Goal: Task Accomplishment & Management: Use online tool/utility

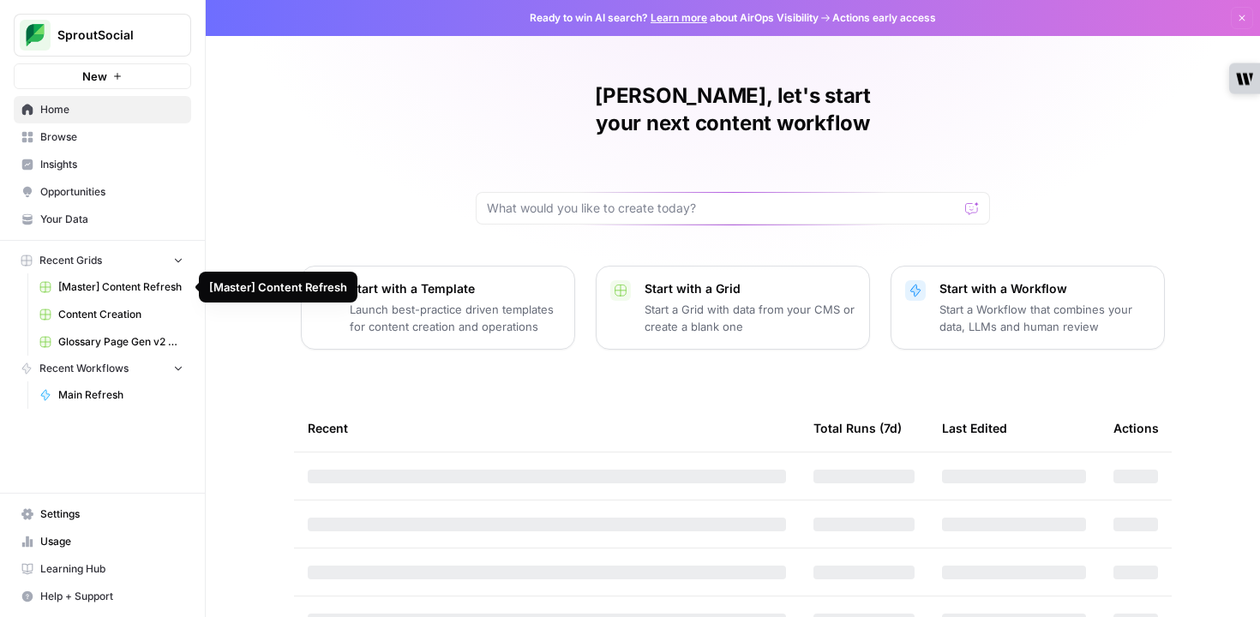
click at [111, 296] on link "[Master] Content Refresh" at bounding box center [111, 286] width 159 height 27
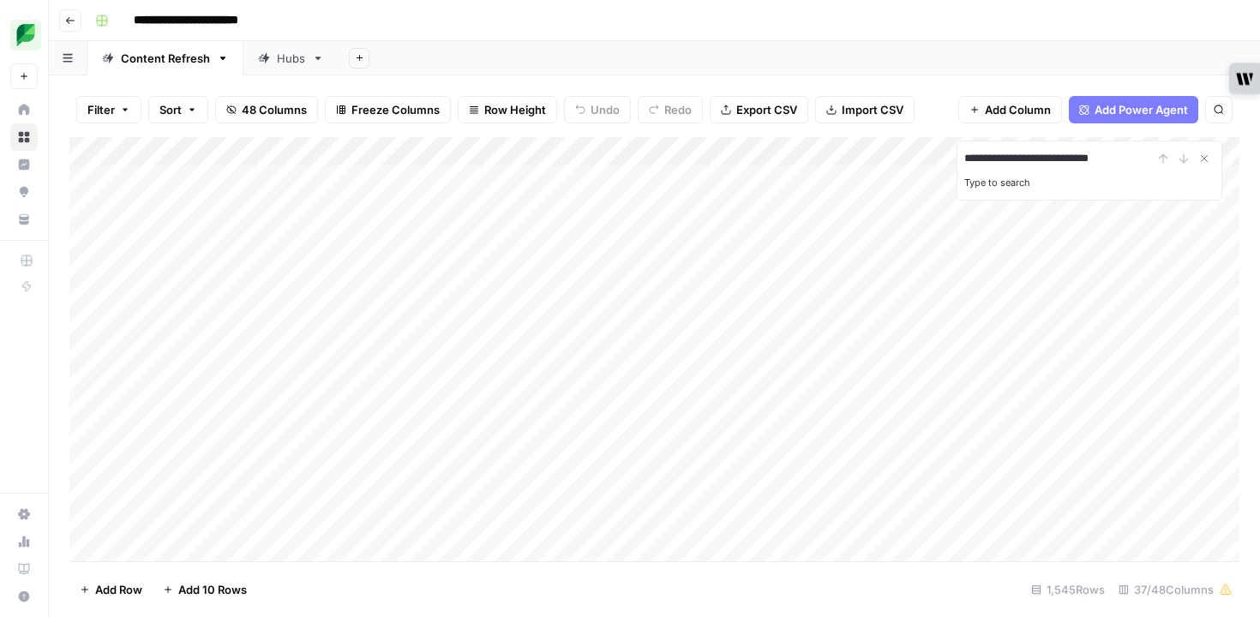
type input "**********"
click at [1092, 362] on div "Add Column" at bounding box center [654, 349] width 1170 height 424
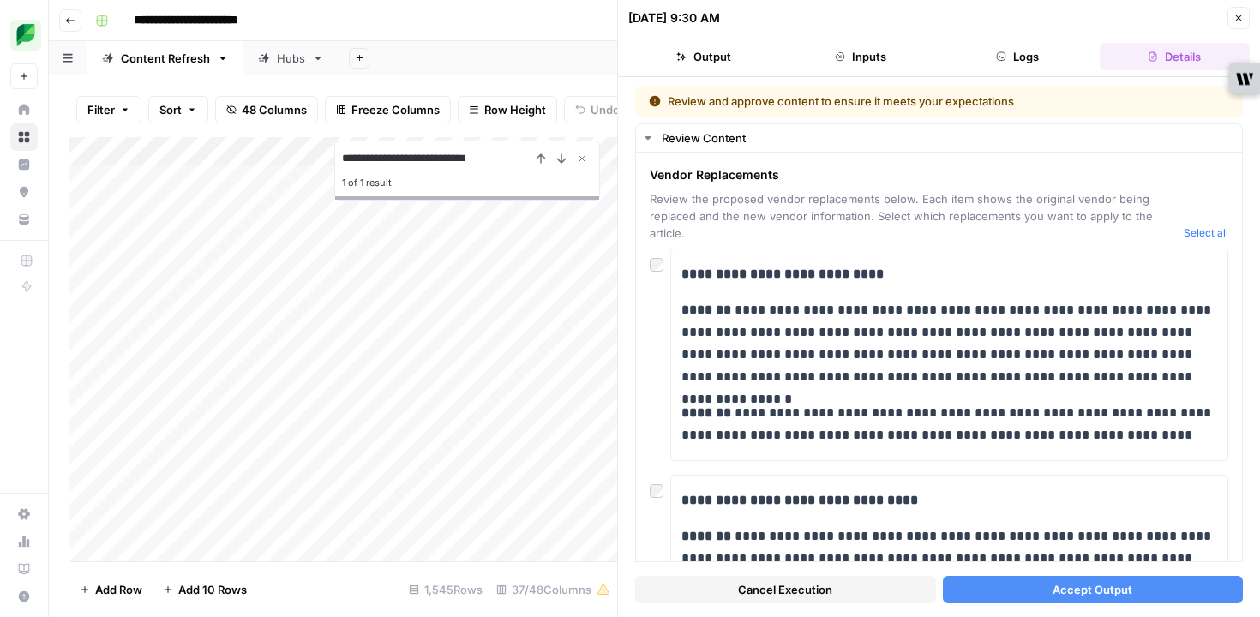
click at [579, 157] on icon "Close Search" at bounding box center [582, 159] width 6 height 6
click at [998, 22] on div "10/03/25 at 9:30 AM" at bounding box center [925, 17] width 594 height 17
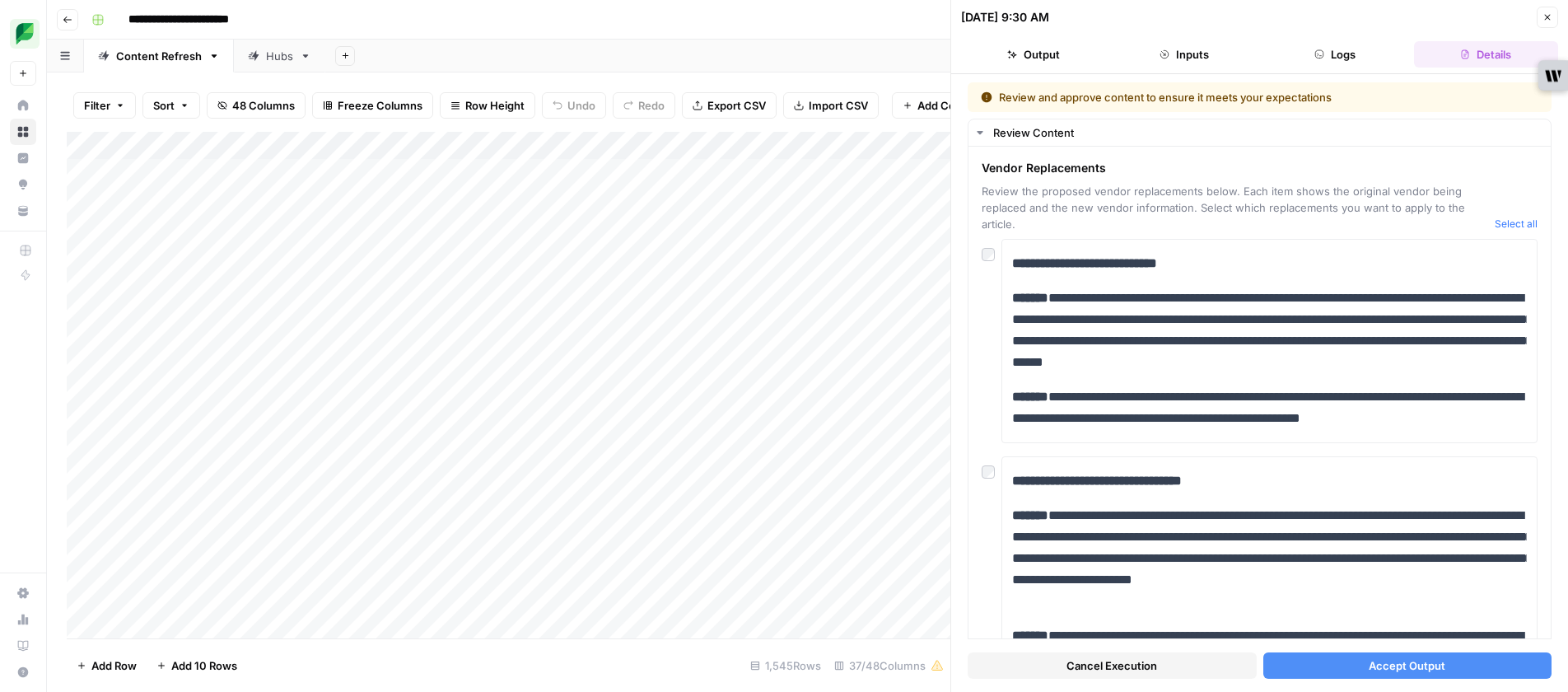
click at [1210, 17] on icon "button" at bounding box center [1547, 17] width 10 height 10
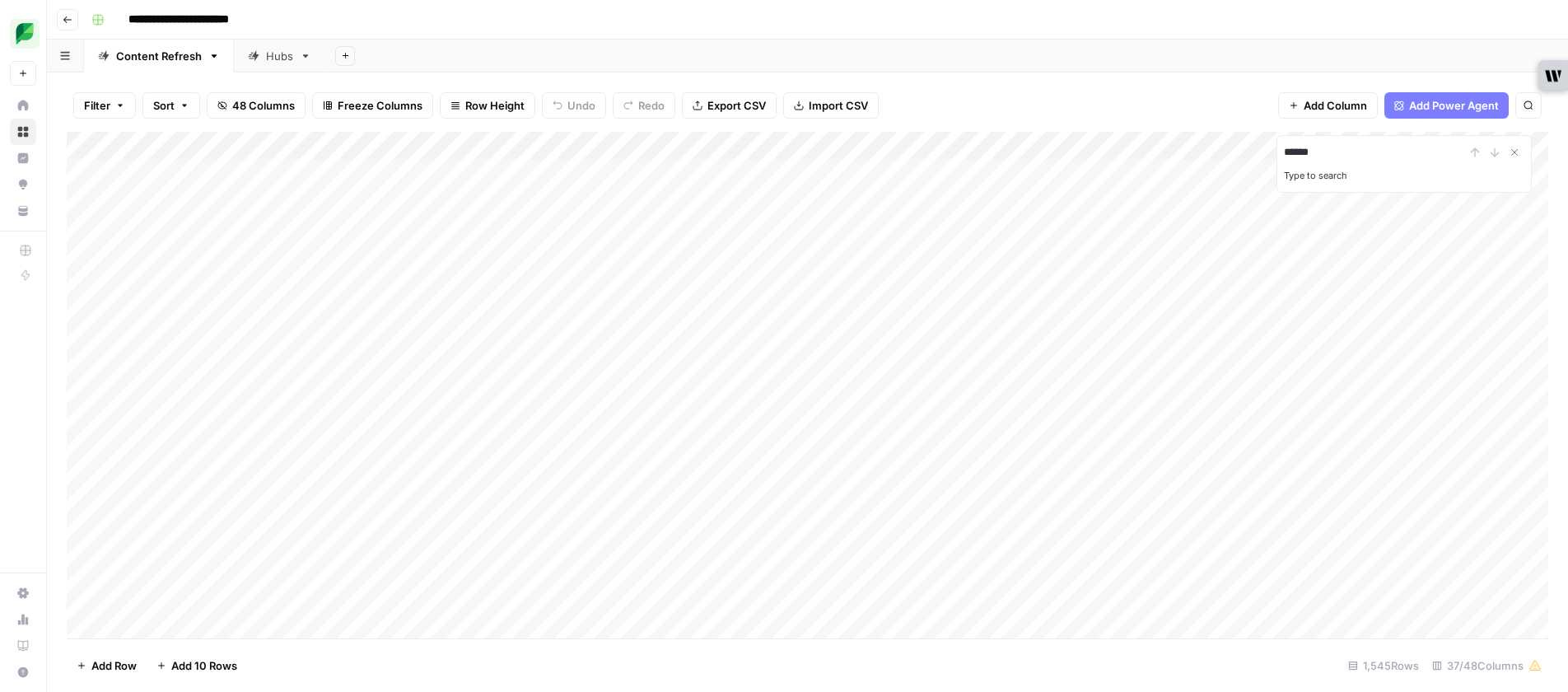
type input "**********"
click at [1210, 151] on icon "Close Search" at bounding box center [1514, 153] width 13 height 13
click at [461, 45] on div "Add Sheet" at bounding box center [946, 56] width 1242 height 33
type input "**********"
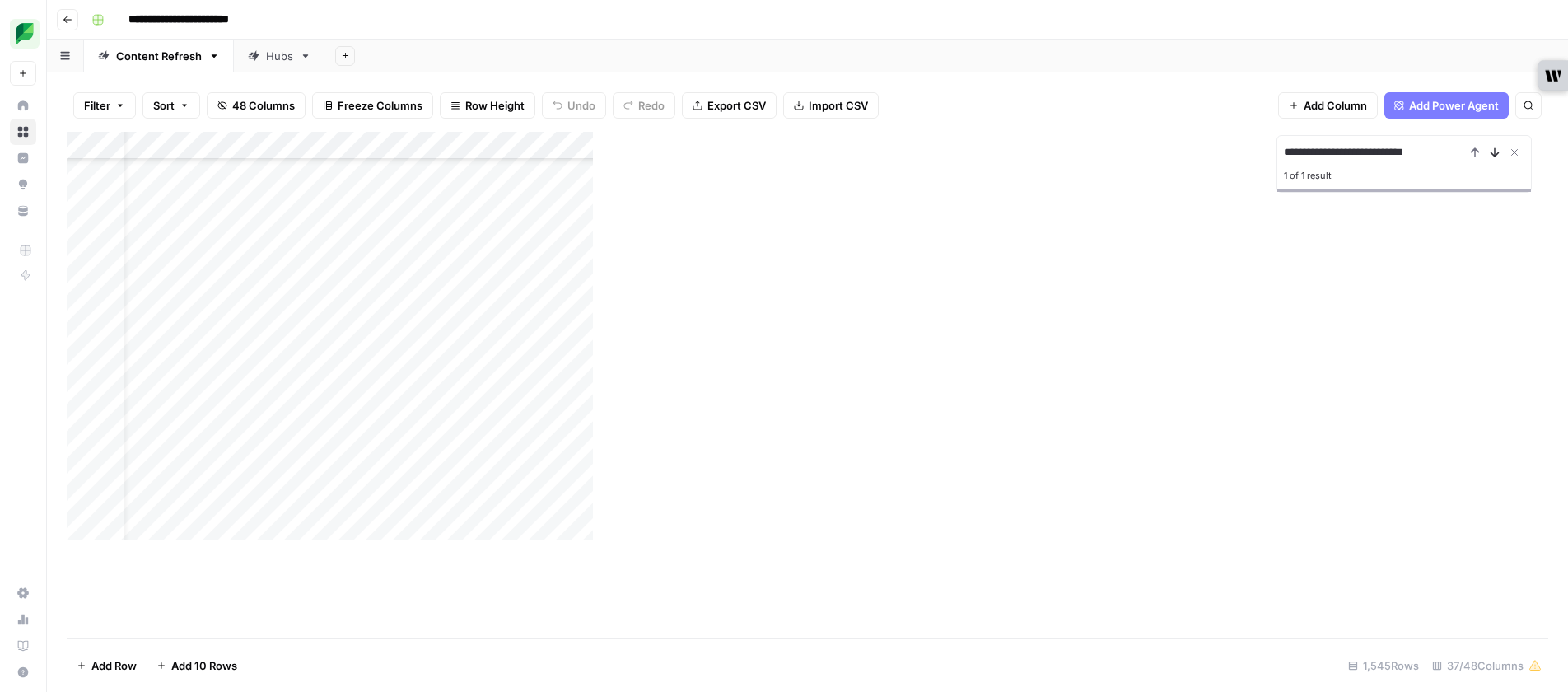
click at [1210, 153] on icon "Next Result" at bounding box center [1495, 152] width 8 height 9
type input "**********"
click at [1496, 157] on icon "Next Result" at bounding box center [1495, 153] width 13 height 13
click at [1161, 458] on div "Add Column" at bounding box center [807, 384] width 1482 height 507
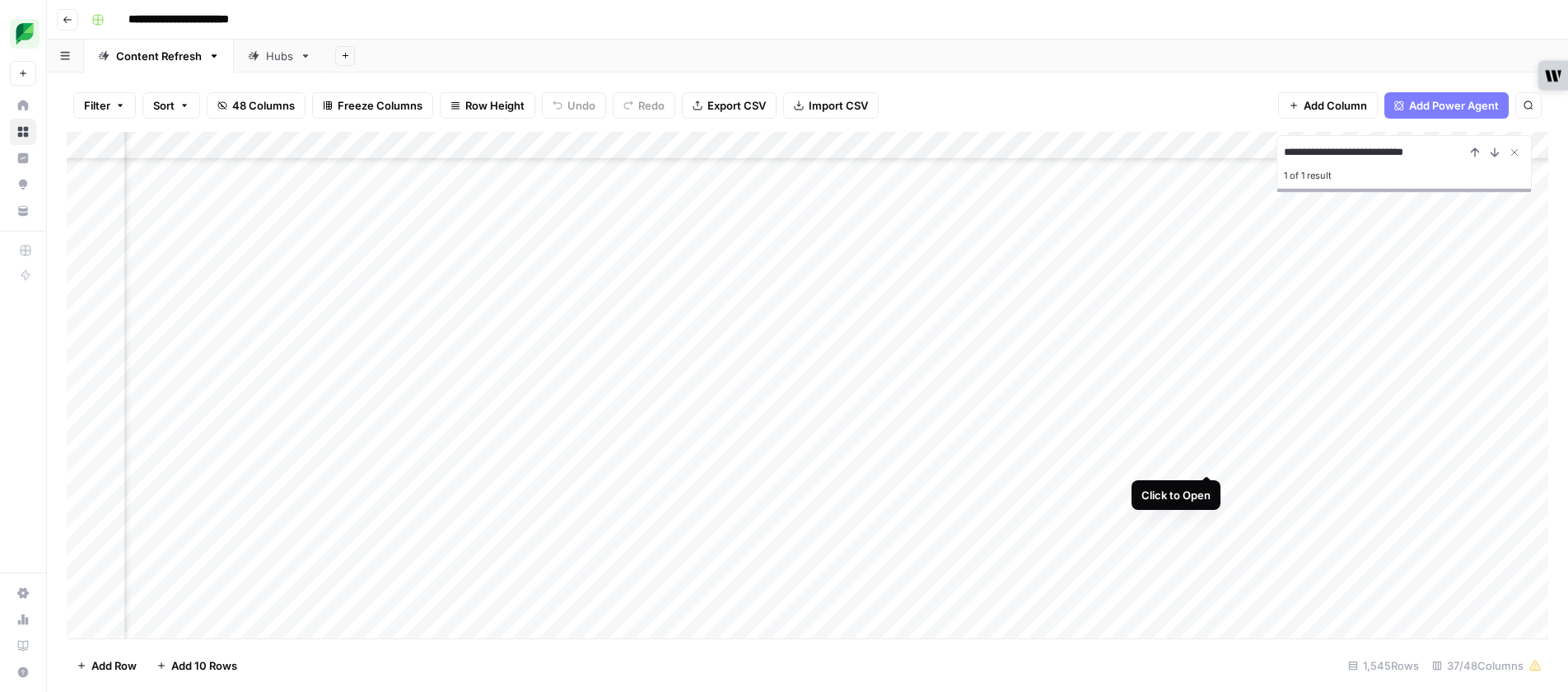
click at [1205, 458] on div "Add Column" at bounding box center [807, 384] width 1482 height 507
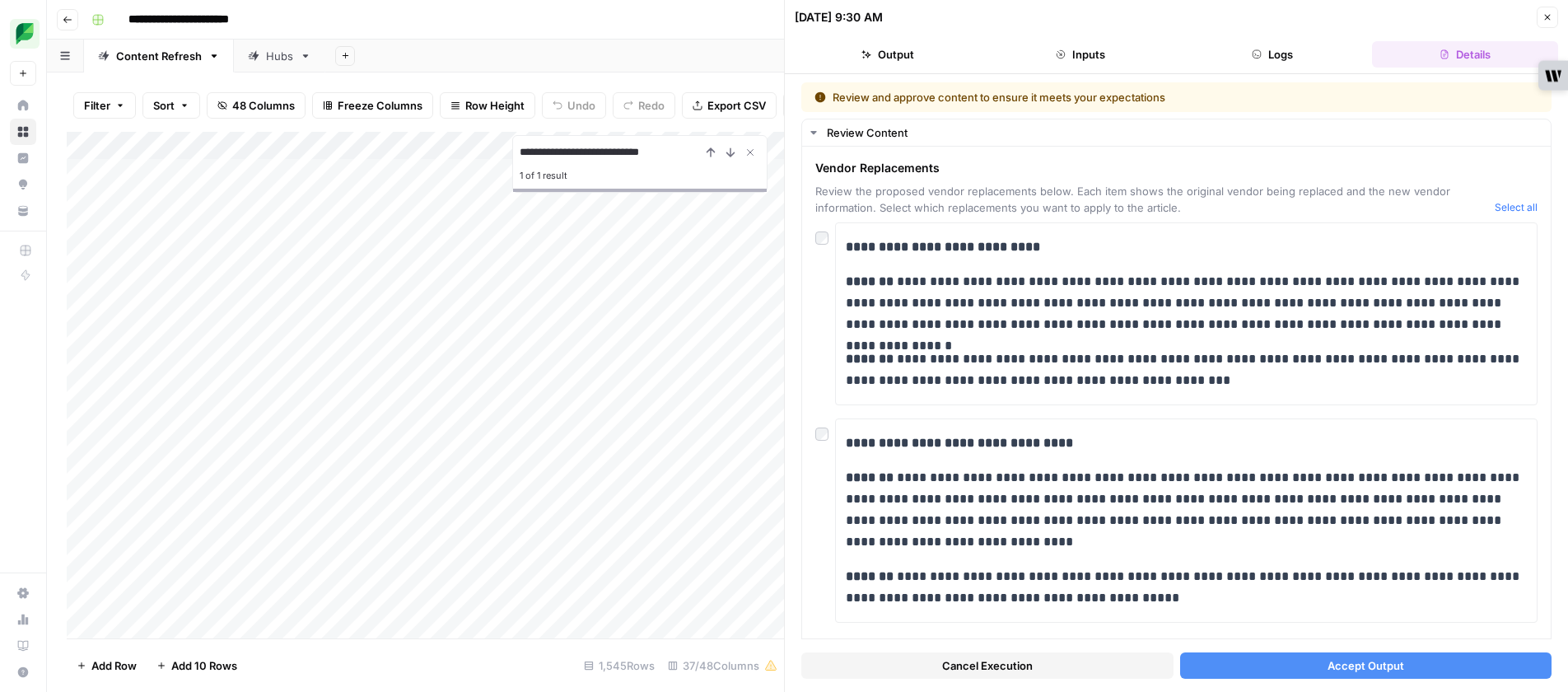
click at [1167, 32] on header "10/03/25 at 9:30 AM Close Output Inputs Logs Details" at bounding box center [1176, 37] width 783 height 74
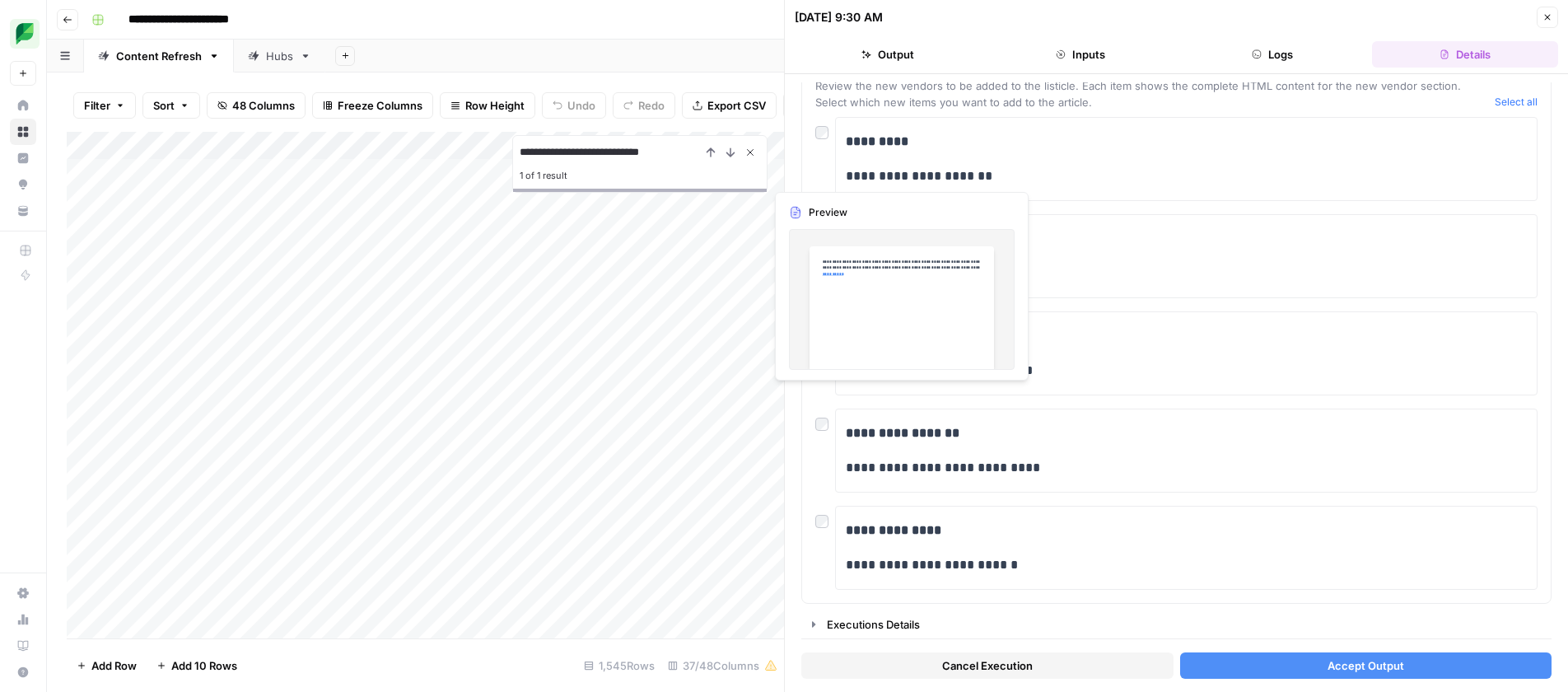
click at [750, 151] on icon "Close Search" at bounding box center [750, 153] width 13 height 13
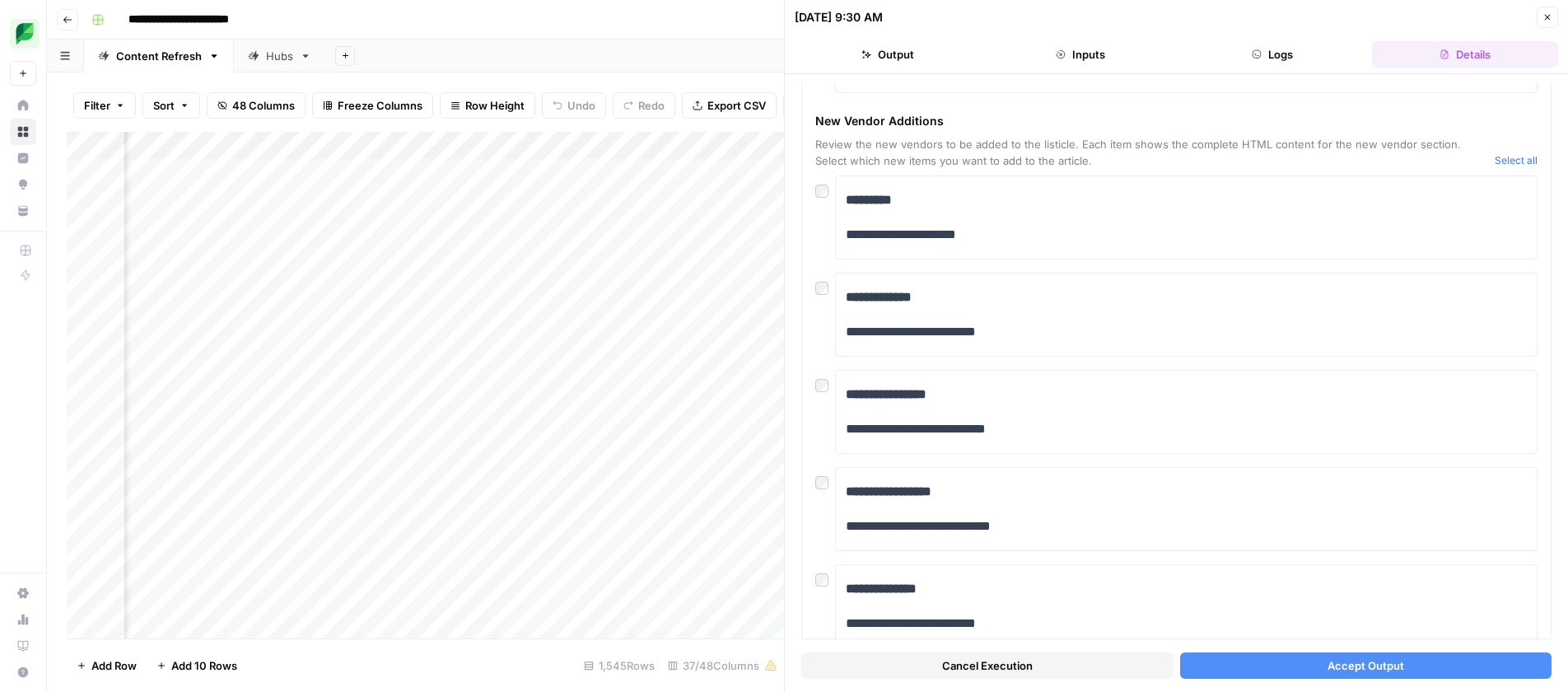
scroll to position [514, 0]
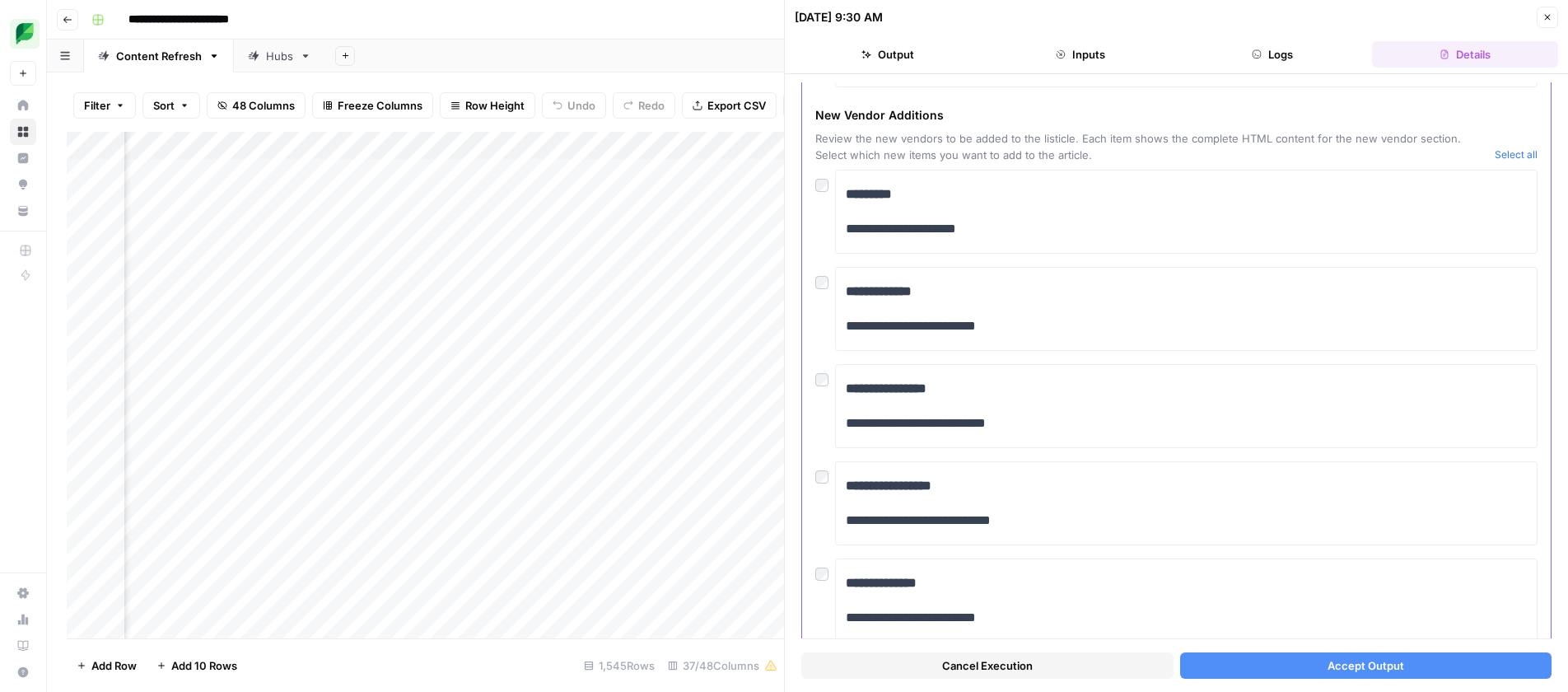
click at [1506, 155] on button "Select all" at bounding box center [1516, 155] width 43 height 16
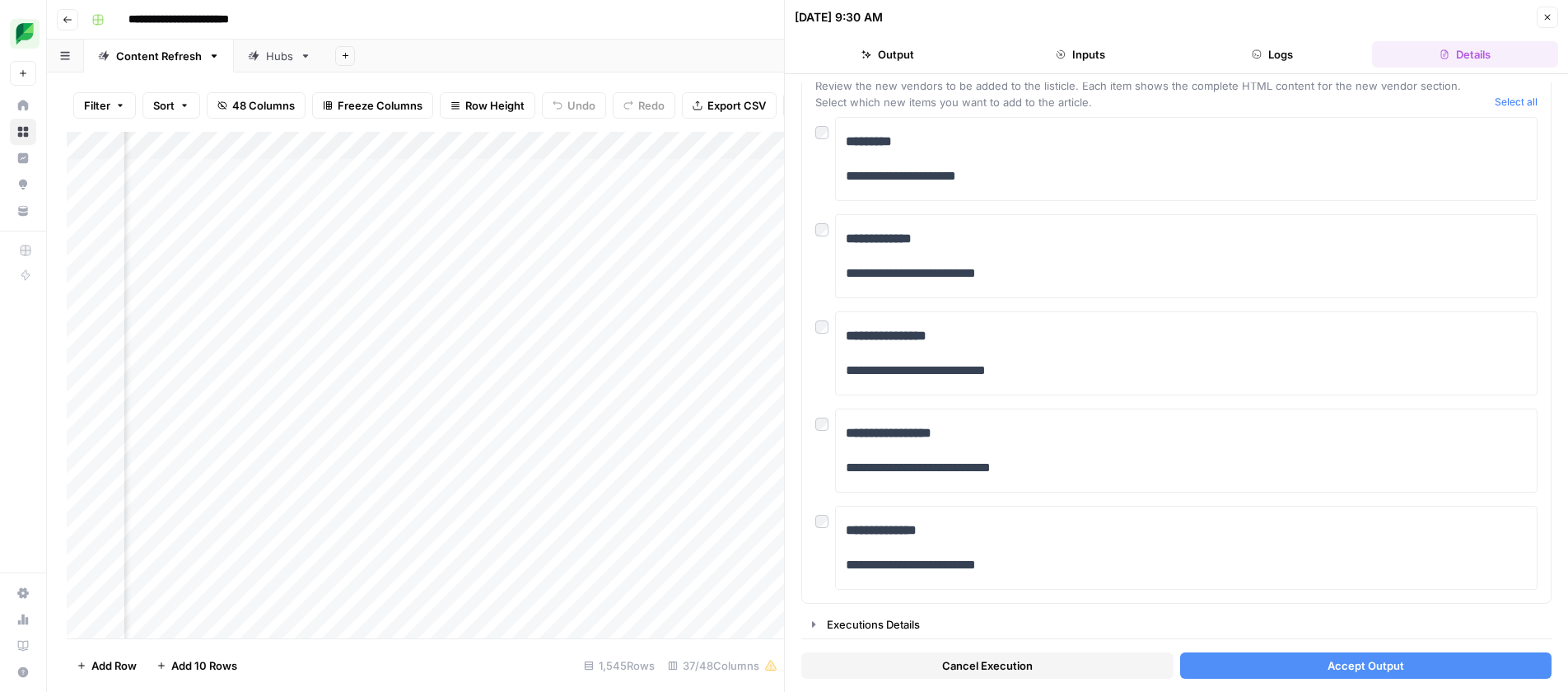
click at [1363, 665] on span "Accept Output" at bounding box center [1366, 665] width 77 height 16
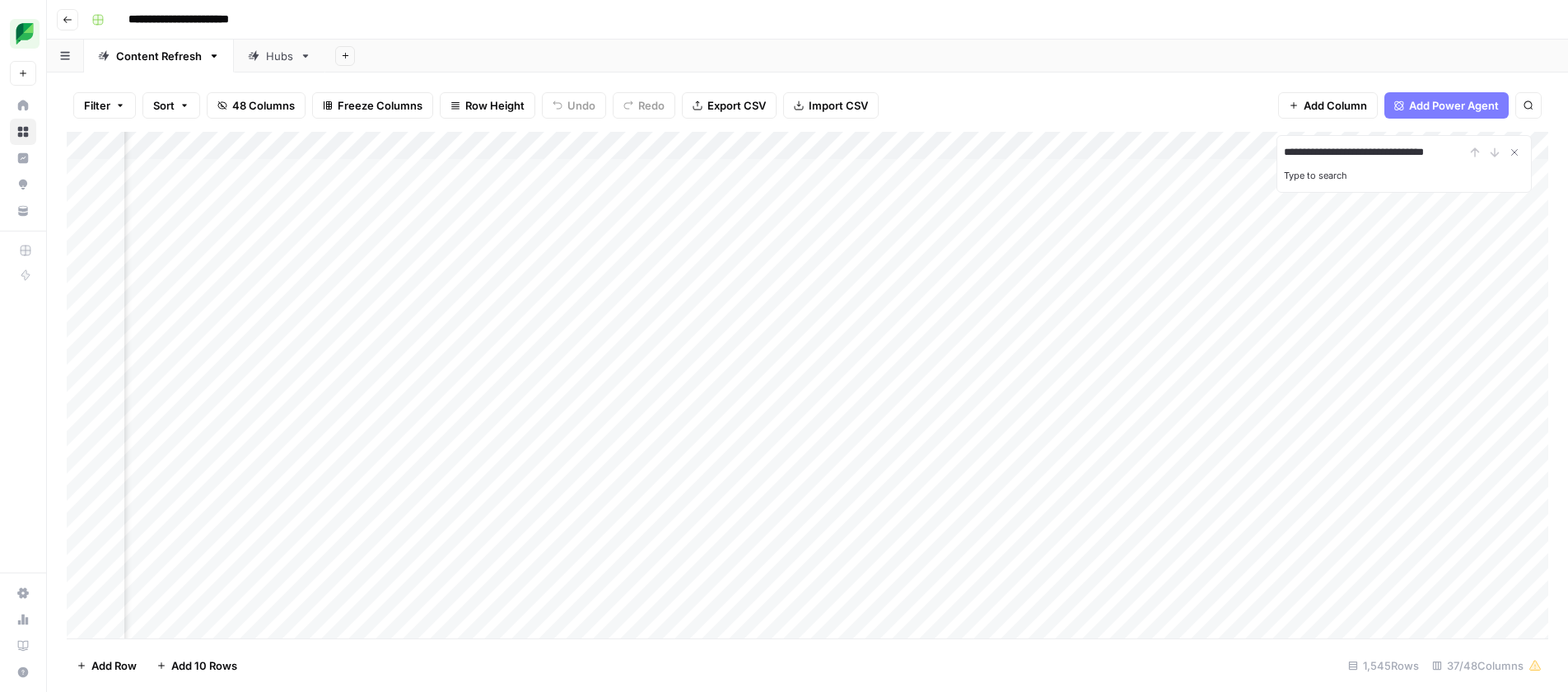
click at [1439, 156] on input "**********" at bounding box center [1374, 152] width 182 height 20
type input "**********"
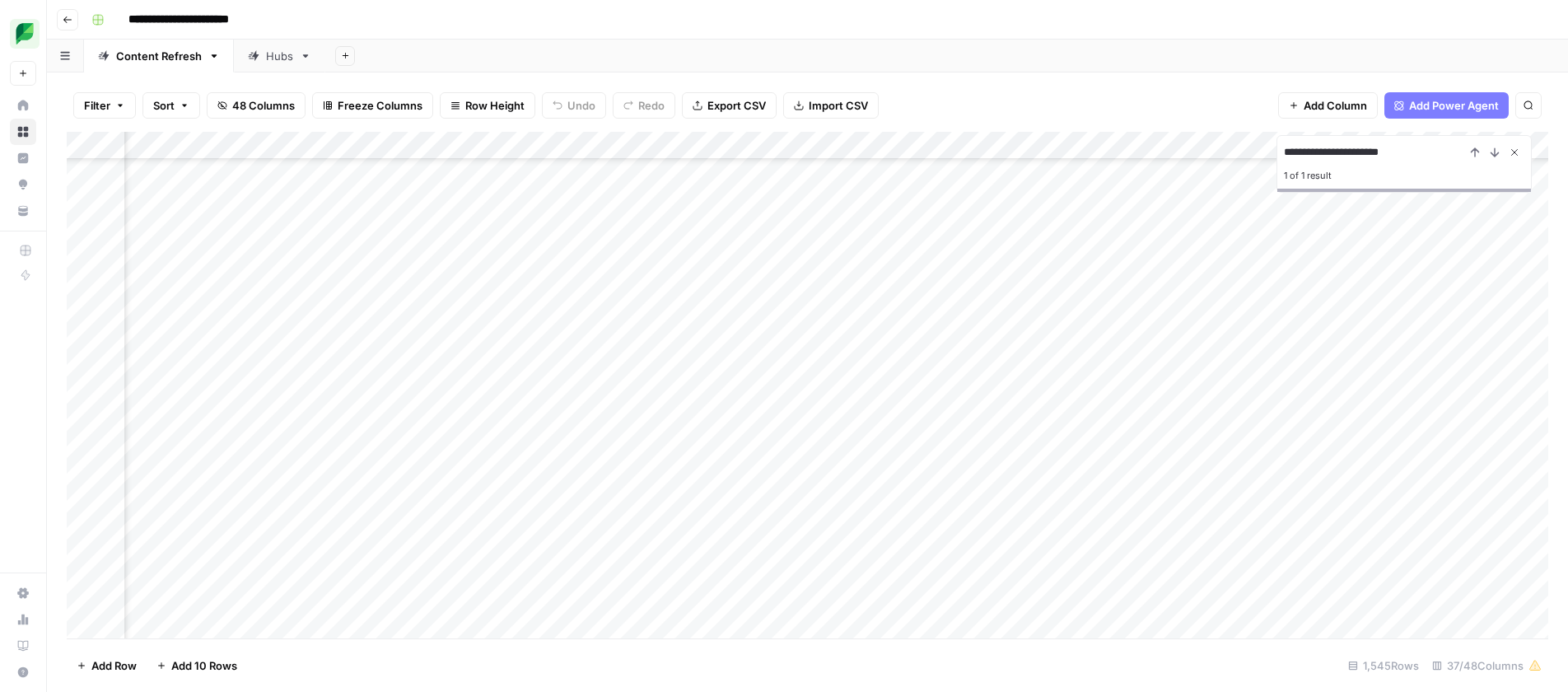
click at [1515, 153] on icon "Close Search" at bounding box center [1515, 153] width 6 height 6
click at [706, 147] on div "Add Column" at bounding box center [807, 384] width 1482 height 507
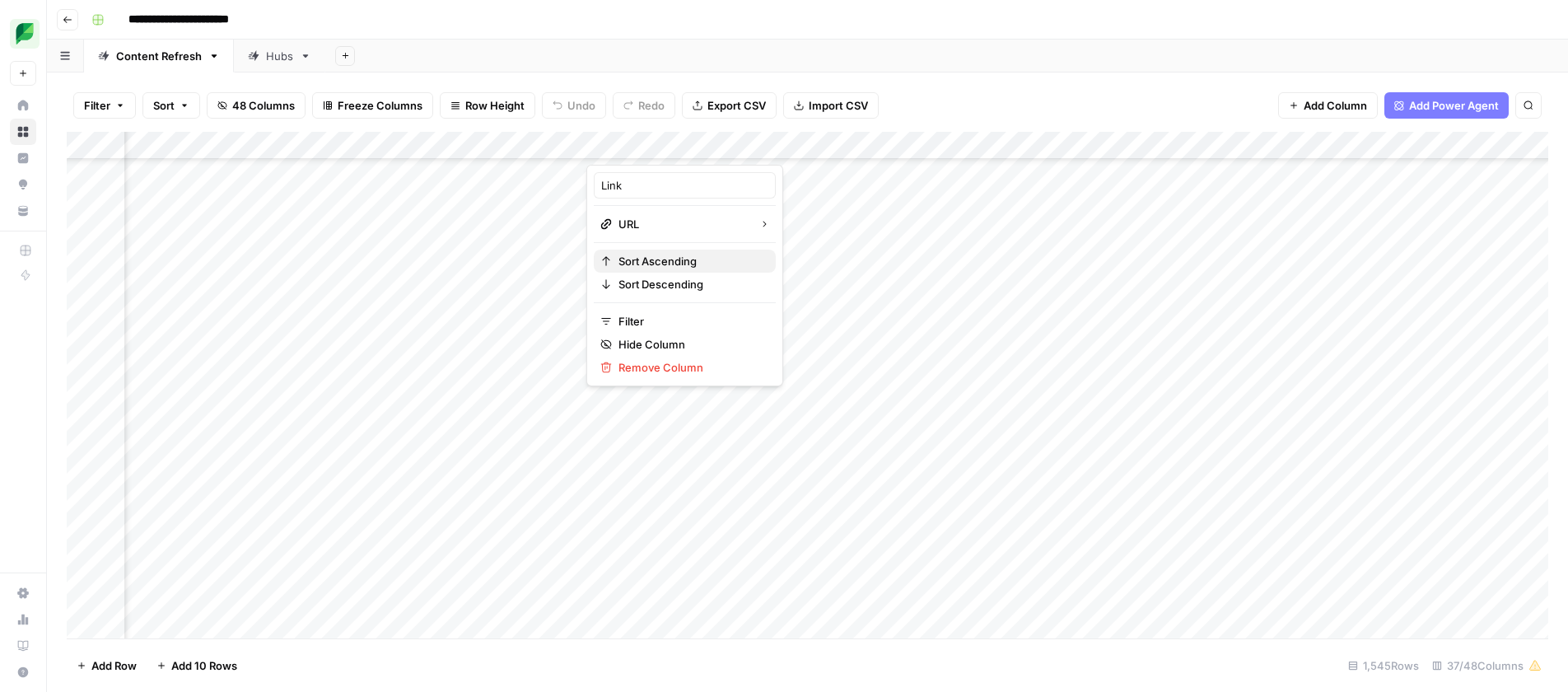
click at [683, 264] on span "Sort Ascending" at bounding box center [691, 260] width 144 height 16
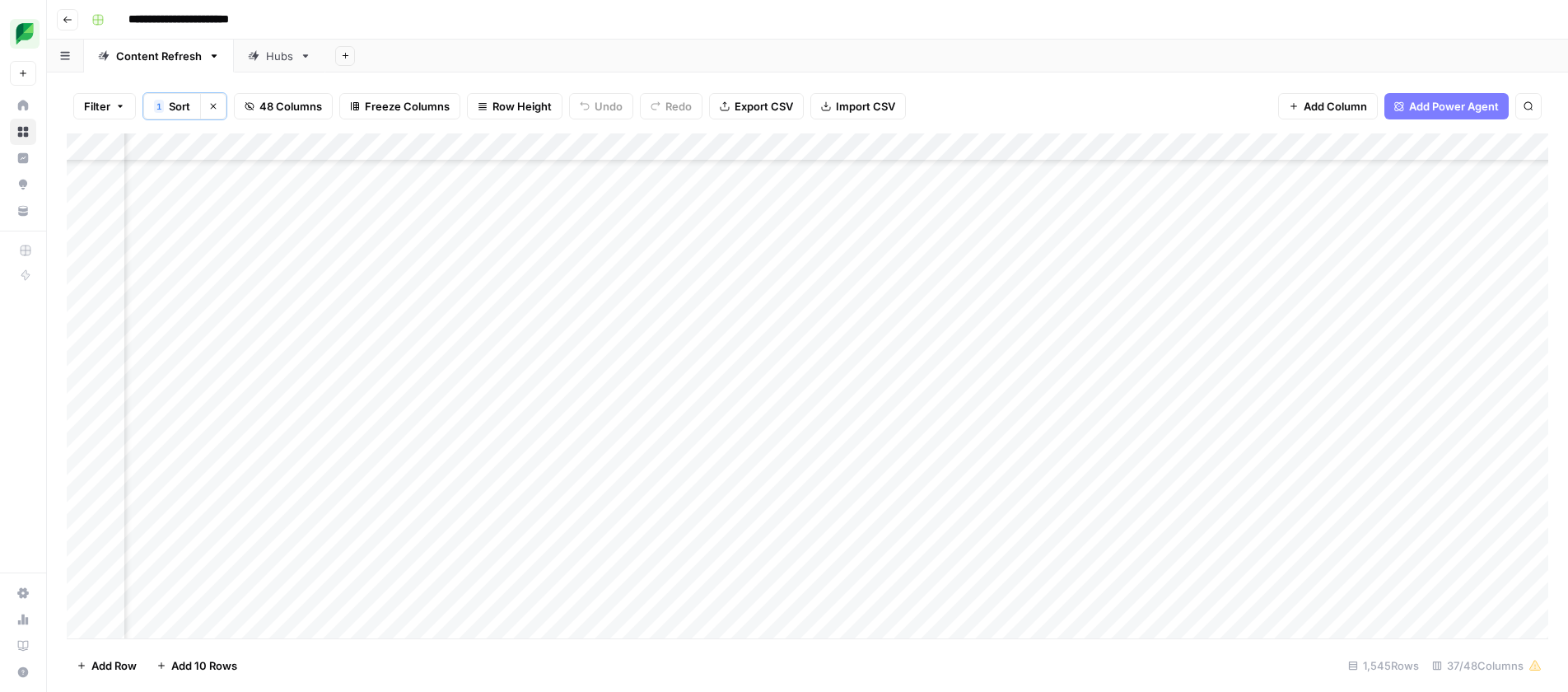
scroll to position [42824, 327]
click at [946, 76] on div "Filter 1 Sort Clear sorts 48 Columns Freeze Columns Row Height Undo Redo Export…" at bounding box center [807, 382] width 1521 height 620
click at [937, 670] on footer "Add Row Add 10 Rows 1,545 Rows 37/48 Columns" at bounding box center [807, 665] width 1482 height 54
click at [1055, 147] on div "Add Column" at bounding box center [807, 385] width 1482 height 505
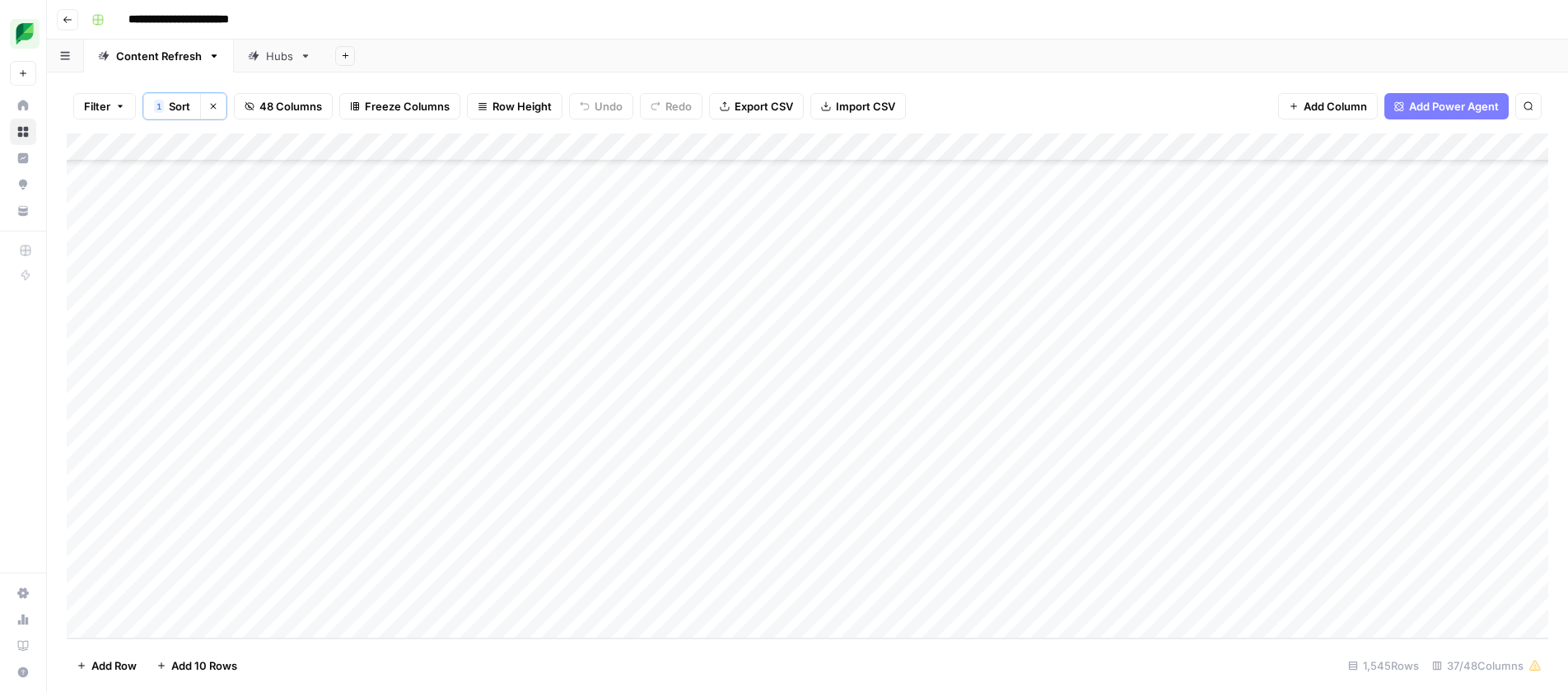
click at [1051, 92] on div "Filter 1 Sort Clear sorts 48 Columns Freeze Columns Row Height Undo Redo Export…" at bounding box center [807, 106] width 1482 height 55
click at [218, 101] on button "Clear sorts" at bounding box center [212, 106] width 26 height 26
click at [924, 599] on div "Add Column" at bounding box center [807, 384] width 1482 height 507
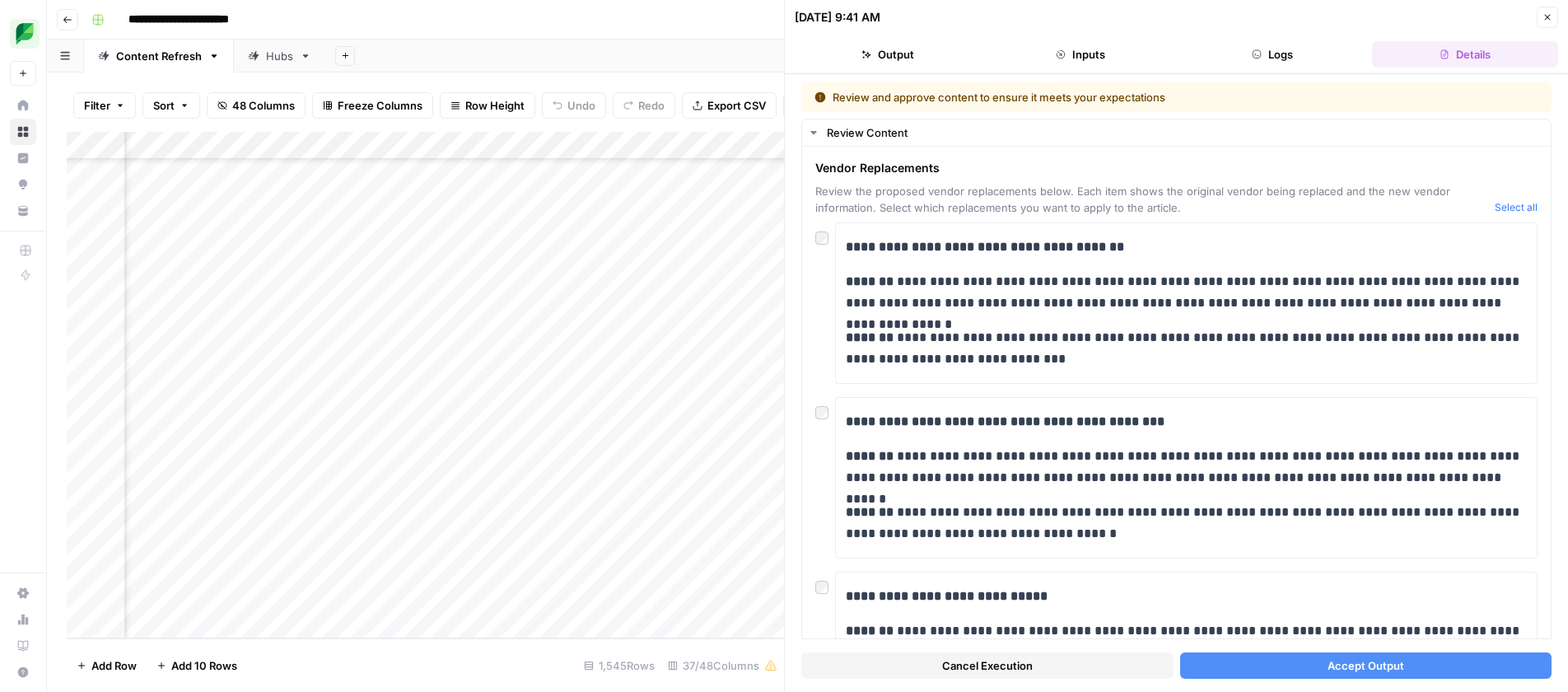
click at [1270, 668] on button "Accept Output" at bounding box center [1365, 665] width 372 height 26
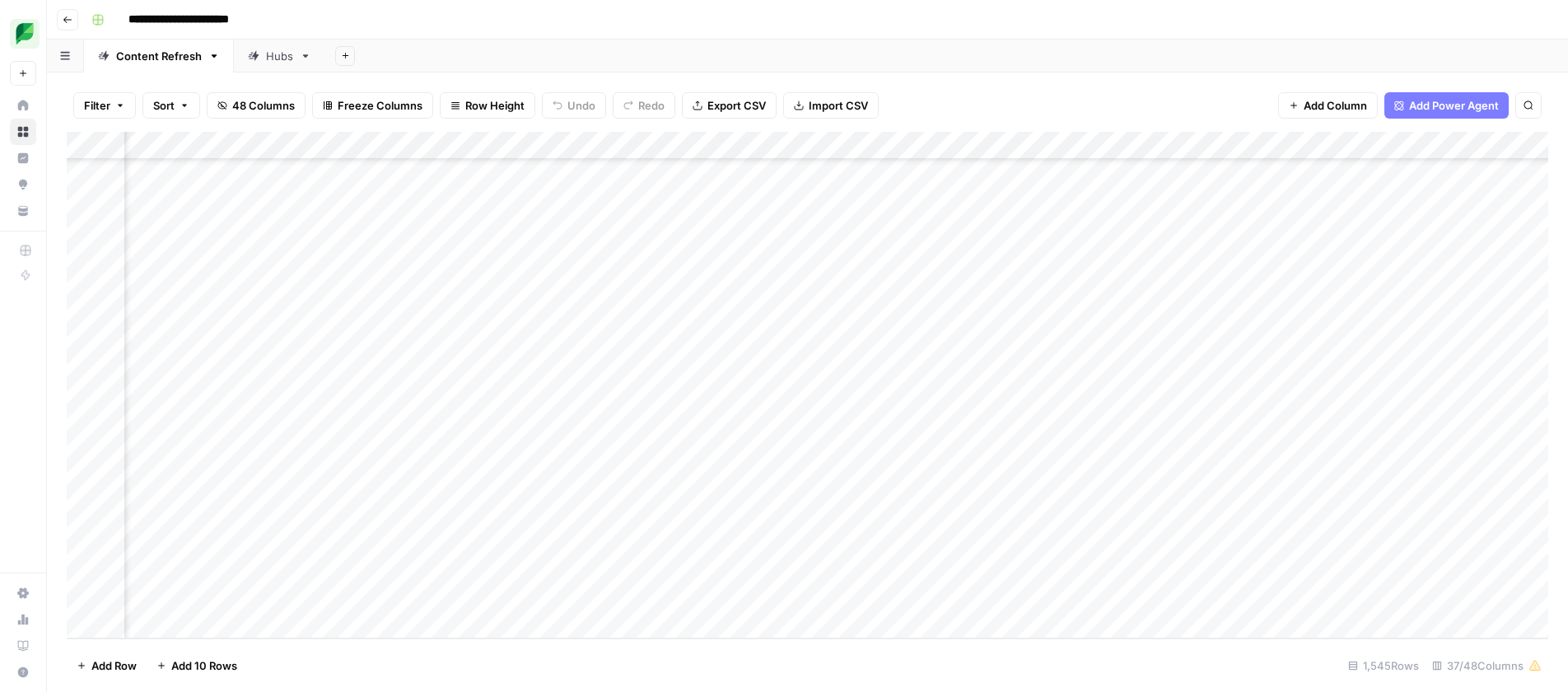
click at [1058, 84] on div "Filter Sort 48 Columns Freeze Columns Row Height Undo Redo Export CSV Import CS…" at bounding box center [807, 105] width 1482 height 53
click at [754, 18] on div "**********" at bounding box center [818, 19] width 1467 height 26
type input "**********"
click at [1490, 154] on icon "Next Result" at bounding box center [1495, 153] width 13 height 13
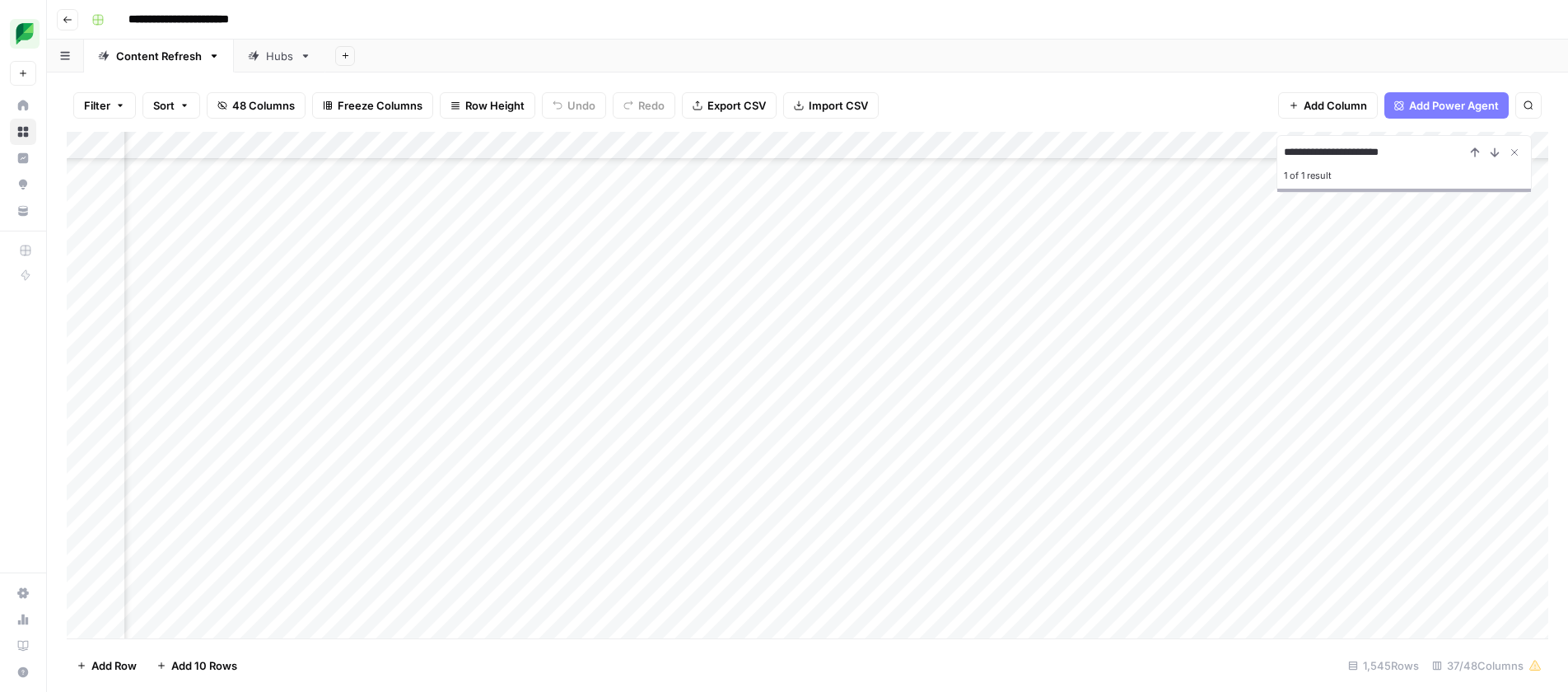
click at [649, 233] on div "Add Column" at bounding box center [807, 384] width 1482 height 507
click at [961, 297] on div "Add Column" at bounding box center [807, 384] width 1482 height 507
click at [960, 297] on div "Add Column" at bounding box center [807, 384] width 1482 height 507
click at [950, 392] on button "Large" at bounding box center [945, 387] width 42 height 20
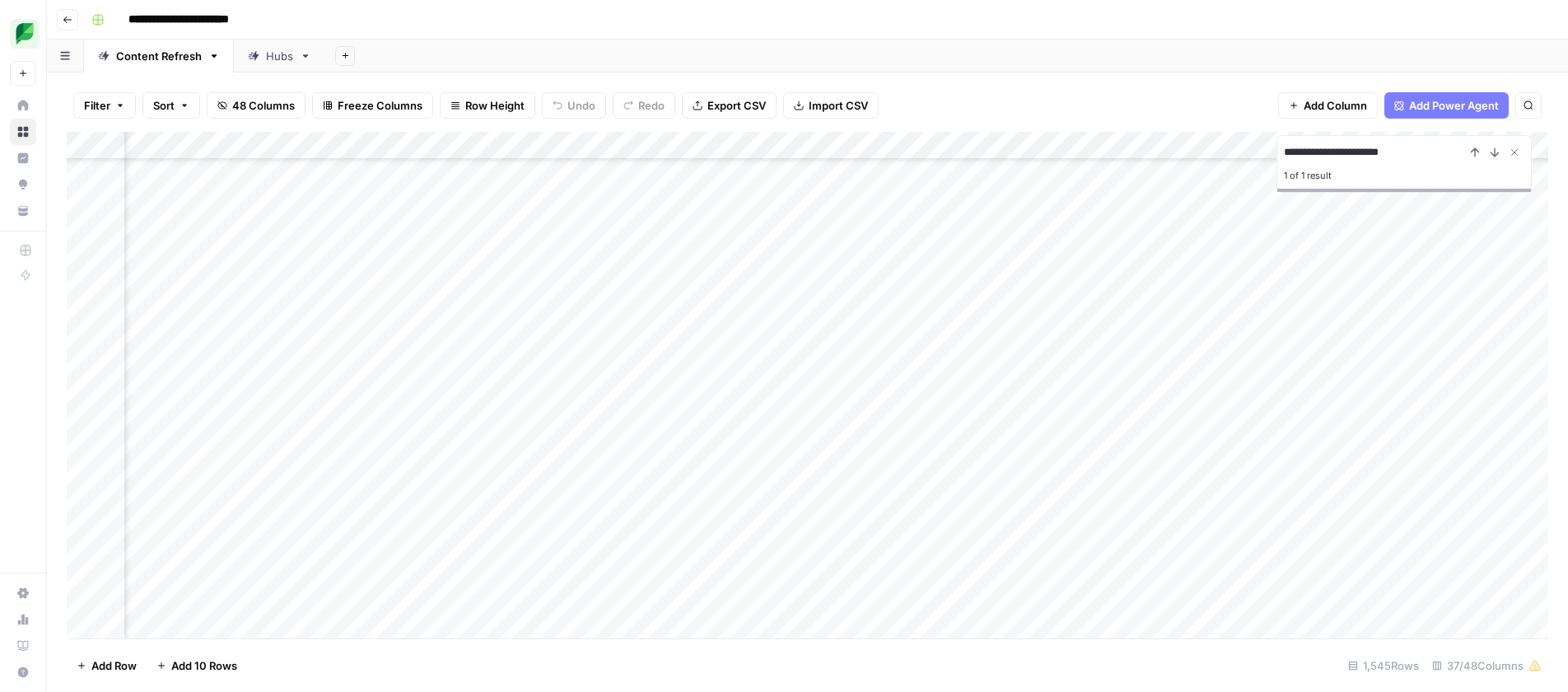
click at [1116, 297] on div "Add Column" at bounding box center [807, 384] width 1482 height 507
click at [1512, 152] on icon "Close Search" at bounding box center [1514, 153] width 13 height 13
drag, startPoint x: 1307, startPoint y: 154, endPoint x: 1118, endPoint y: 154, distance: 189.0
click at [1118, 154] on div "**********" at bounding box center [807, 384] width 1482 height 507
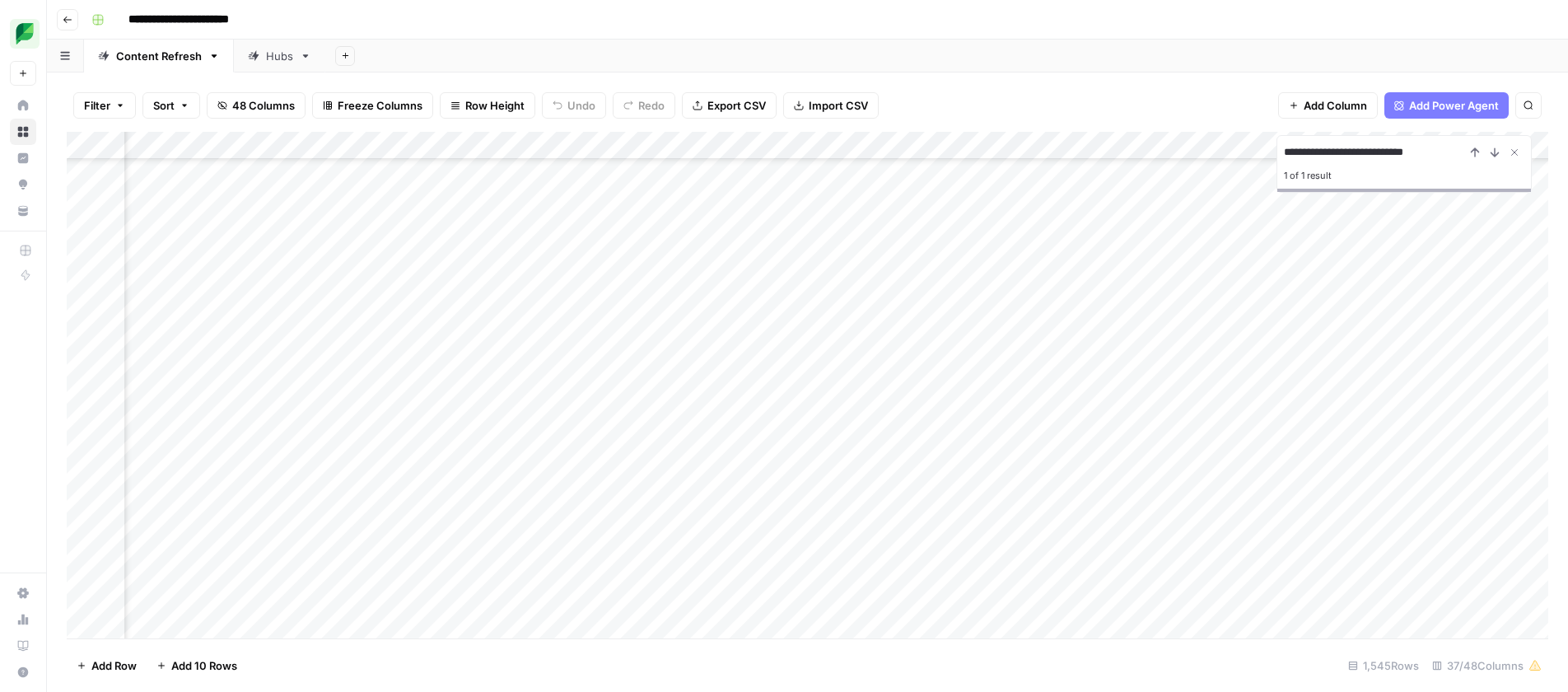
scroll to position [5124, 1281]
click at [1422, 148] on input "**********" at bounding box center [1374, 152] width 182 height 20
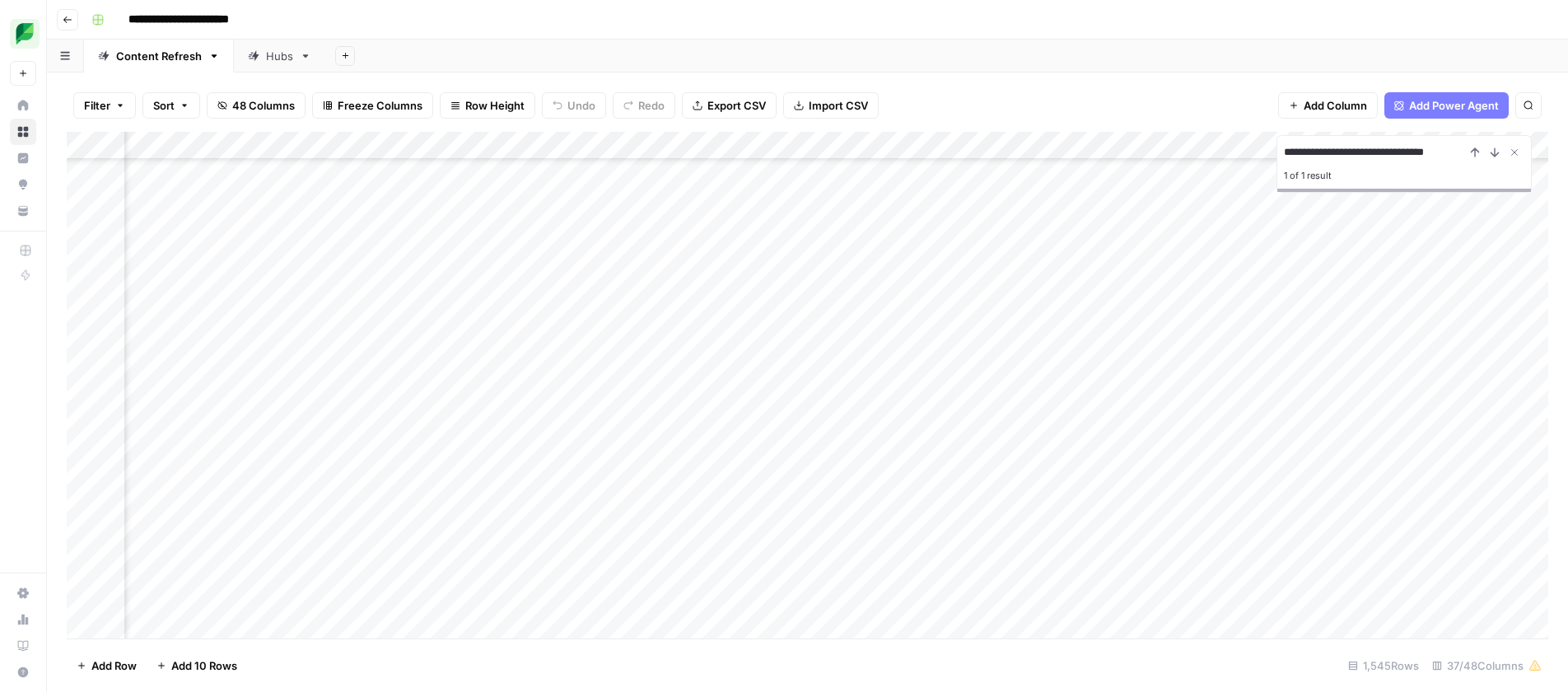
click at [365, 260] on div "Add Column" at bounding box center [807, 384] width 1482 height 507
click at [1386, 147] on input "**********" at bounding box center [1374, 152] width 182 height 20
click at [1348, 154] on input "**********" at bounding box center [1374, 152] width 182 height 20
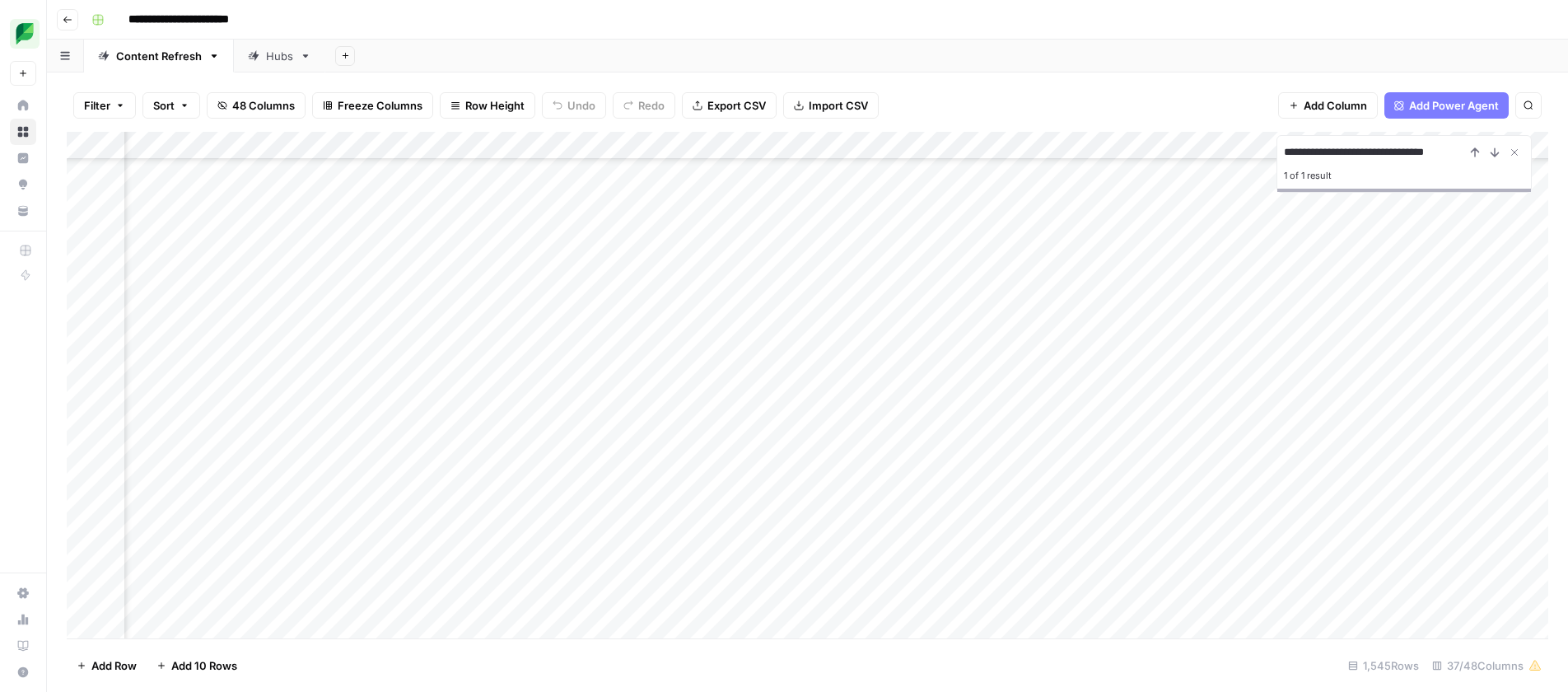
click at [1348, 154] on input "**********" at bounding box center [1374, 152] width 182 height 20
click at [1314, 155] on input "**********" at bounding box center [1374, 152] width 182 height 20
click at [1349, 157] on input "**********" at bounding box center [1374, 152] width 182 height 20
click at [1399, 156] on input "**********" at bounding box center [1374, 152] width 182 height 20
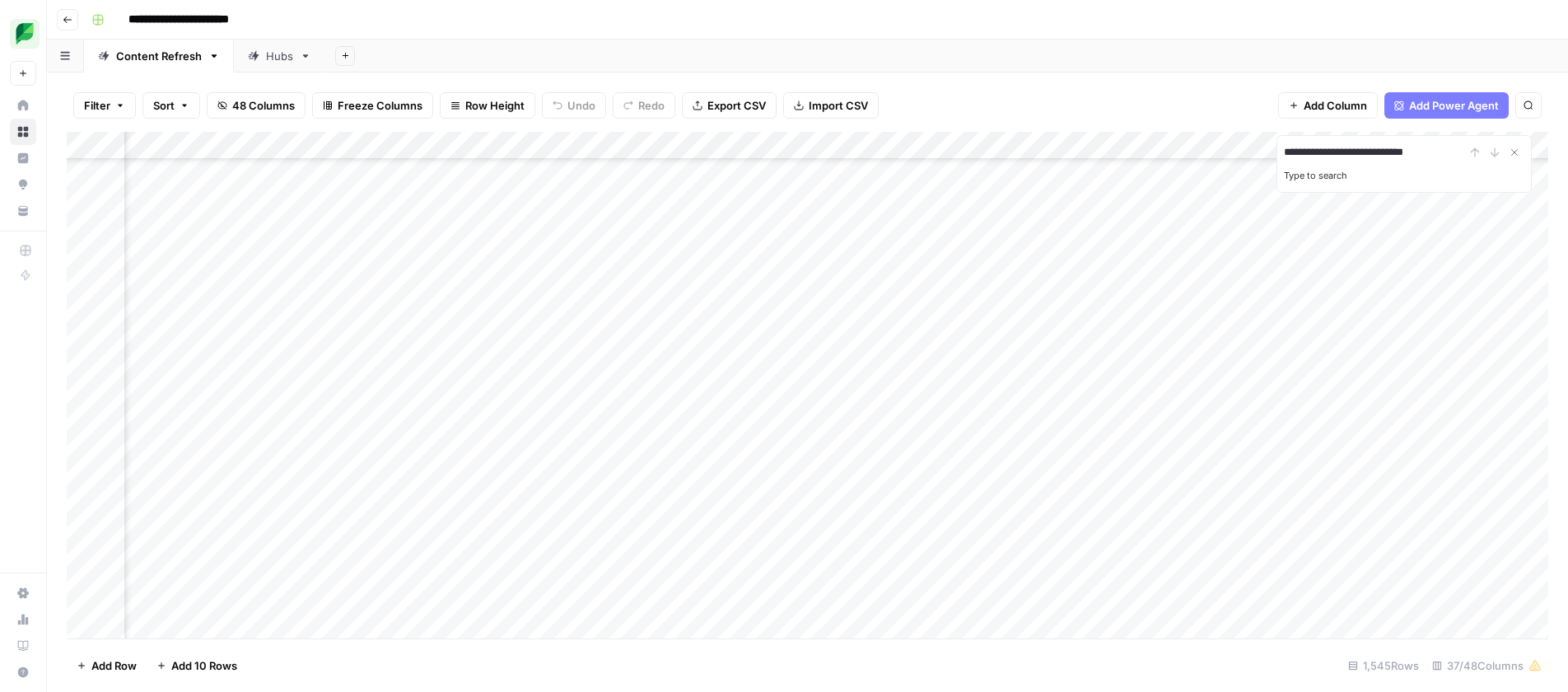
type input "**********"
click at [1398, 157] on input "**********" at bounding box center [1374, 152] width 182 height 20
click at [1509, 152] on icon "Close Search" at bounding box center [1514, 153] width 13 height 13
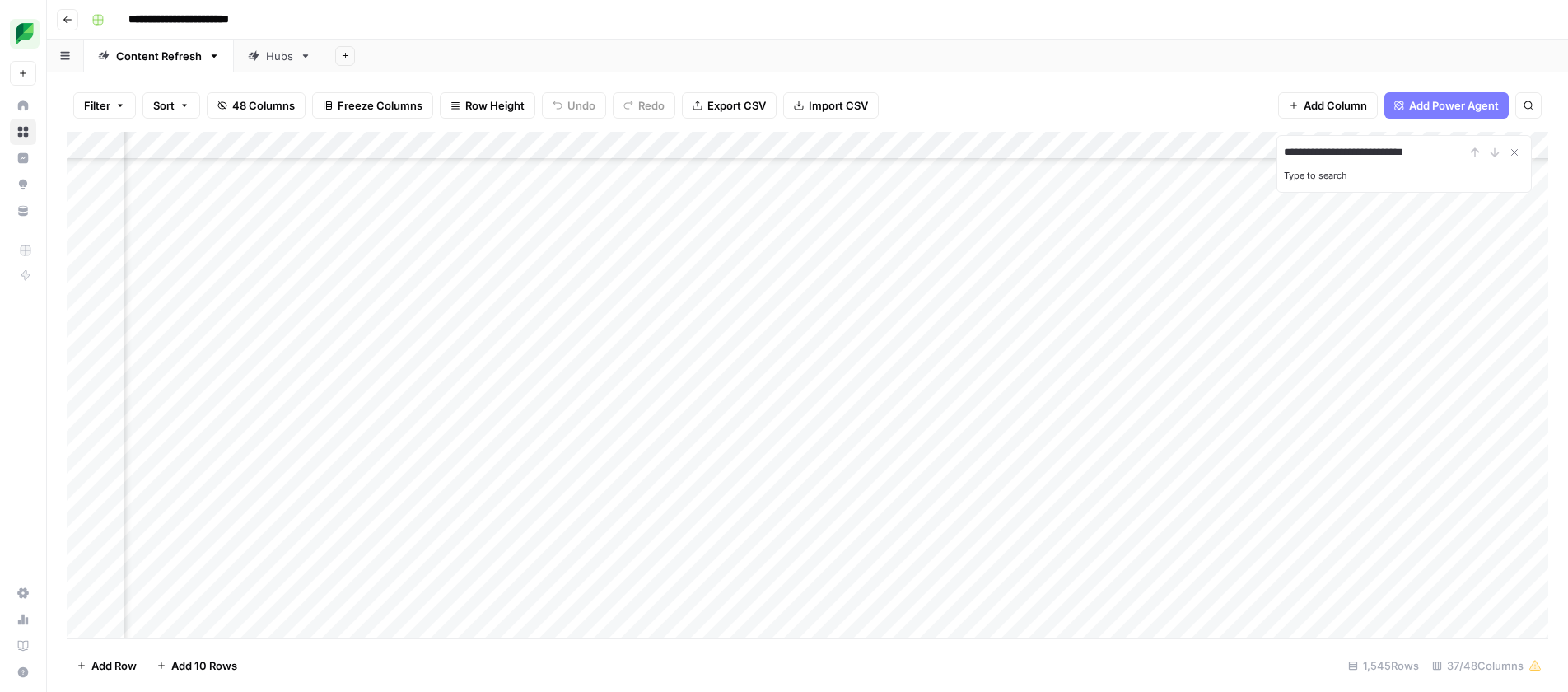
type input "**********"
click at [1123, 86] on div "Filter Sort 48 Columns Freeze Columns Row Height Undo Redo Export CSV Import CS…" at bounding box center [807, 105] width 1482 height 53
click at [1362, 144] on input "**********" at bounding box center [1374, 152] width 182 height 20
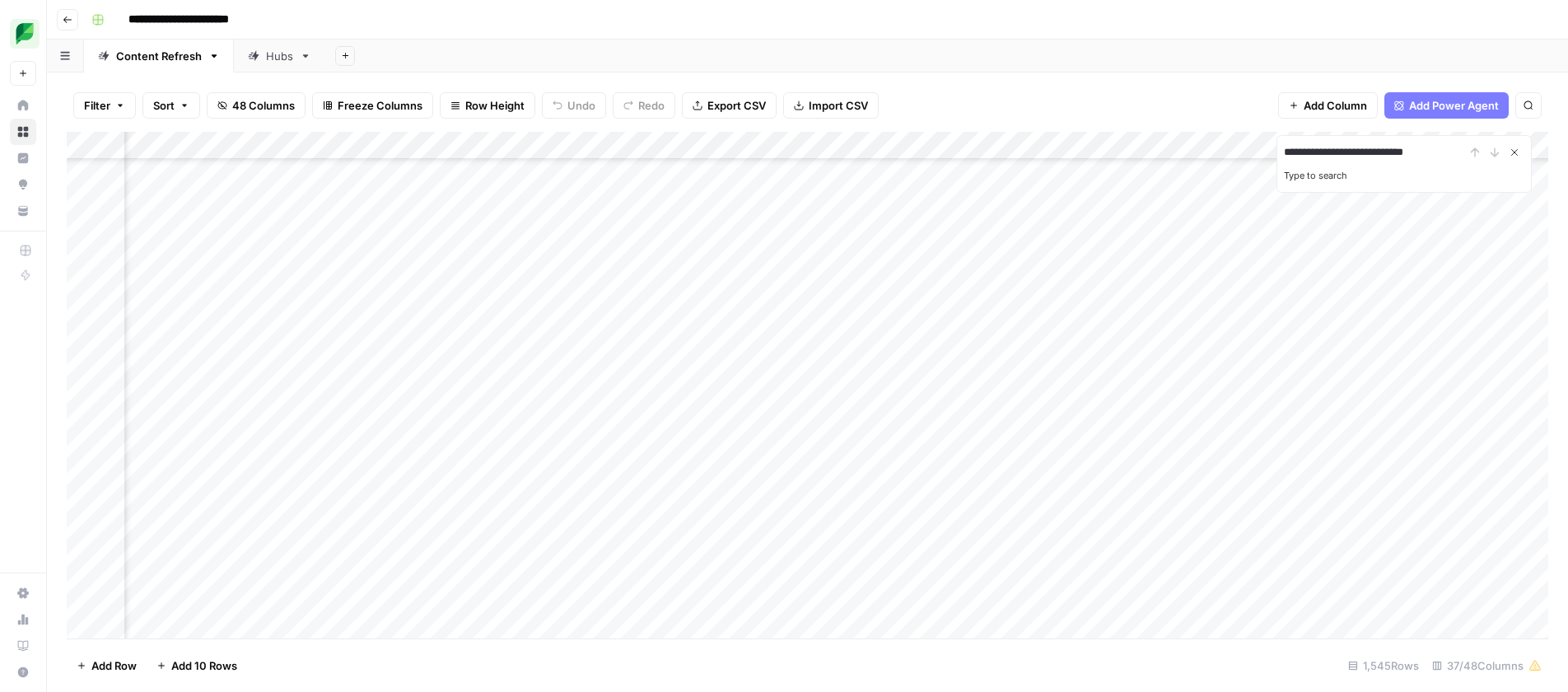
click at [1514, 150] on icon "Close Search" at bounding box center [1514, 153] width 13 height 13
drag, startPoint x: 971, startPoint y: 93, endPoint x: 964, endPoint y: 111, distance: 19.3
click at [971, 93] on div "Filter Sort 48 Columns Freeze Columns Row Height Undo Redo Export CSV Import CS…" at bounding box center [807, 105] width 1482 height 53
click at [763, 418] on div "Add Column" at bounding box center [807, 384] width 1482 height 507
click at [267, 321] on div "Add Column" at bounding box center [807, 384] width 1482 height 507
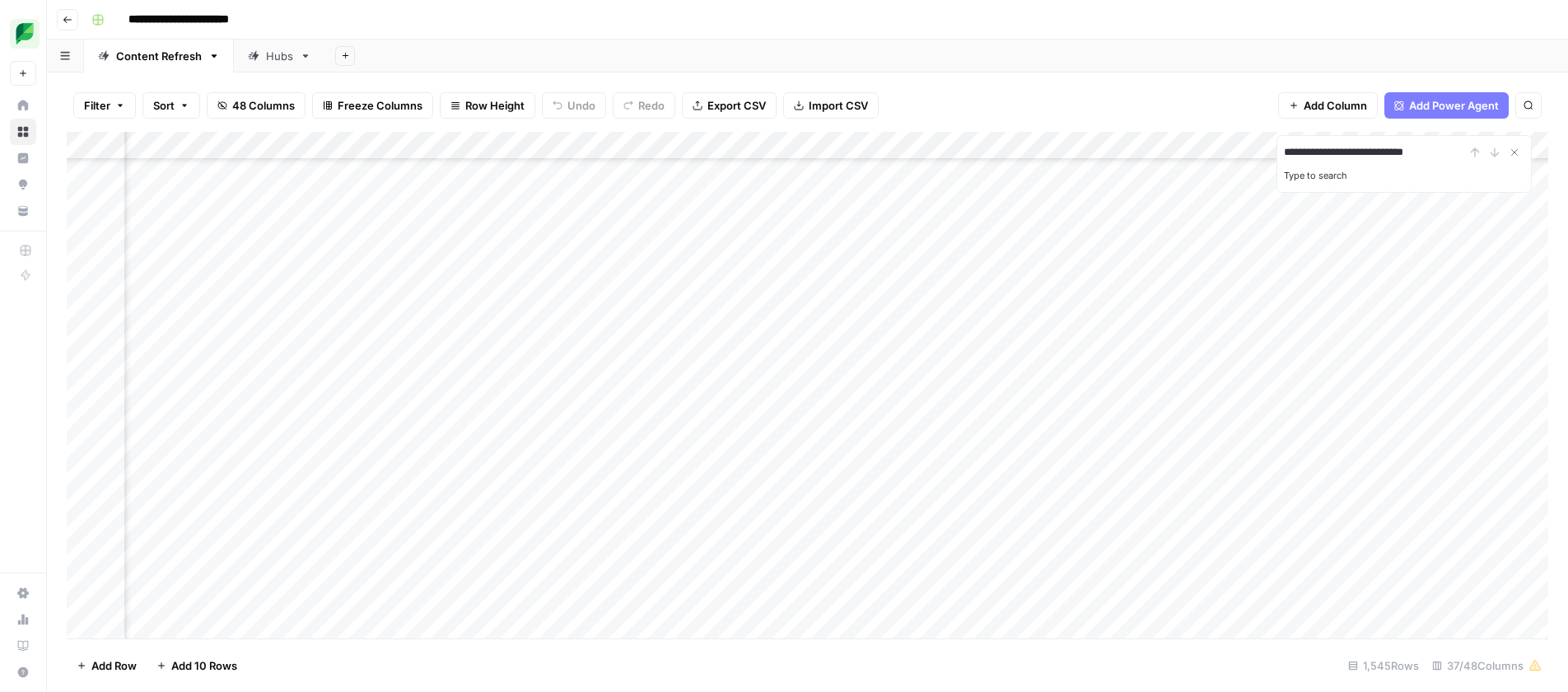
type input "**********"
click at [306, 132] on div "Add Column" at bounding box center [807, 384] width 1482 height 507
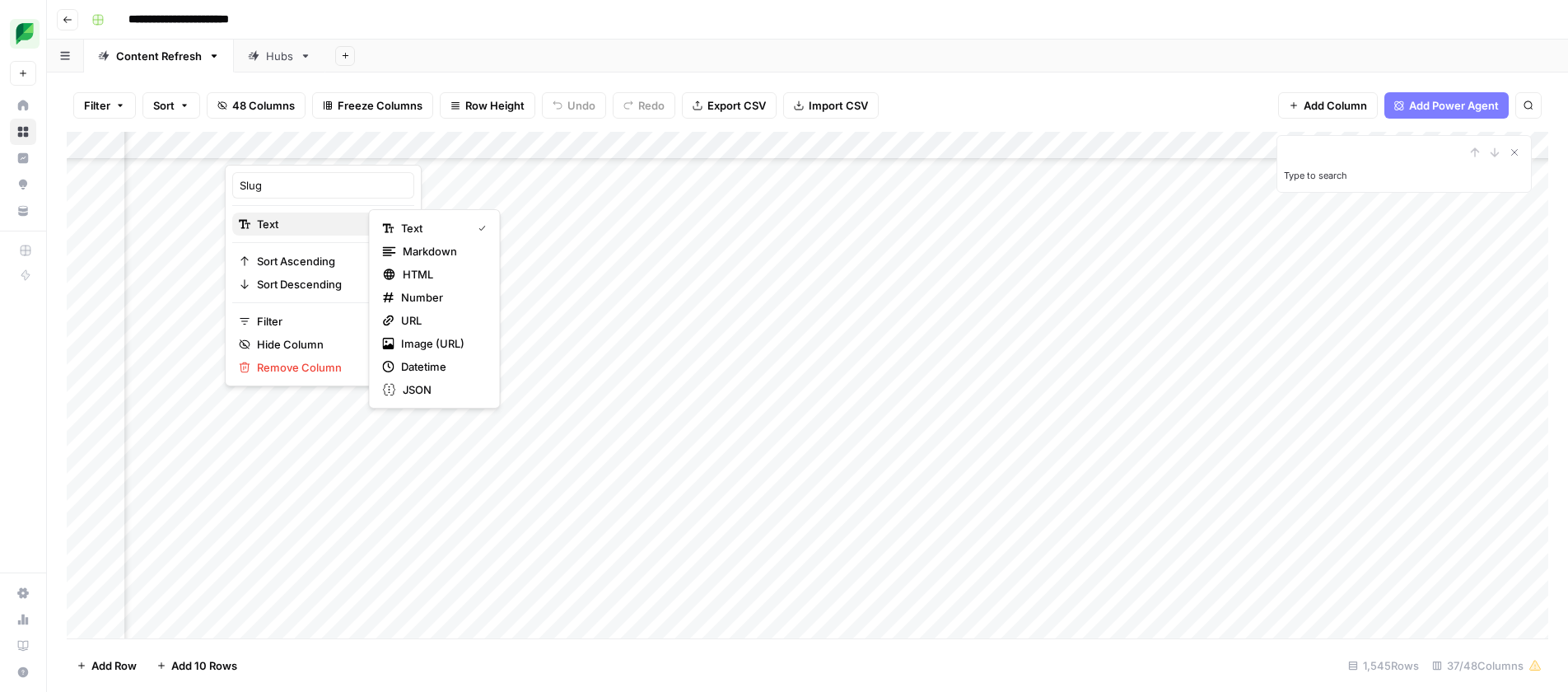
click at [283, 227] on span "Text" at bounding box center [320, 224] width 128 height 16
click at [278, 317] on span "Filter" at bounding box center [329, 321] width 144 height 16
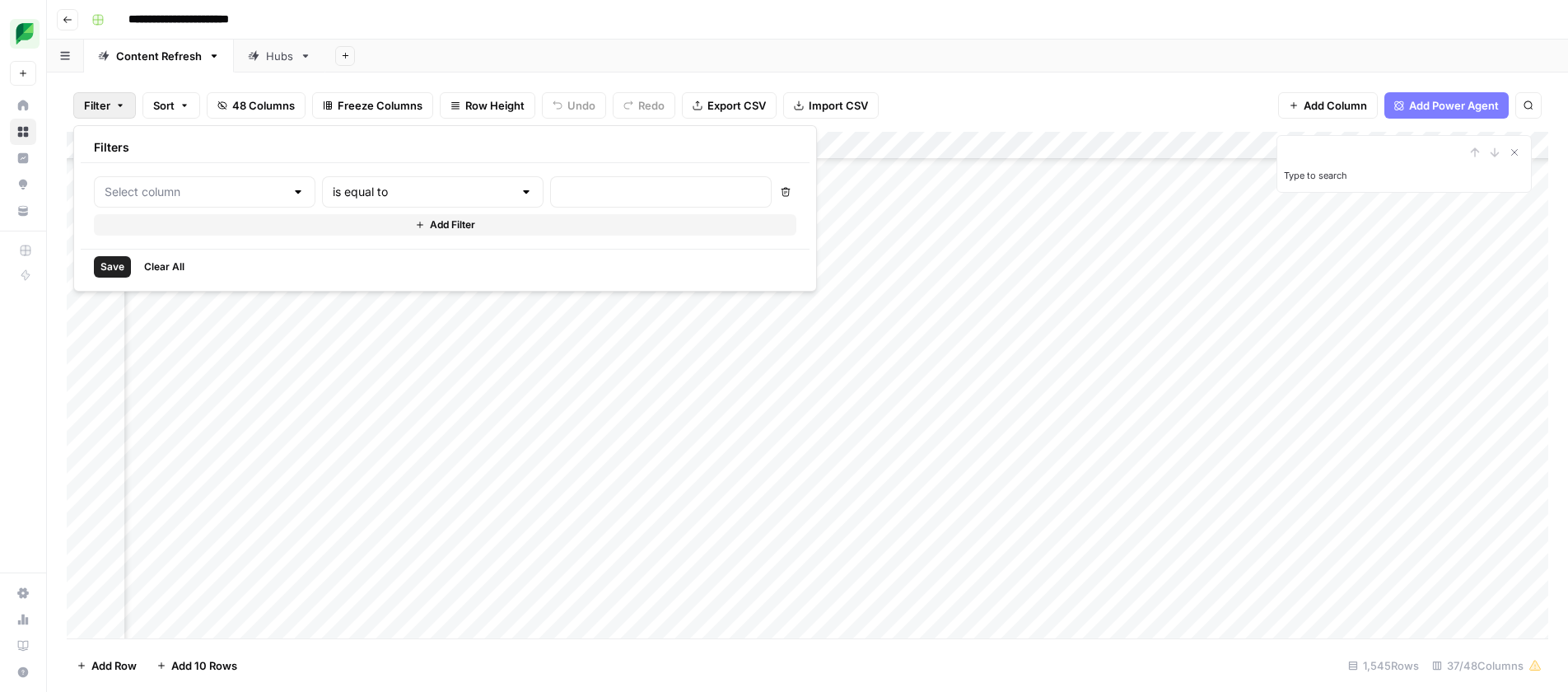
type input "Slug"
click at [418, 200] on div "is equal to" at bounding box center [459, 191] width 239 height 32
click at [400, 273] on span "contains" at bounding box center [385, 279] width 158 height 16
type input "contains"
click at [597, 198] on input "text" at bounding box center [705, 191] width 218 height 16
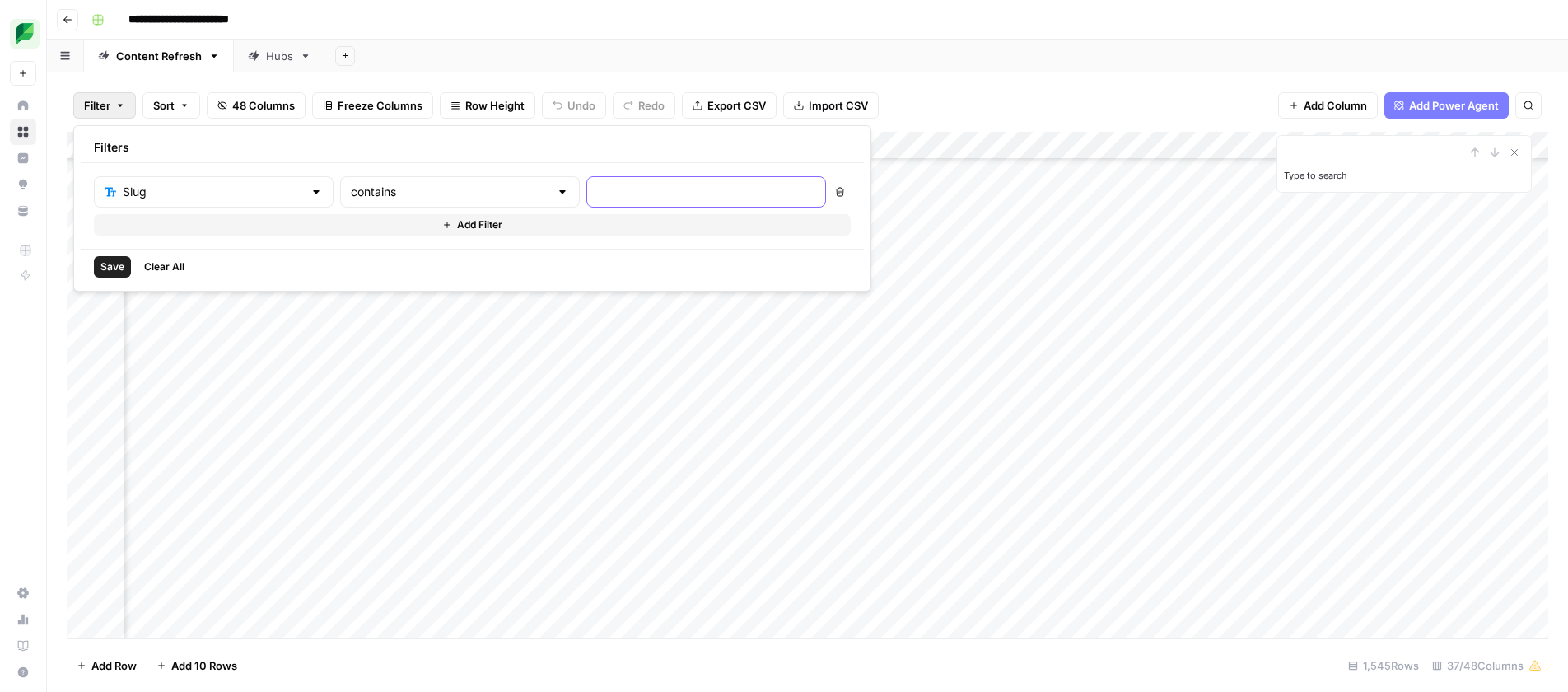
paste input "social-media-customer-service"
type input "social-media-customer-service"
click at [104, 263] on span "Save" at bounding box center [112, 266] width 24 height 14
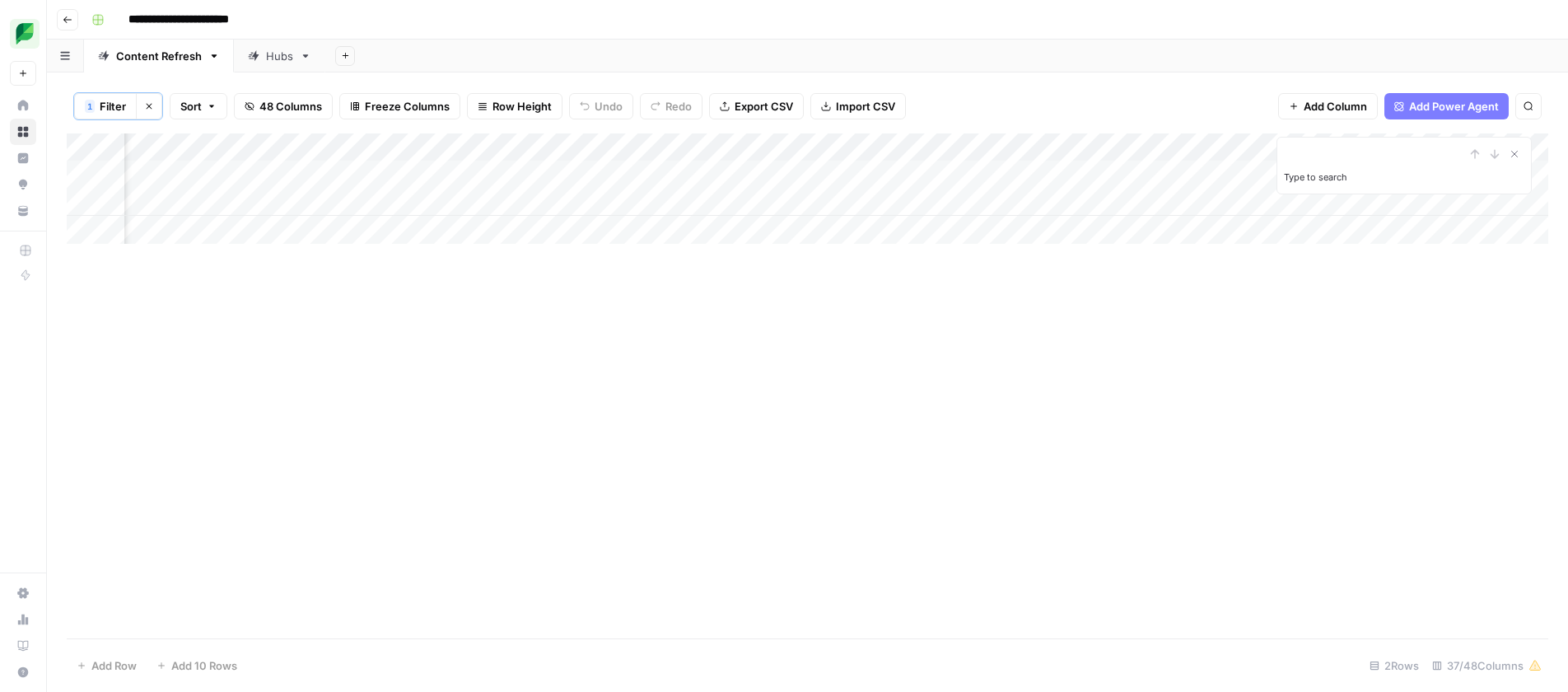
scroll to position [0, 1689]
click at [1516, 155] on icon "Close Search" at bounding box center [1514, 154] width 13 height 13
click at [862, 178] on div "Add Column" at bounding box center [807, 188] width 1482 height 111
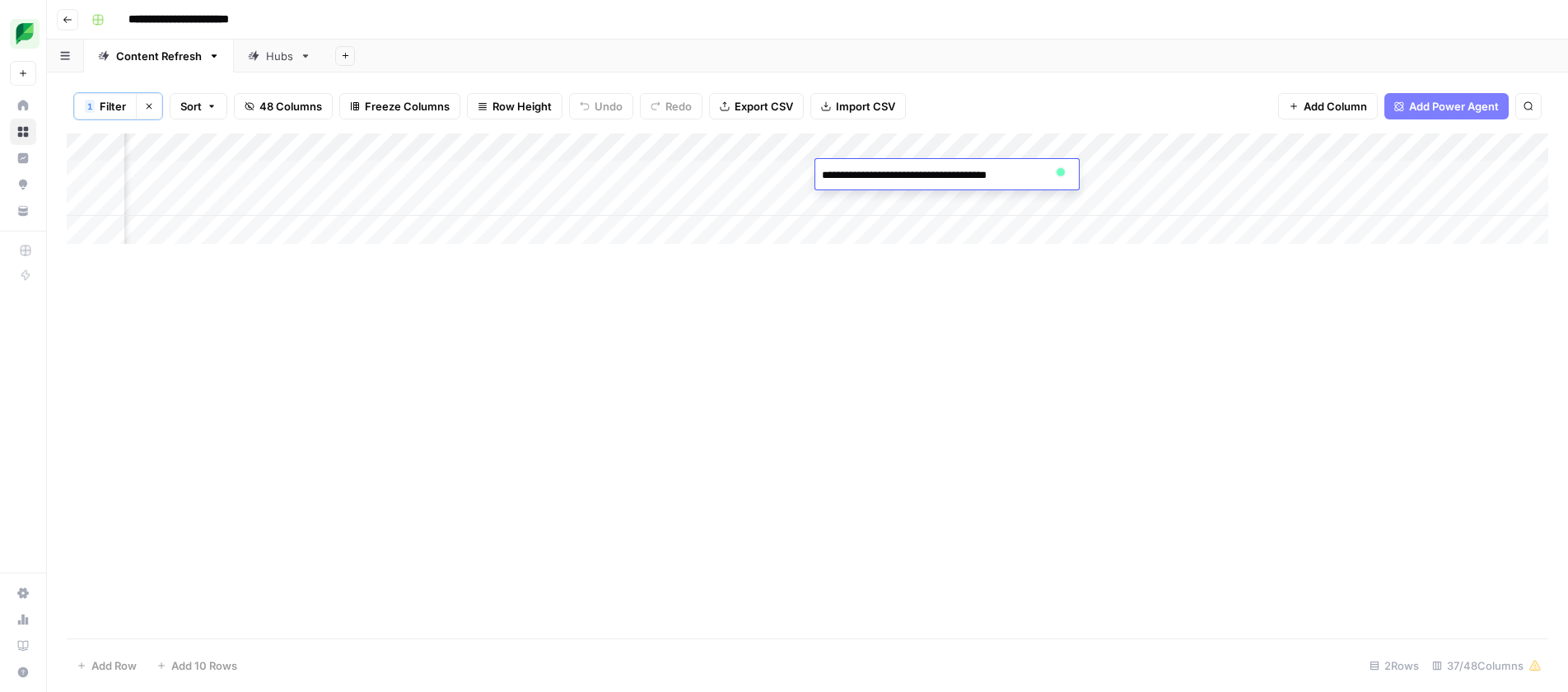
click at [866, 203] on div "Add Column" at bounding box center [807, 188] width 1482 height 111
click at [867, 203] on div "Add Column" at bounding box center [807, 188] width 1482 height 111
click at [896, 251] on div "Add Column" at bounding box center [807, 385] width 1482 height 505
click at [573, 205] on div "Add Column" at bounding box center [807, 188] width 1482 height 111
click at [655, 203] on div "Add Column" at bounding box center [807, 188] width 1482 height 111
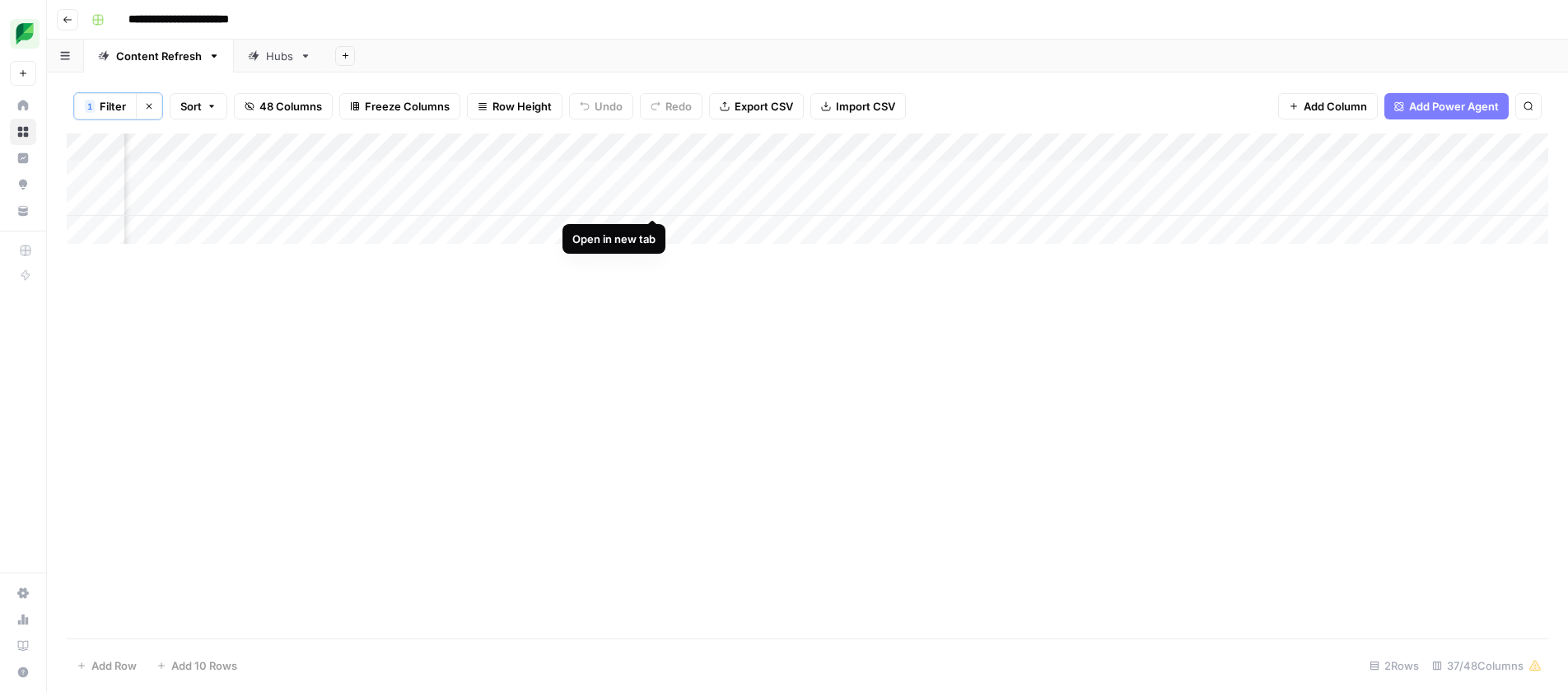
scroll to position [0, 622]
click at [732, 310] on div "Add Column" at bounding box center [807, 385] width 1482 height 505
click at [107, 105] on span "Filter" at bounding box center [112, 106] width 26 height 16
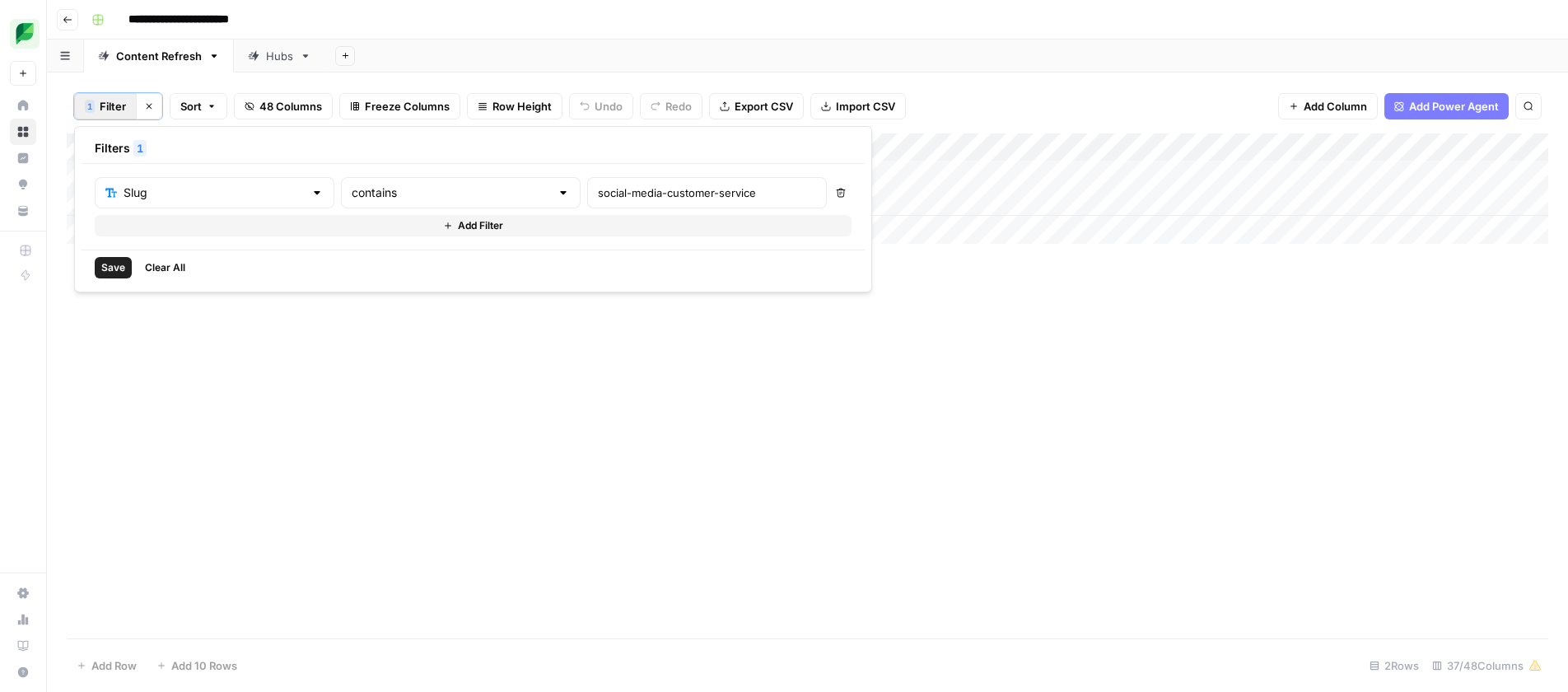
click at [587, 182] on div "social-media-customer-service" at bounding box center [706, 192] width 239 height 32
type input "employee-advocacy-tools"
click at [101, 267] on span "Save" at bounding box center [112, 267] width 24 height 14
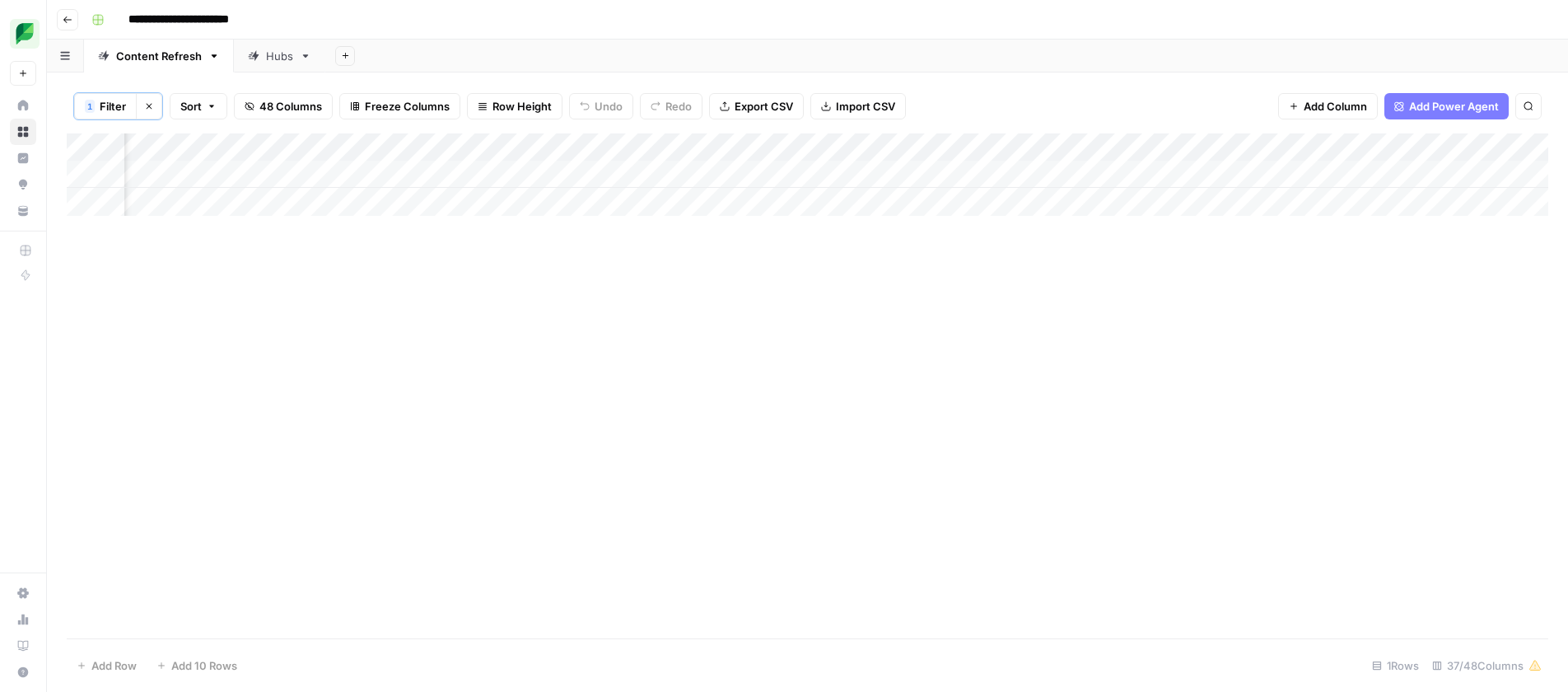
click at [92, 104] on div "1" at bounding box center [89, 107] width 7 height 13
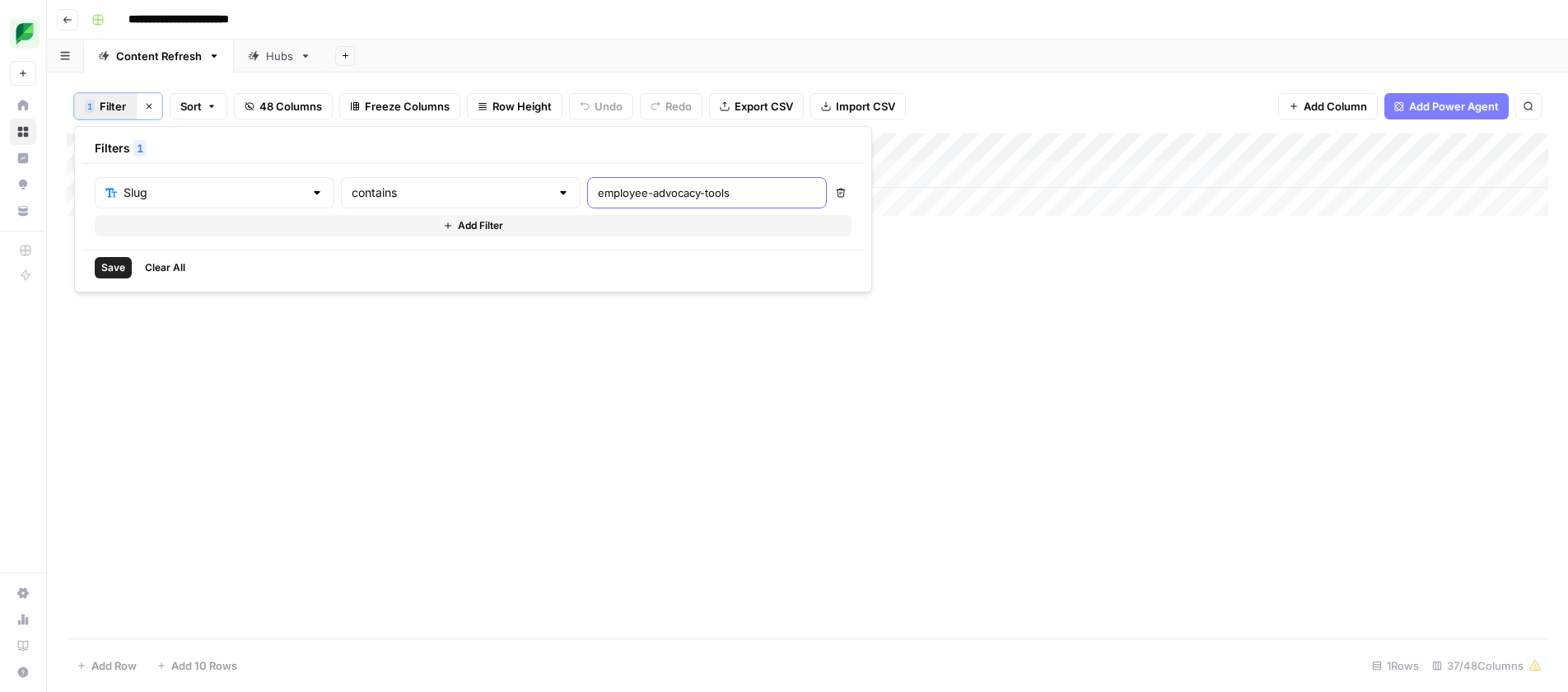
click at [598, 196] on input "employee-advocacy-tools" at bounding box center [706, 192] width 218 height 16
type input "instagram-scheduling-tools"
click at [108, 265] on span "Save" at bounding box center [112, 267] width 24 height 14
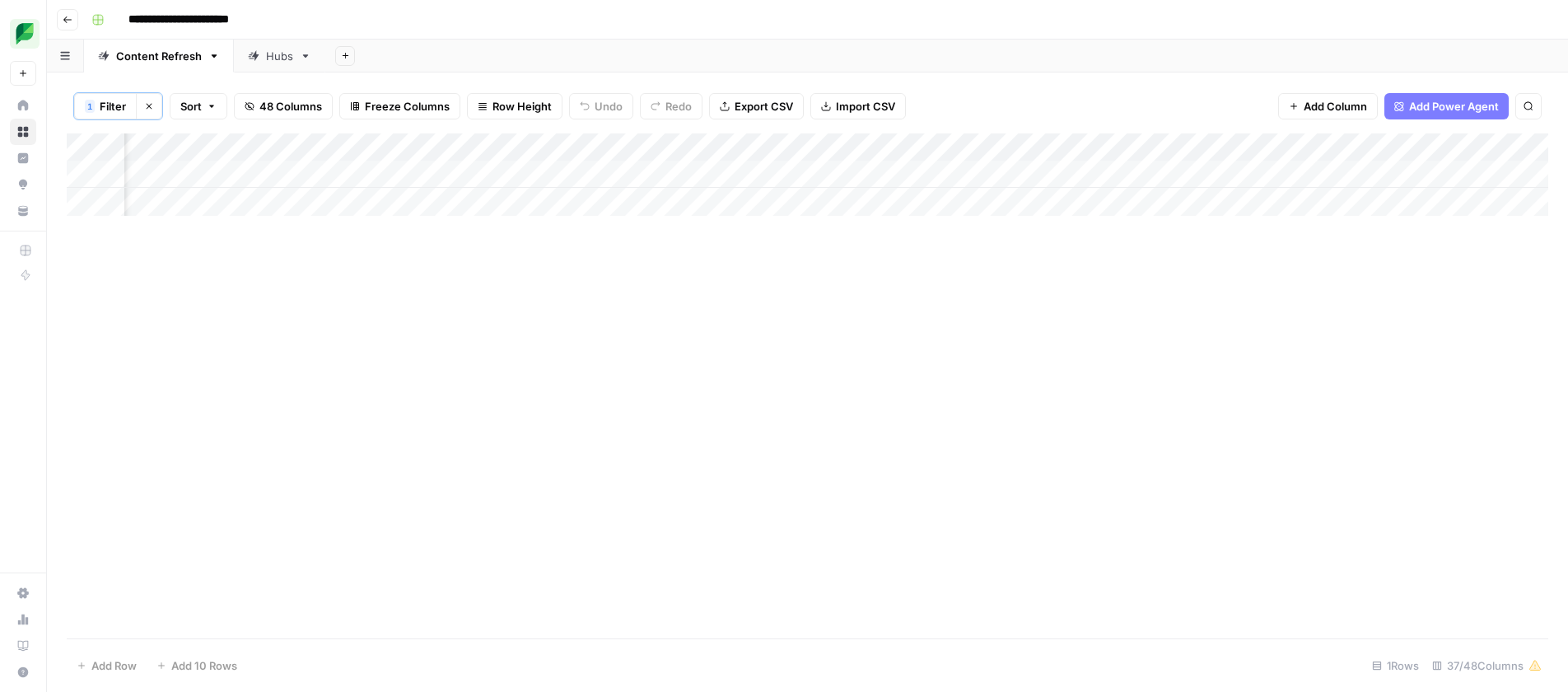
scroll to position [0, 1125]
click at [525, 174] on div "Add Column" at bounding box center [807, 175] width 1482 height 83
click at [1150, 176] on div "Add Column" at bounding box center [807, 175] width 1482 height 83
click at [1095, 175] on div "Add Column" at bounding box center [807, 175] width 1482 height 83
click at [1144, 328] on div "Listicle" at bounding box center [1145, 329] width 164 height 30
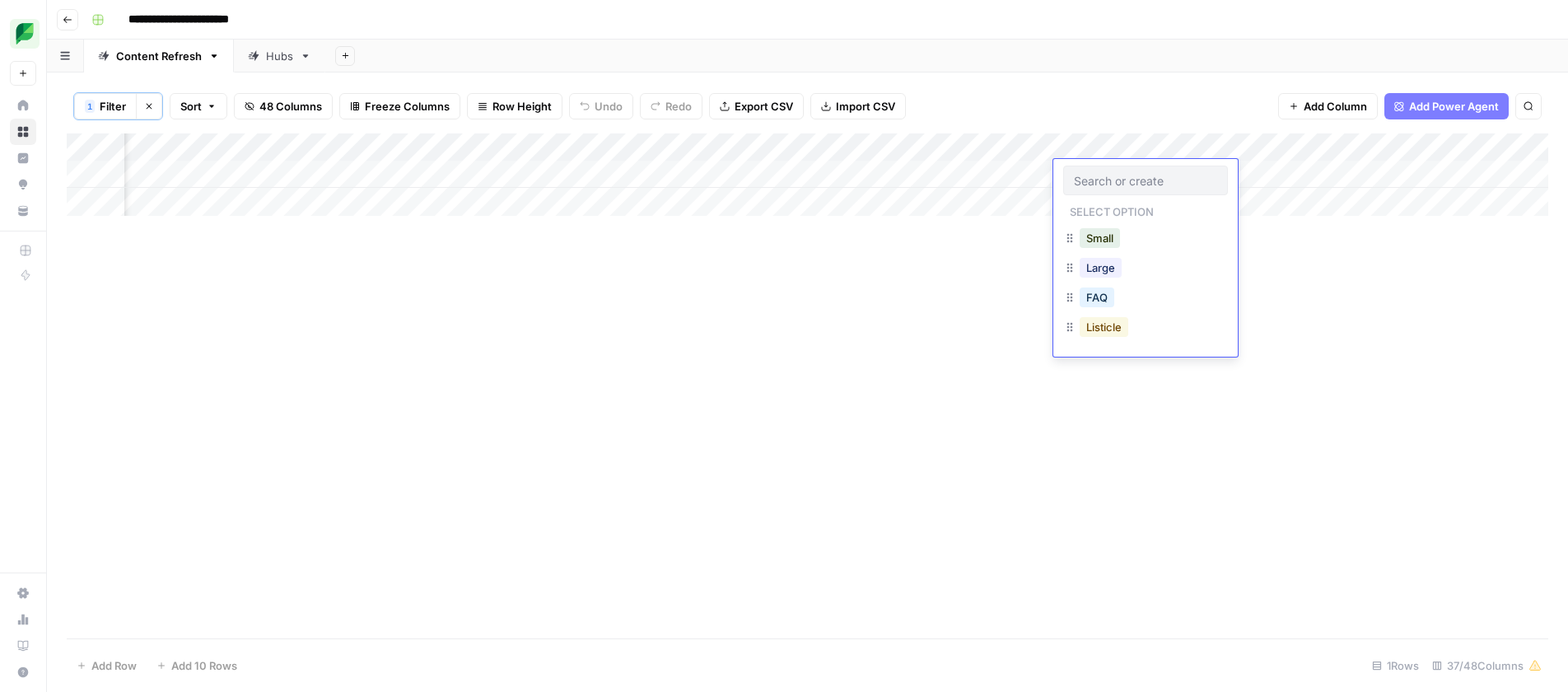
click at [1089, 332] on button "Listicle" at bounding box center [1104, 327] width 49 height 20
click at [1248, 176] on div "Add Column" at bounding box center [807, 175] width 1482 height 83
click at [114, 105] on span "Filter" at bounding box center [112, 106] width 26 height 16
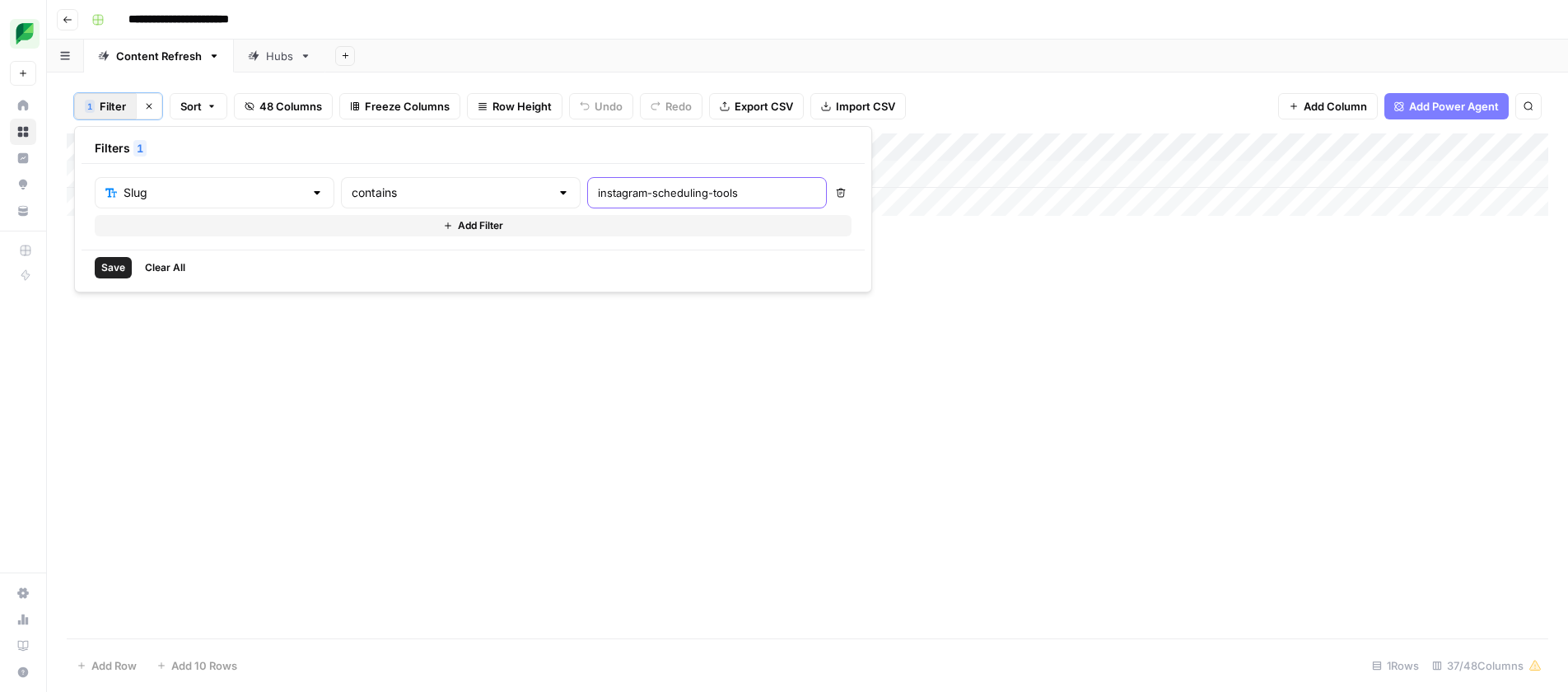
click at [598, 192] on input "instagram-scheduling-tools" at bounding box center [706, 192] width 218 height 16
click at [598, 191] on input "instagram-scheduling-tools" at bounding box center [706, 192] width 218 height 16
type input "instagram-hashtags"
click at [116, 269] on span "Save" at bounding box center [112, 267] width 24 height 14
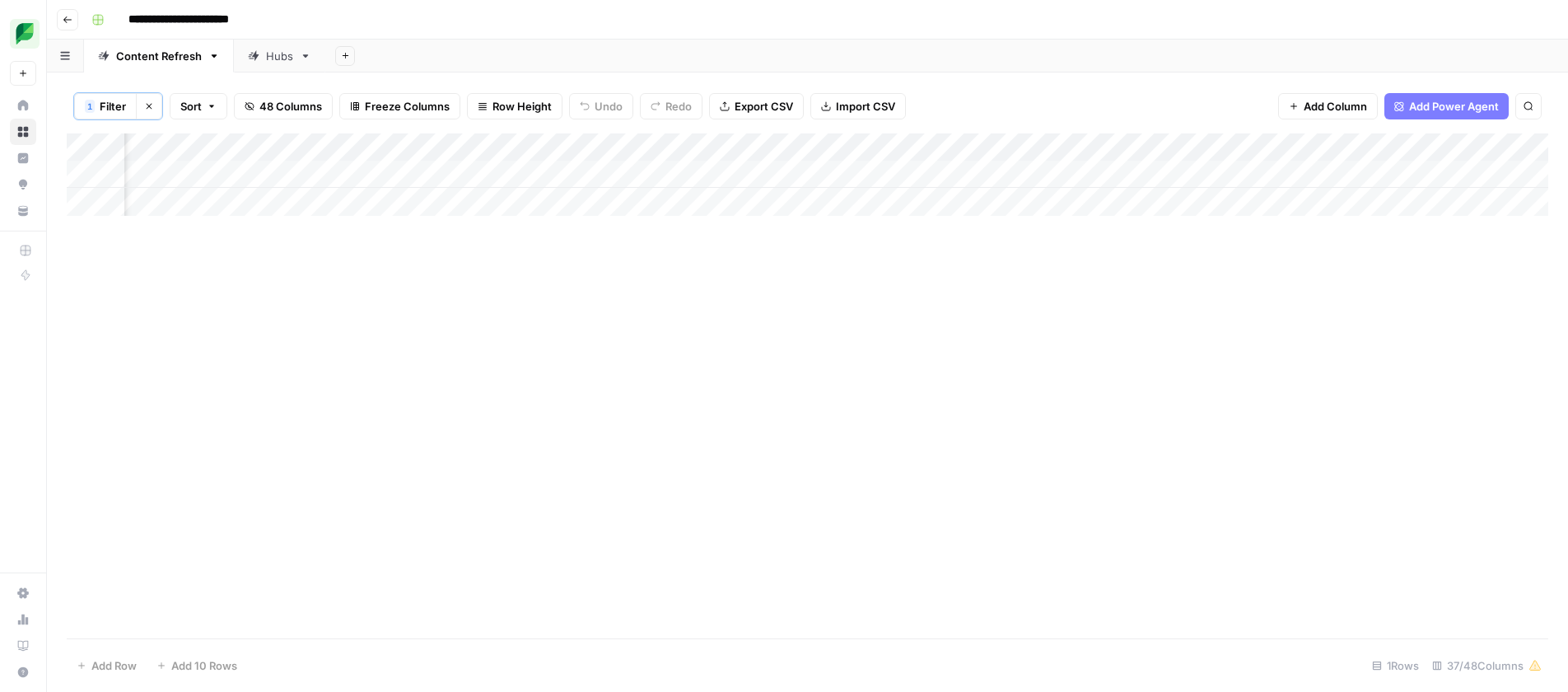
scroll to position [0, 1161]
click at [501, 174] on div "Add Column" at bounding box center [807, 175] width 1482 height 83
click at [827, 172] on div "Add Column" at bounding box center [807, 175] width 1482 height 83
click at [824, 172] on div "Add Column" at bounding box center [807, 175] width 1482 height 83
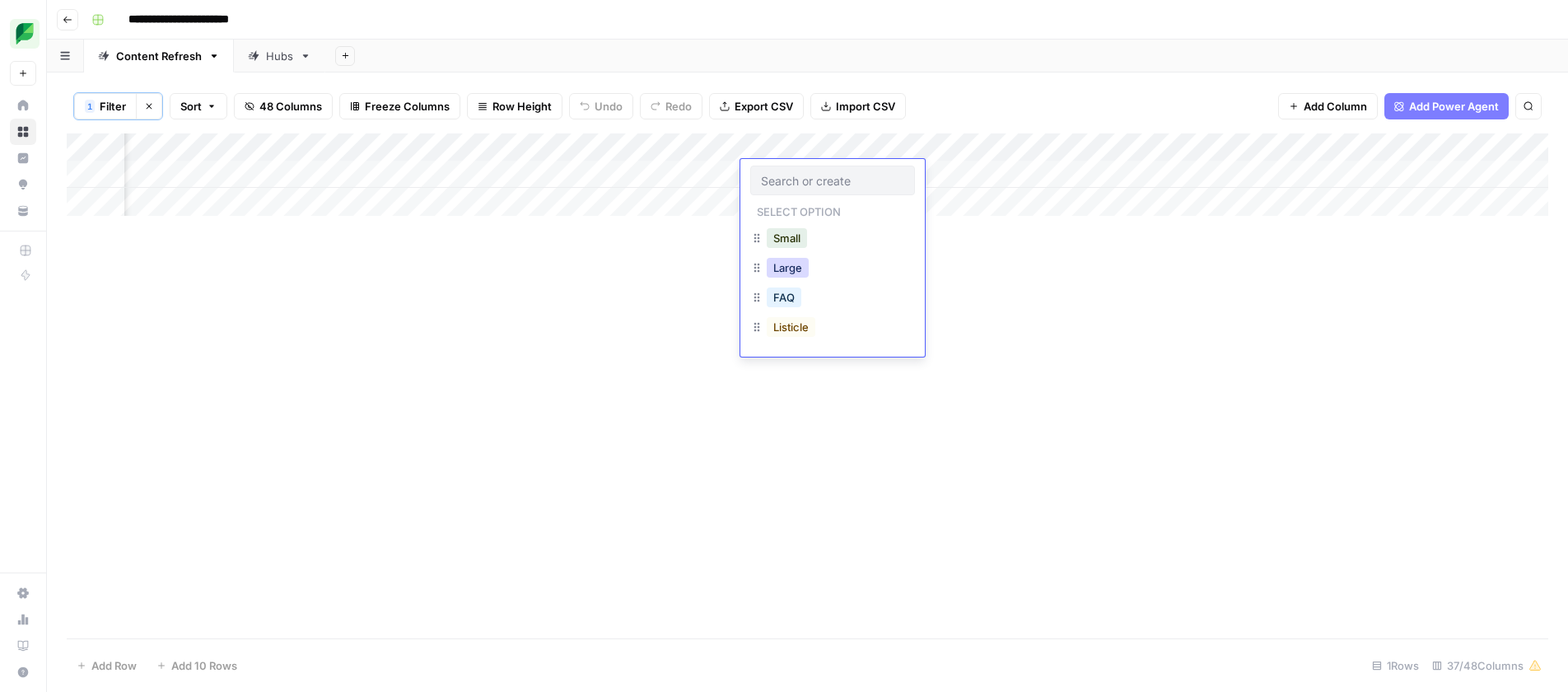
click at [789, 268] on button "Large" at bounding box center [788, 267] width 42 height 20
click at [963, 172] on div "Add Column" at bounding box center [807, 175] width 1482 height 83
click at [1017, 175] on div "Add Column" at bounding box center [807, 175] width 1482 height 83
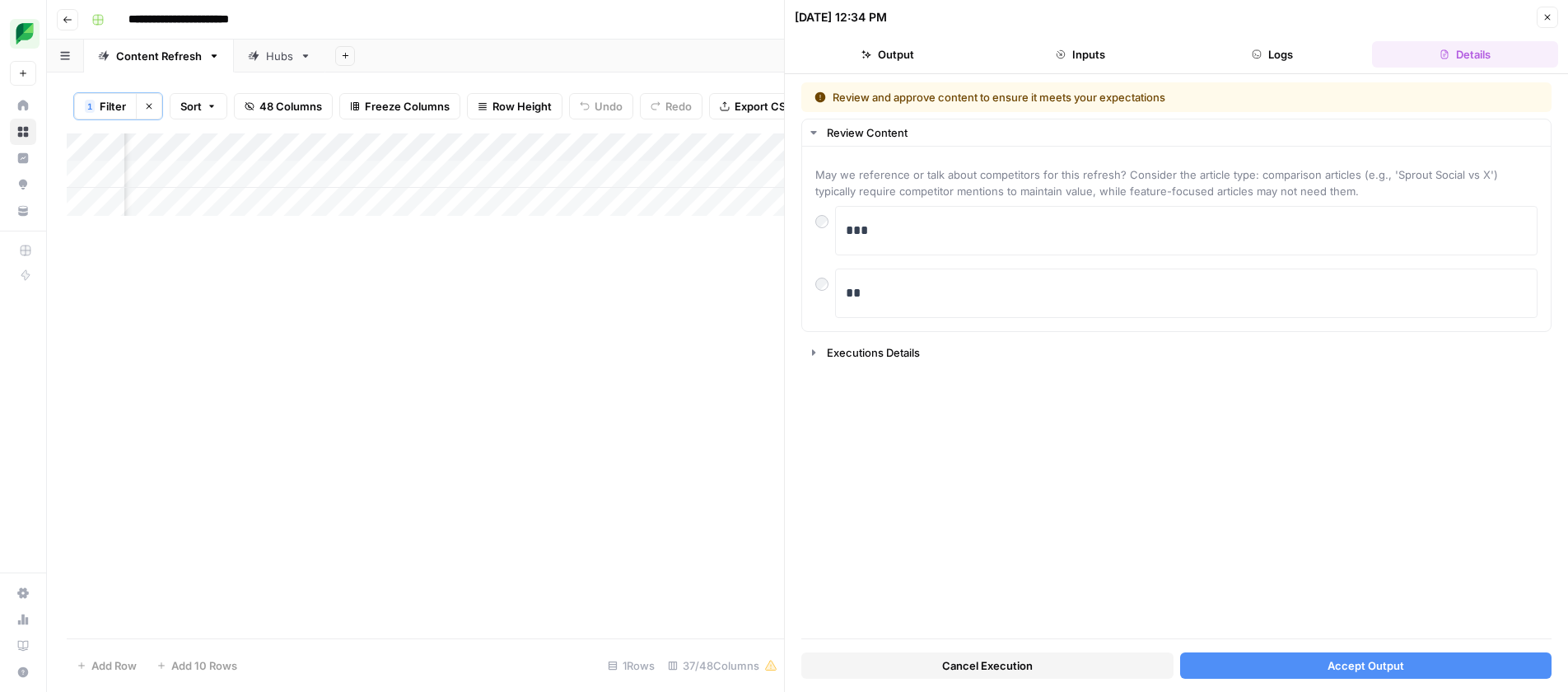
click at [1318, 665] on button "Accept Output" at bounding box center [1365, 665] width 372 height 26
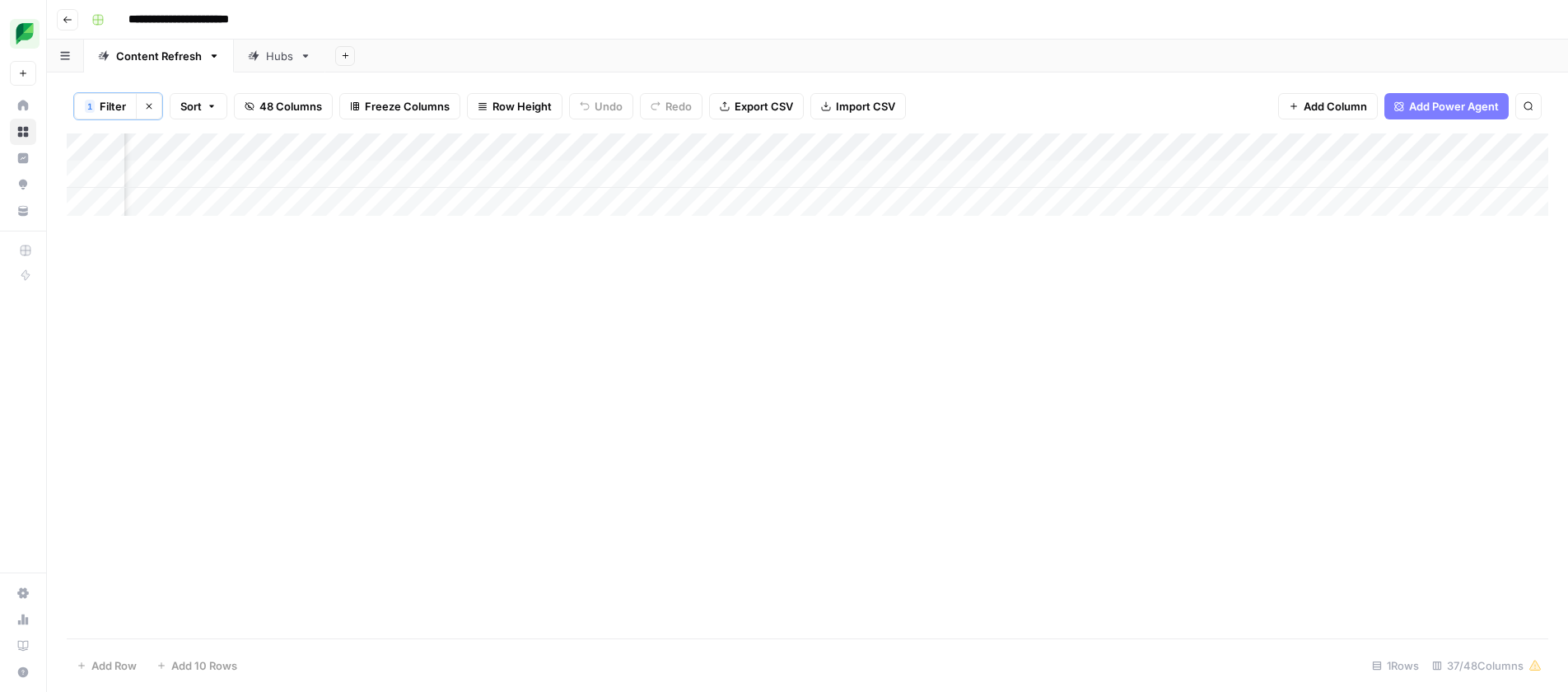
click at [114, 104] on span "Filter" at bounding box center [112, 106] width 26 height 16
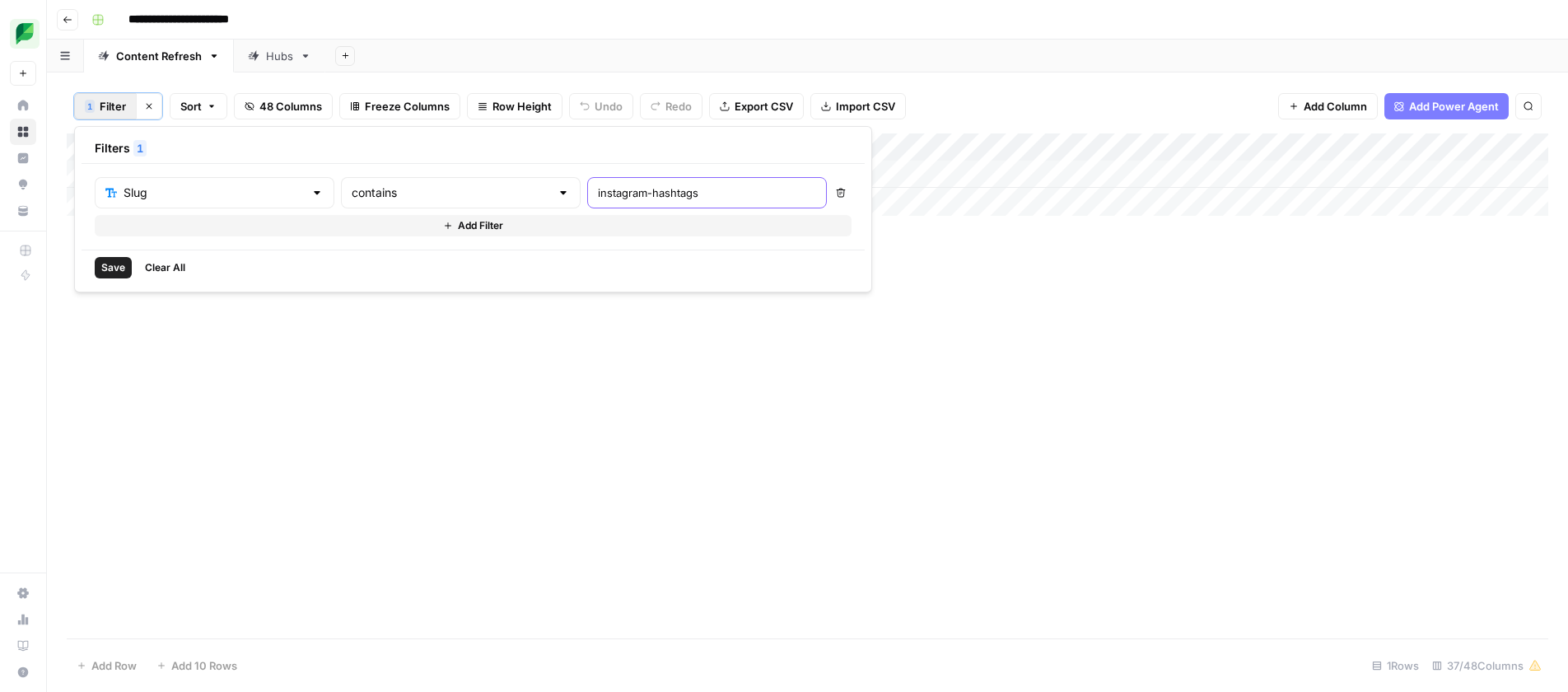
click at [598, 185] on input "instagram-hashtags" at bounding box center [706, 192] width 218 height 16
type input "influencer-marketing-tools"
click at [112, 268] on span "Save" at bounding box center [112, 267] width 24 height 14
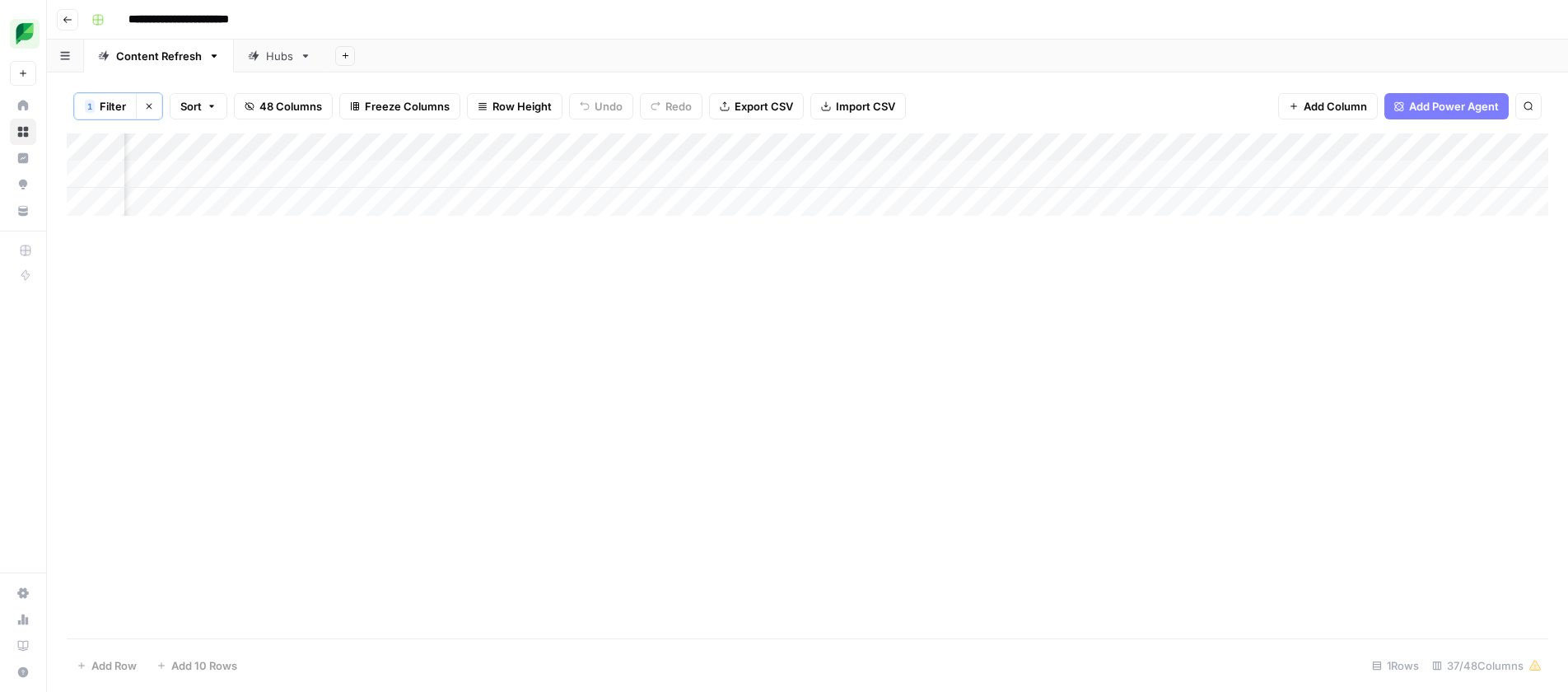
scroll to position [0, 955]
click at [703, 177] on div "Add Column" at bounding box center [807, 175] width 1482 height 83
click at [98, 103] on button "1 Filter" at bounding box center [105, 106] width 62 height 26
click at [587, 206] on div "influencer-marketing-tools" at bounding box center [706, 192] width 239 height 32
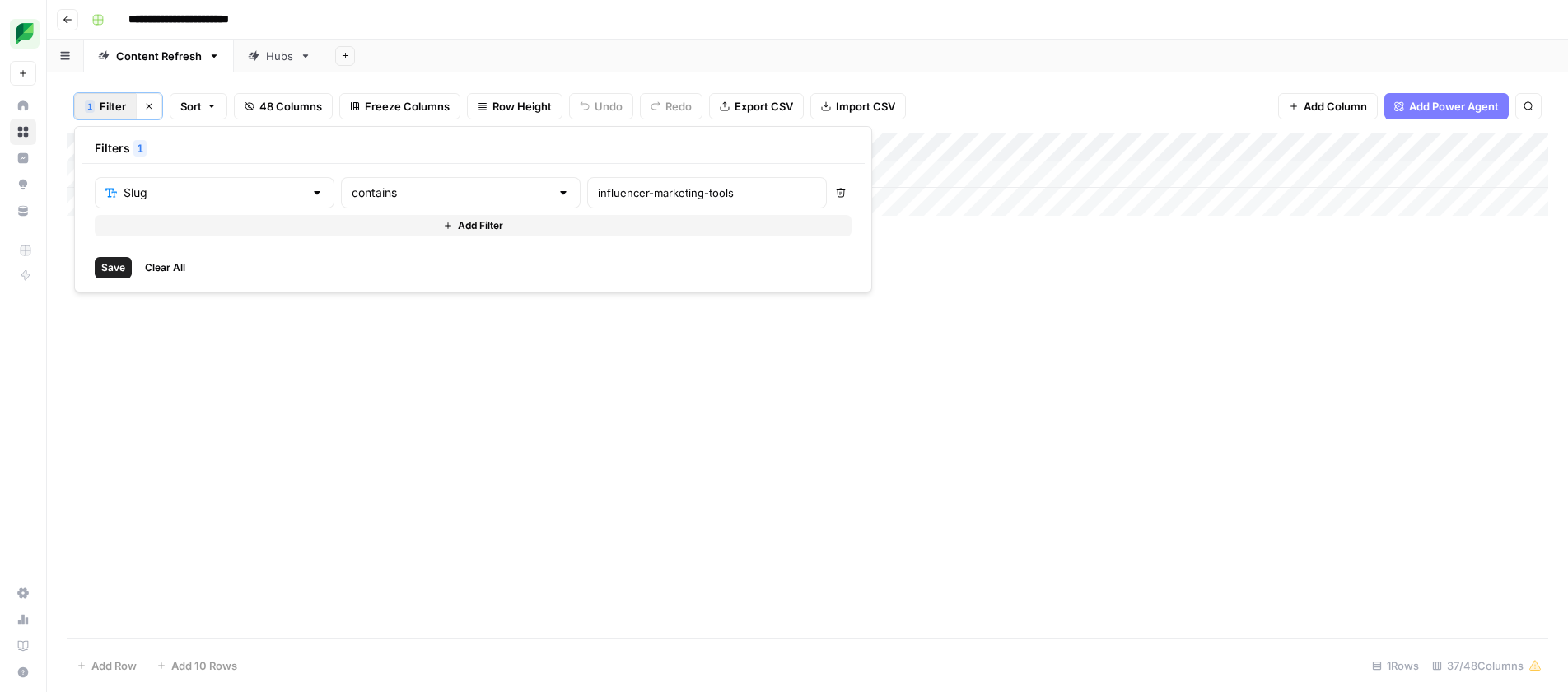
click at [587, 205] on div "influencer-marketing-tools" at bounding box center [706, 192] width 239 height 32
click at [587, 201] on div "influencer-marketing-tools" at bounding box center [706, 192] width 239 height 32
click at [598, 195] on input "influencer-marketing-tools" at bounding box center [706, 192] width 218 height 16
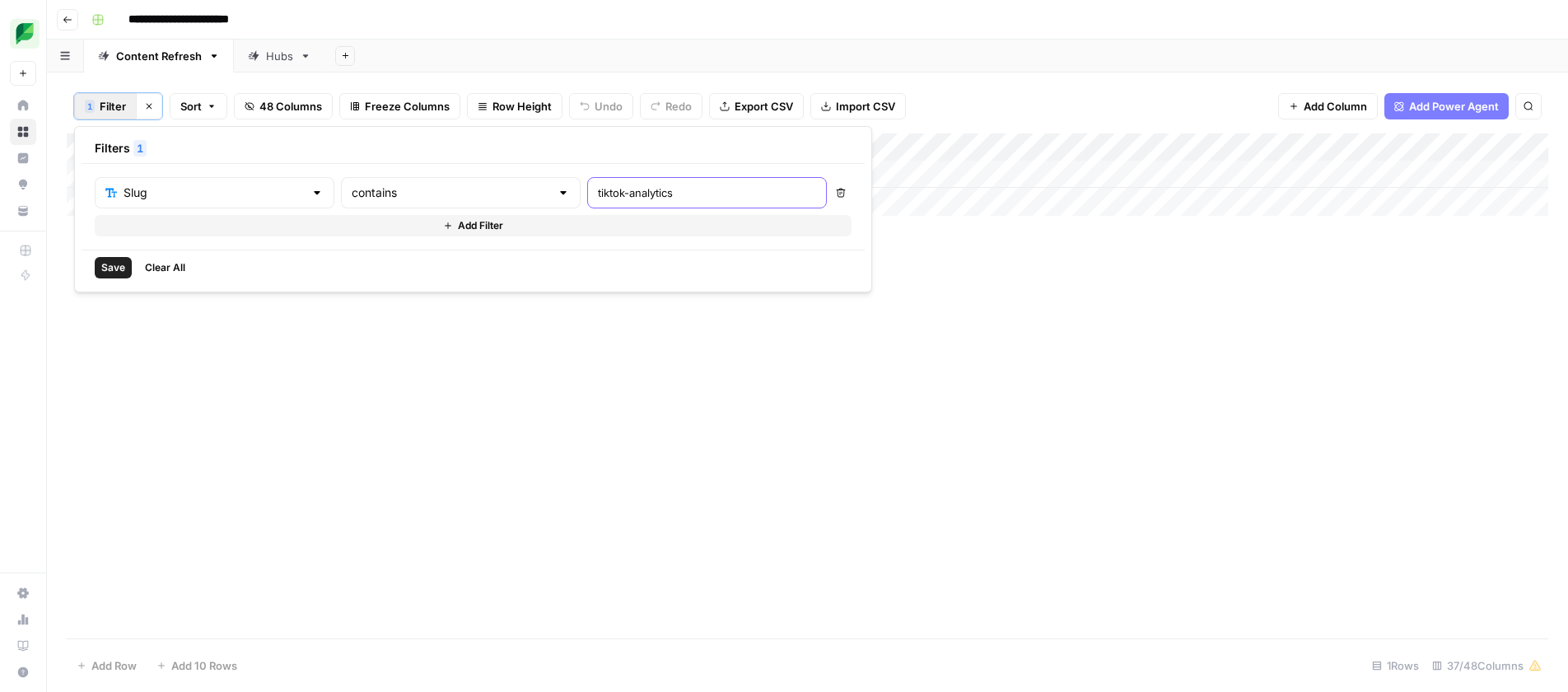
type input "tiktok-analytics"
click at [111, 265] on span "Save" at bounding box center [112, 267] width 24 height 14
click at [105, 103] on span "Filter" at bounding box center [112, 106] width 26 height 16
click at [598, 197] on input "tiktok-analytics" at bounding box center [706, 192] width 218 height 16
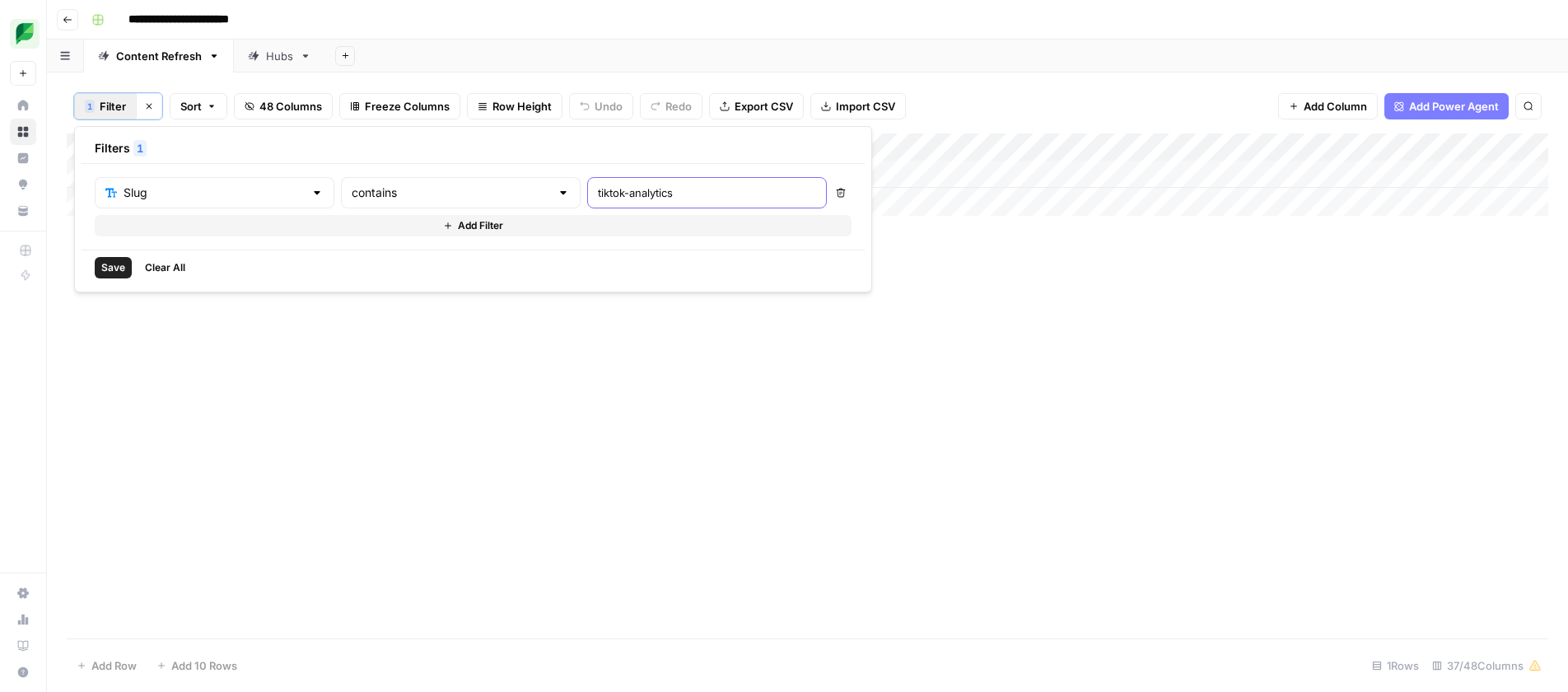
click at [598, 197] on input "tiktok-analytics" at bounding box center [706, 192] width 218 height 16
click at [836, 188] on icon "button" at bounding box center [841, 192] width 10 height 10
click at [148, 264] on span "Clear All" at bounding box center [165, 267] width 40 height 14
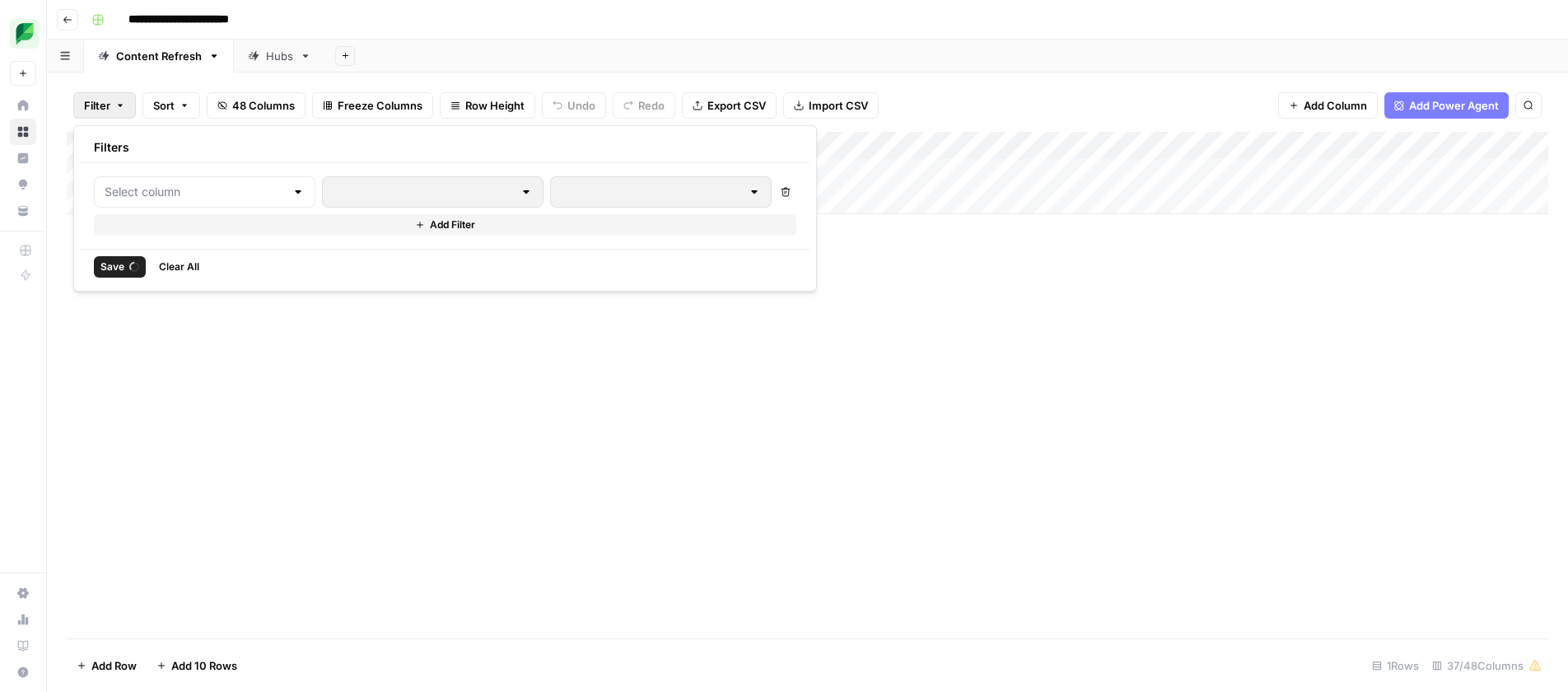
click at [282, 56] on div "Hubs" at bounding box center [280, 56] width 27 height 16
click at [99, 109] on span "Filter" at bounding box center [96, 105] width 26 height 16
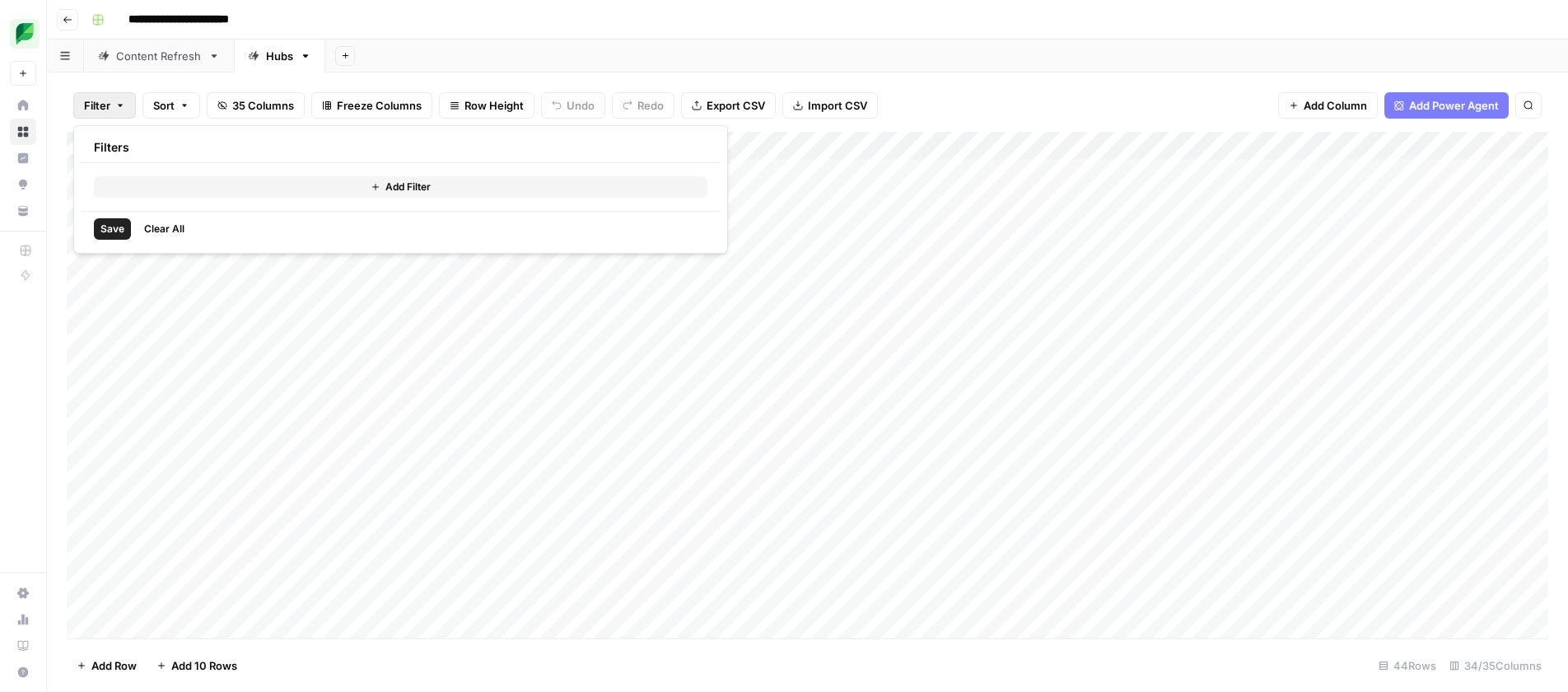
click at [181, 189] on button "Add Filter" at bounding box center [401, 186] width 614 height 21
click at [199, 204] on div at bounding box center [205, 191] width 222 height 32
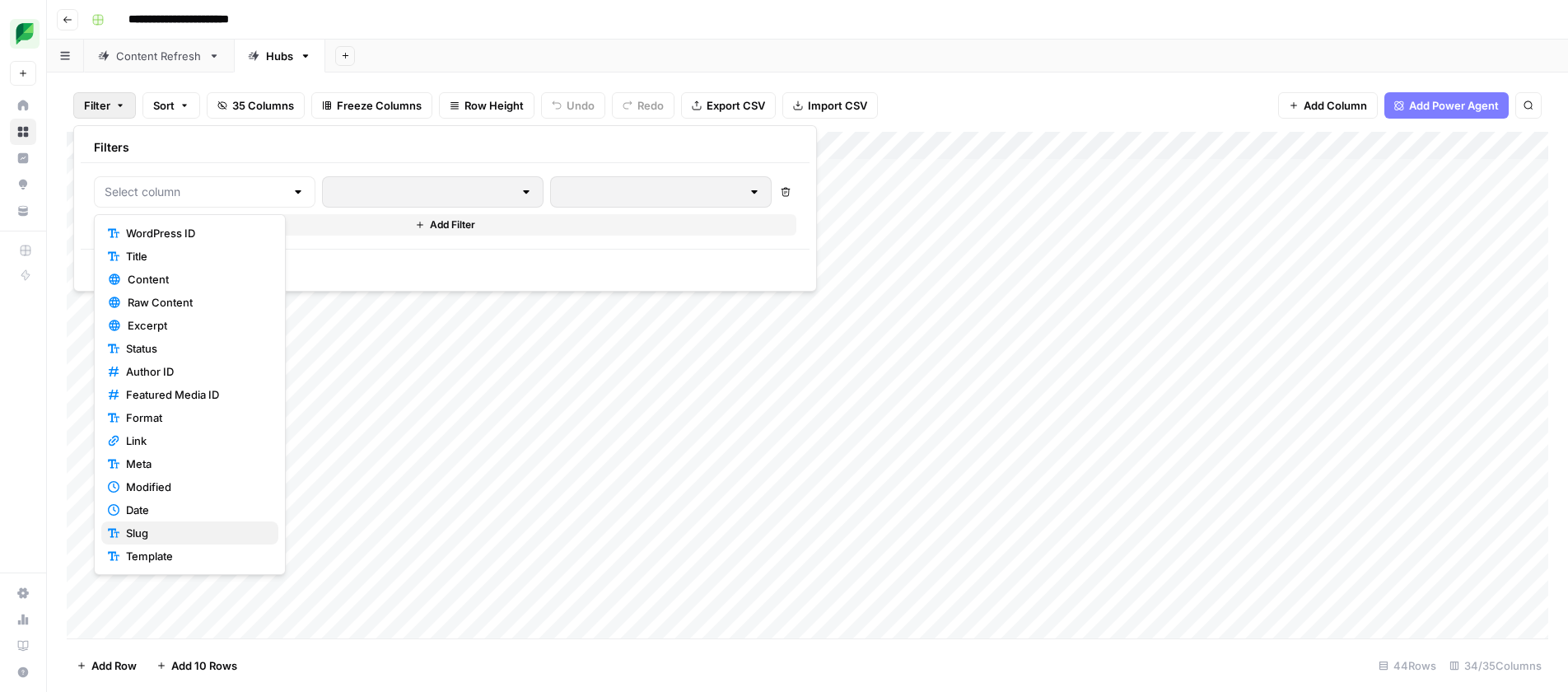
click at [169, 531] on span "Slug" at bounding box center [195, 532] width 139 height 16
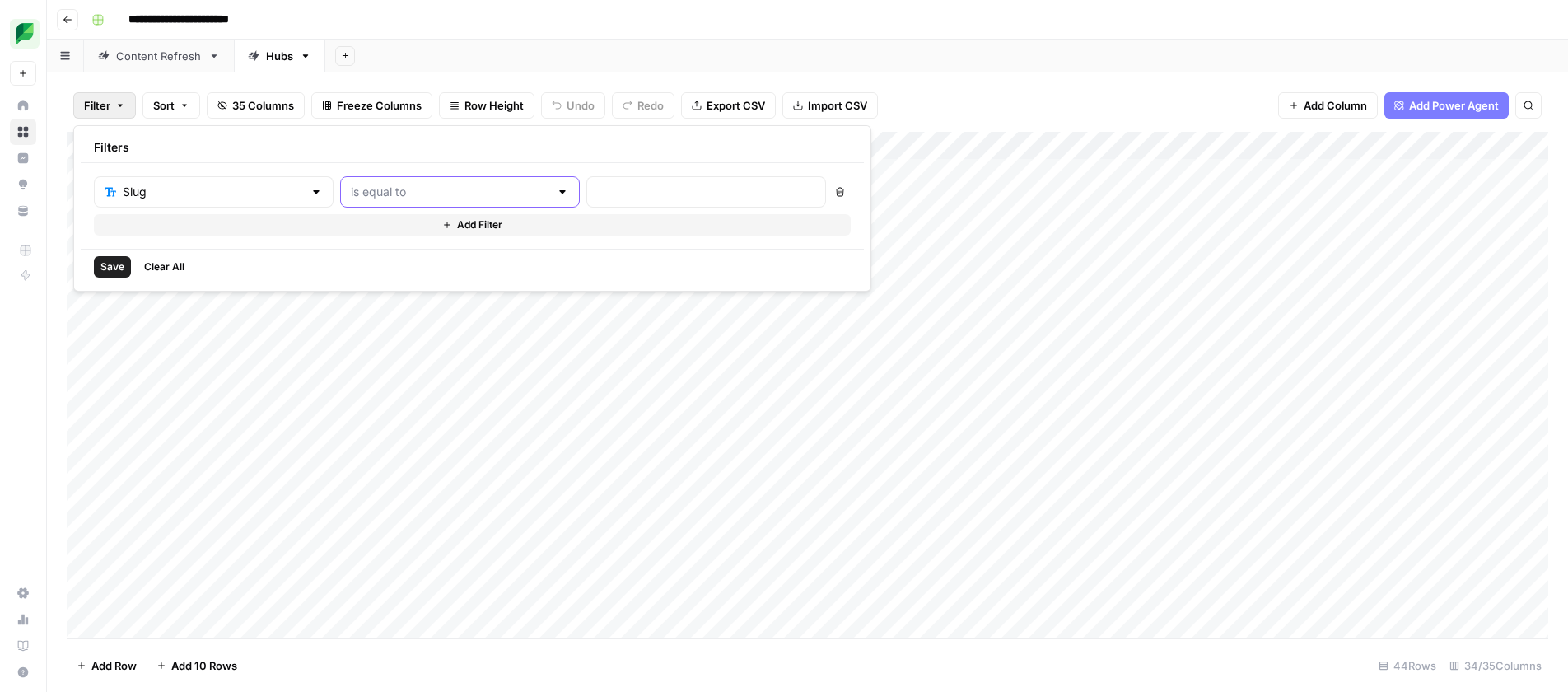
click at [425, 187] on input "text" at bounding box center [450, 191] width 199 height 16
click at [417, 308] on span "not contains" at bounding box center [385, 302] width 158 height 16
type input "not contains"
click at [376, 192] on input "text" at bounding box center [450, 191] width 199 height 16
drag, startPoint x: 370, startPoint y: 274, endPoint x: 485, endPoint y: 215, distance: 129.3
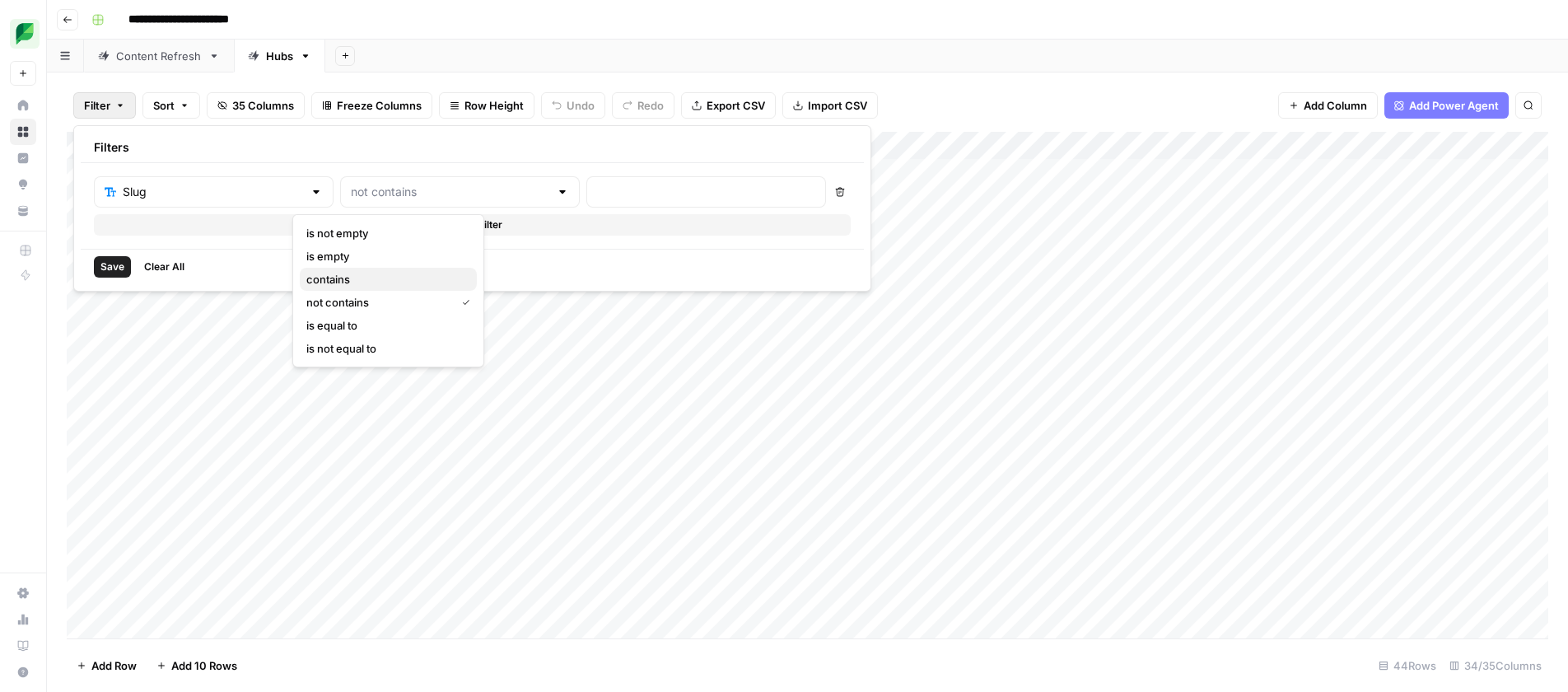
click at [372, 273] on span "contains" at bounding box center [385, 279] width 158 height 16
type input "contains"
click at [597, 187] on input "text" at bounding box center [705, 191] width 218 height 16
type input "how-to-schedule-tweets"
click at [103, 266] on span "Save" at bounding box center [112, 266] width 24 height 14
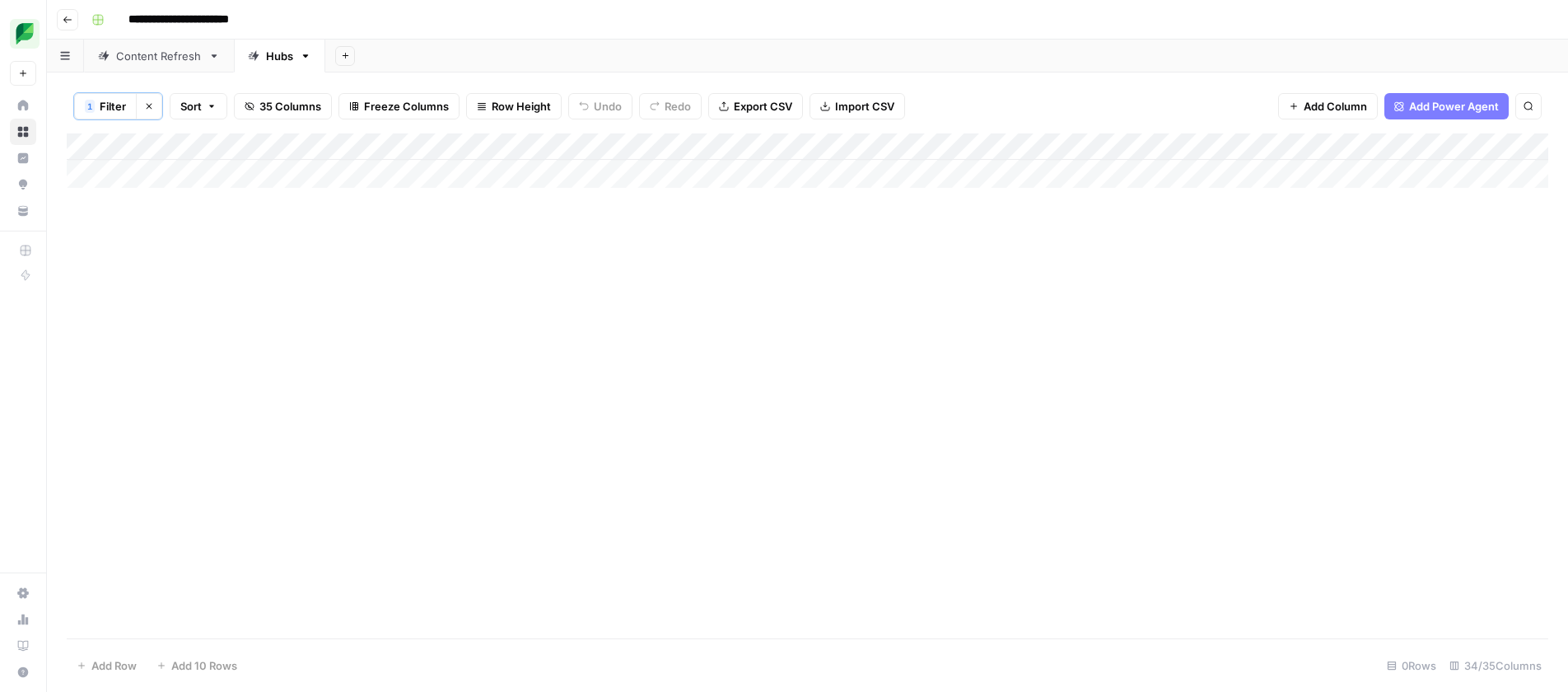
click at [363, 332] on div "Add Column" at bounding box center [807, 385] width 1482 height 505
click at [110, 107] on span "Filter" at bounding box center [112, 106] width 26 height 16
drag, startPoint x: 172, startPoint y: 268, endPoint x: 179, endPoint y: 251, distance: 18.4
click at [172, 268] on span "Clear All" at bounding box center [165, 267] width 40 height 14
click at [184, 58] on div "Content Refresh" at bounding box center [159, 56] width 86 height 16
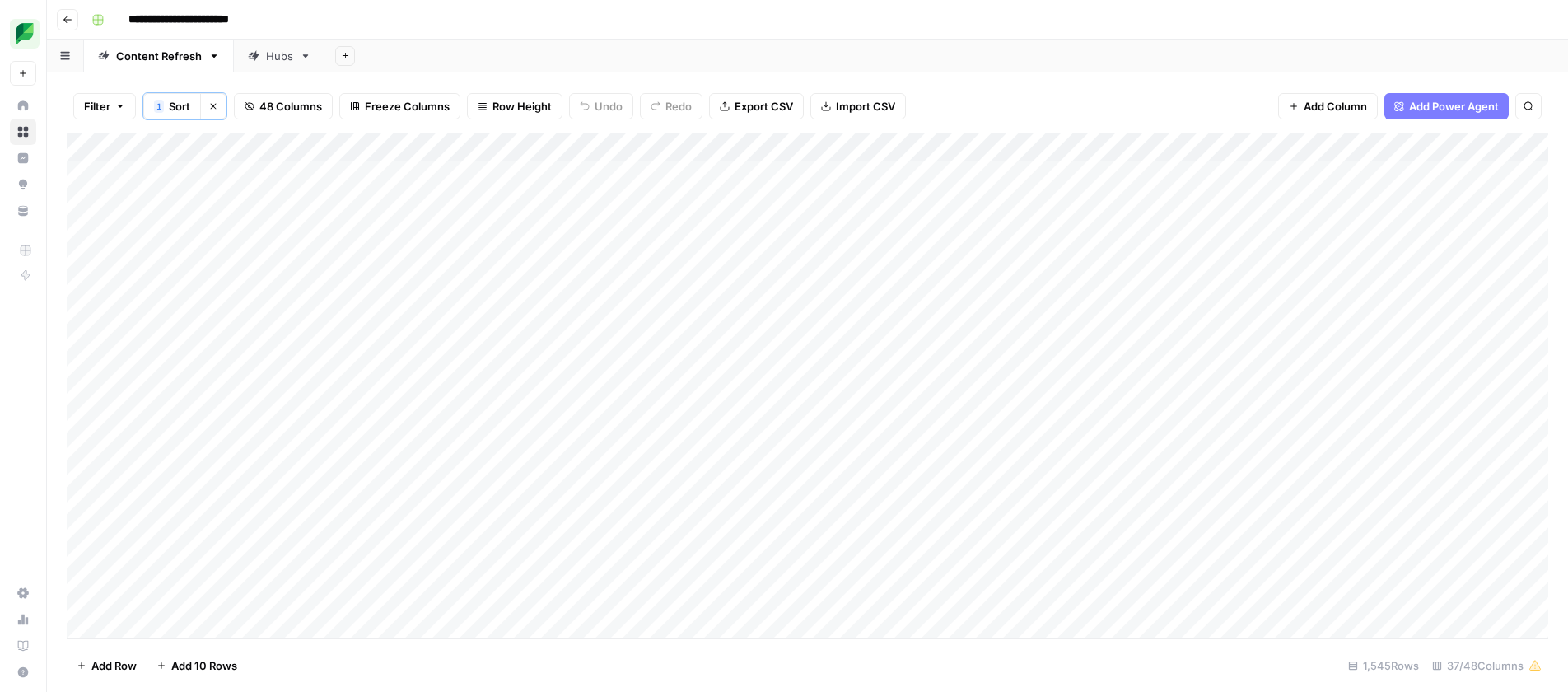
click at [159, 107] on span "1" at bounding box center [159, 107] width 5 height 13
click at [114, 100] on button "Filter" at bounding box center [104, 106] width 62 height 26
click at [220, 191] on button "Add Filter" at bounding box center [401, 187] width 614 height 21
click at [202, 198] on input "text" at bounding box center [195, 192] width 181 height 16
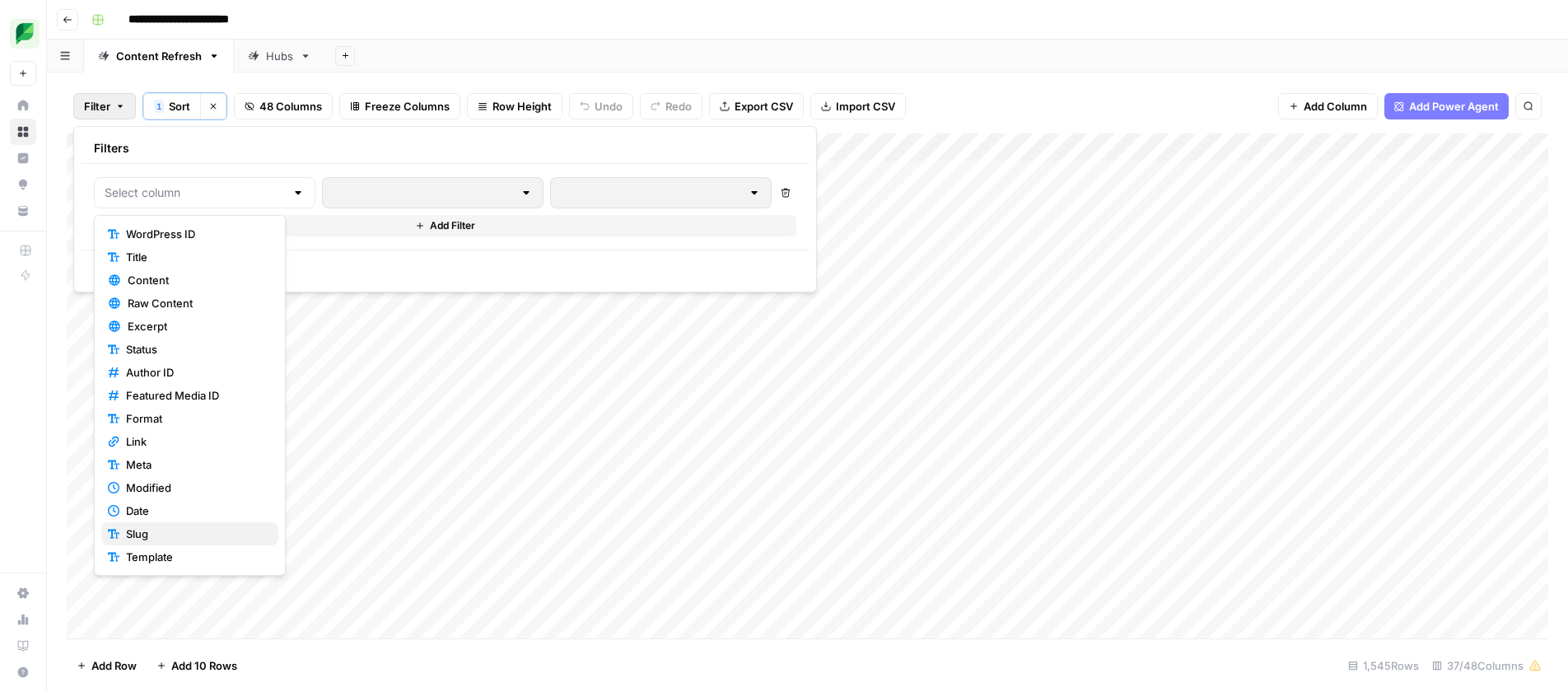
click at [204, 535] on span "Slug" at bounding box center [195, 533] width 139 height 16
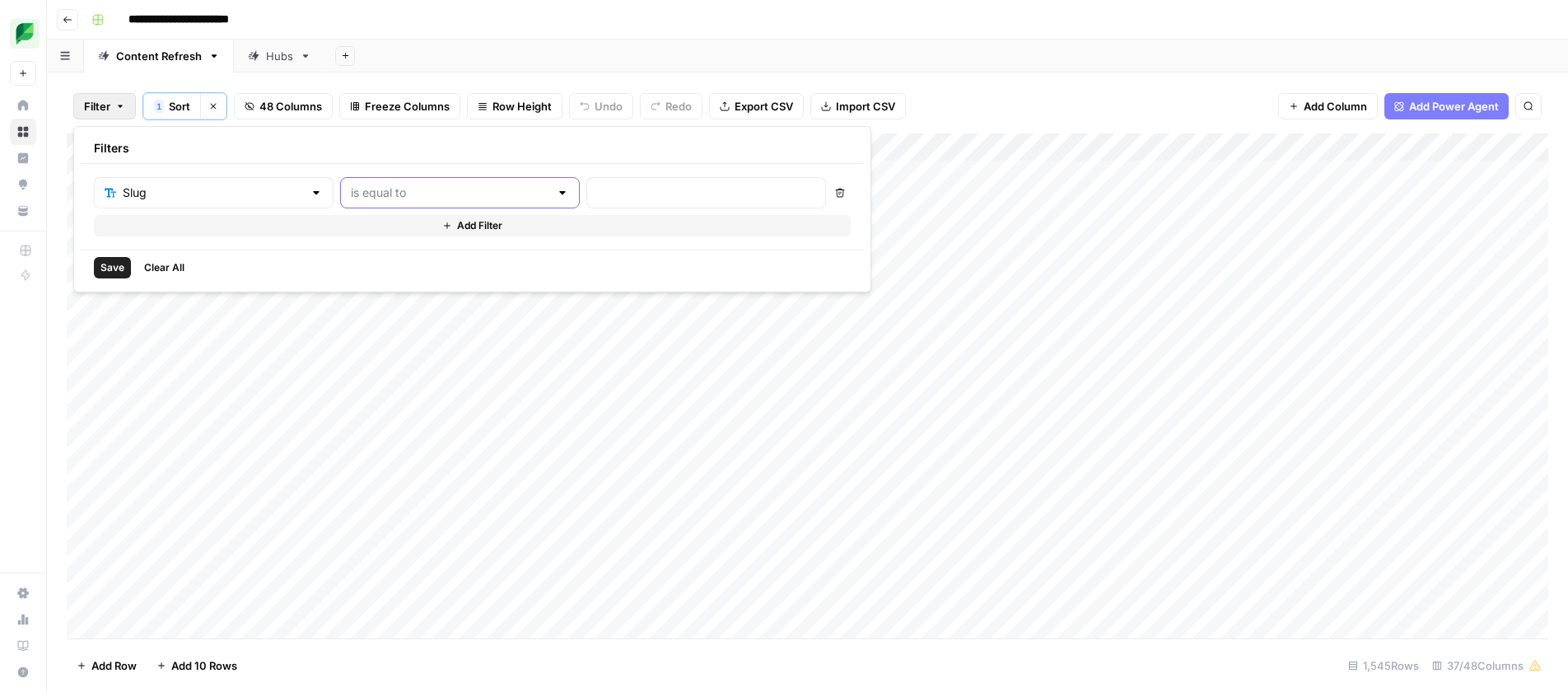
click at [376, 194] on input "text" at bounding box center [450, 192] width 199 height 16
click at [380, 276] on span "contains" at bounding box center [385, 280] width 158 height 16
type input "contains"
click at [597, 186] on input "text" at bounding box center [705, 192] width 218 height 16
type input "how-to-schedule-tweets"
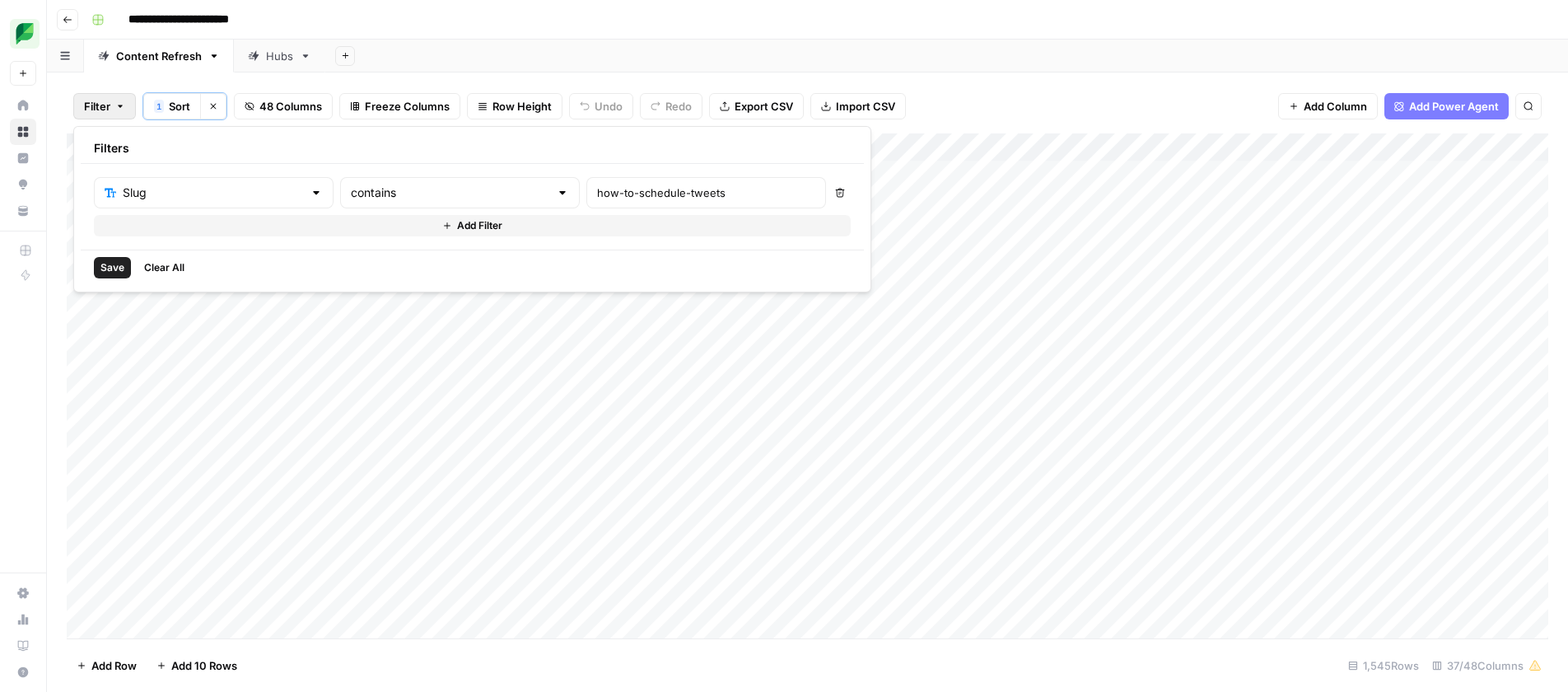
click at [112, 260] on span "Save" at bounding box center [112, 267] width 24 height 14
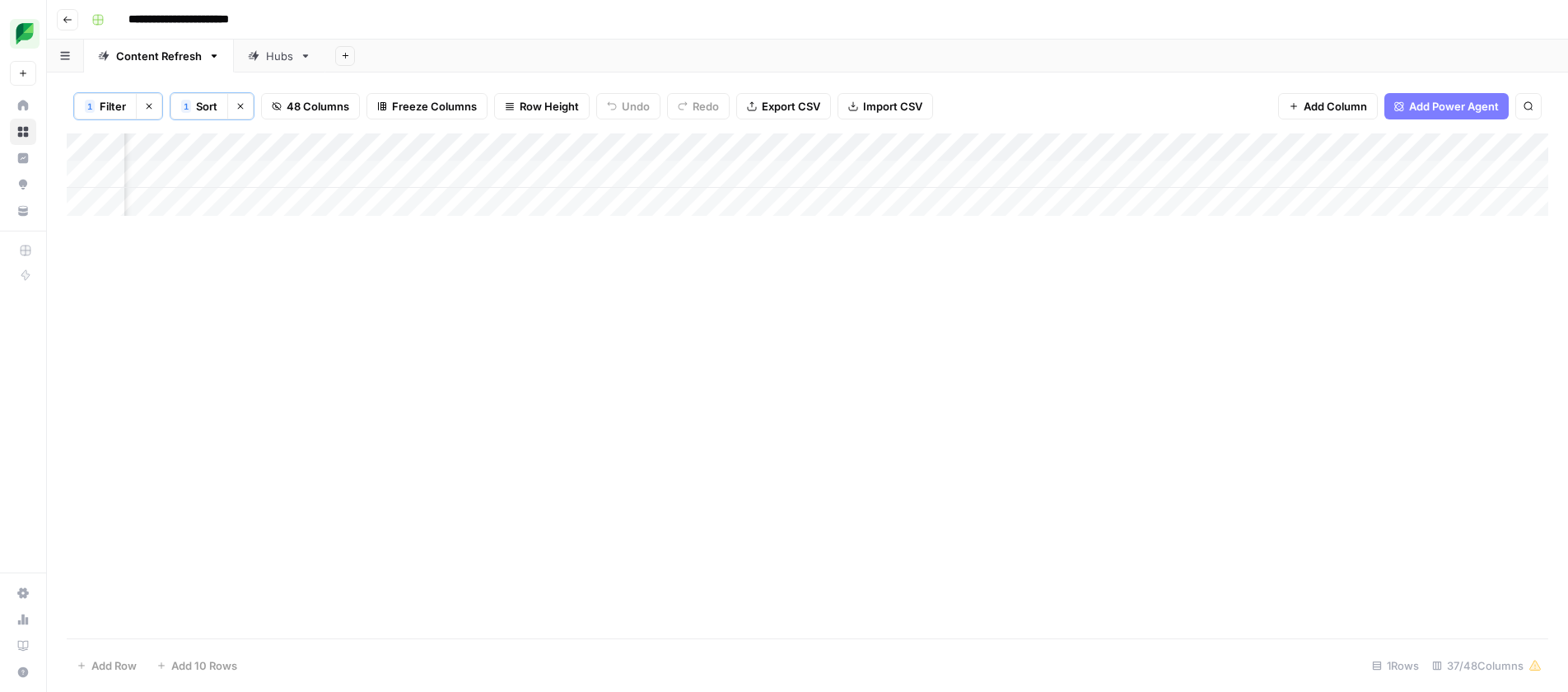
scroll to position [0, 1052]
click at [607, 173] on div "Add Column" at bounding box center [807, 175] width 1482 height 83
click at [1171, 171] on div "Add Column" at bounding box center [807, 175] width 1482 height 83
click at [1172, 172] on div "Add Column" at bounding box center [807, 175] width 1482 height 83
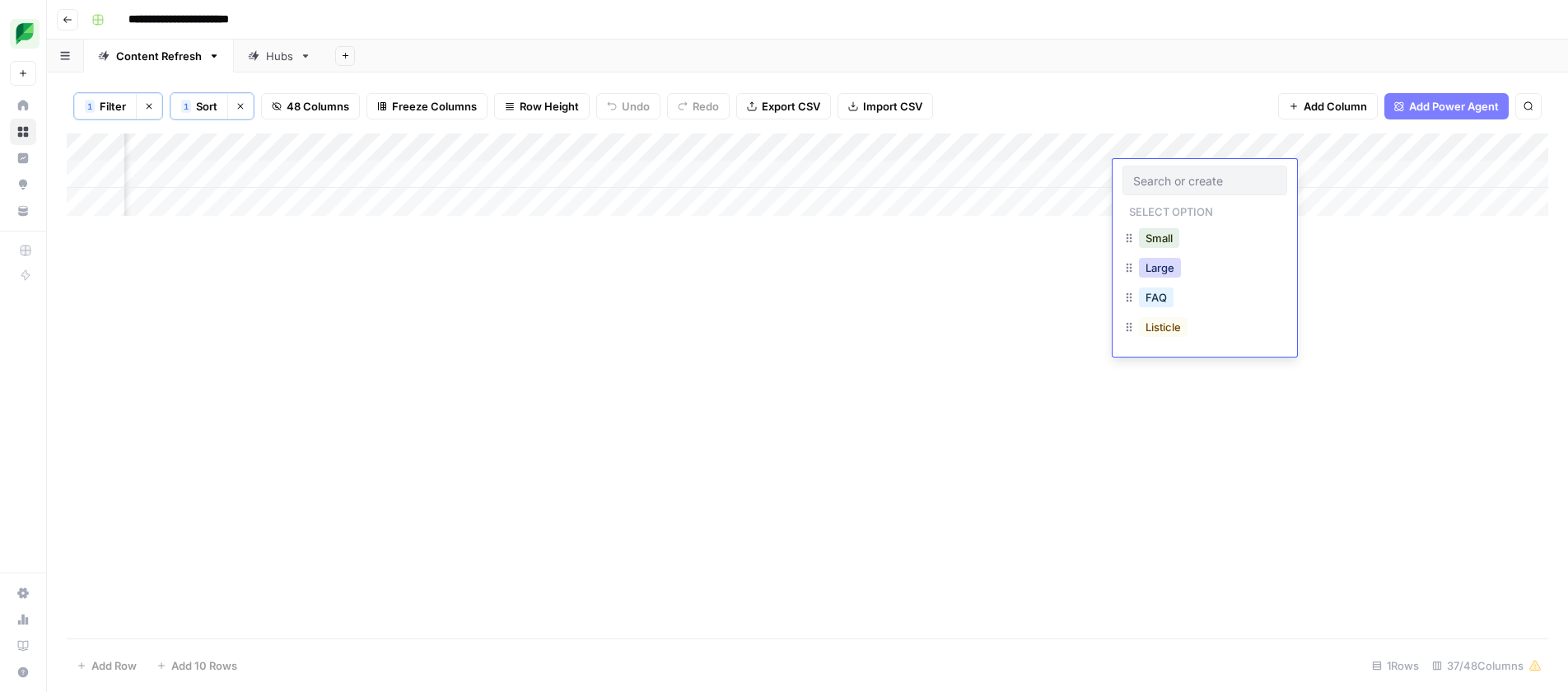
click at [1160, 270] on button "Large" at bounding box center [1160, 267] width 42 height 20
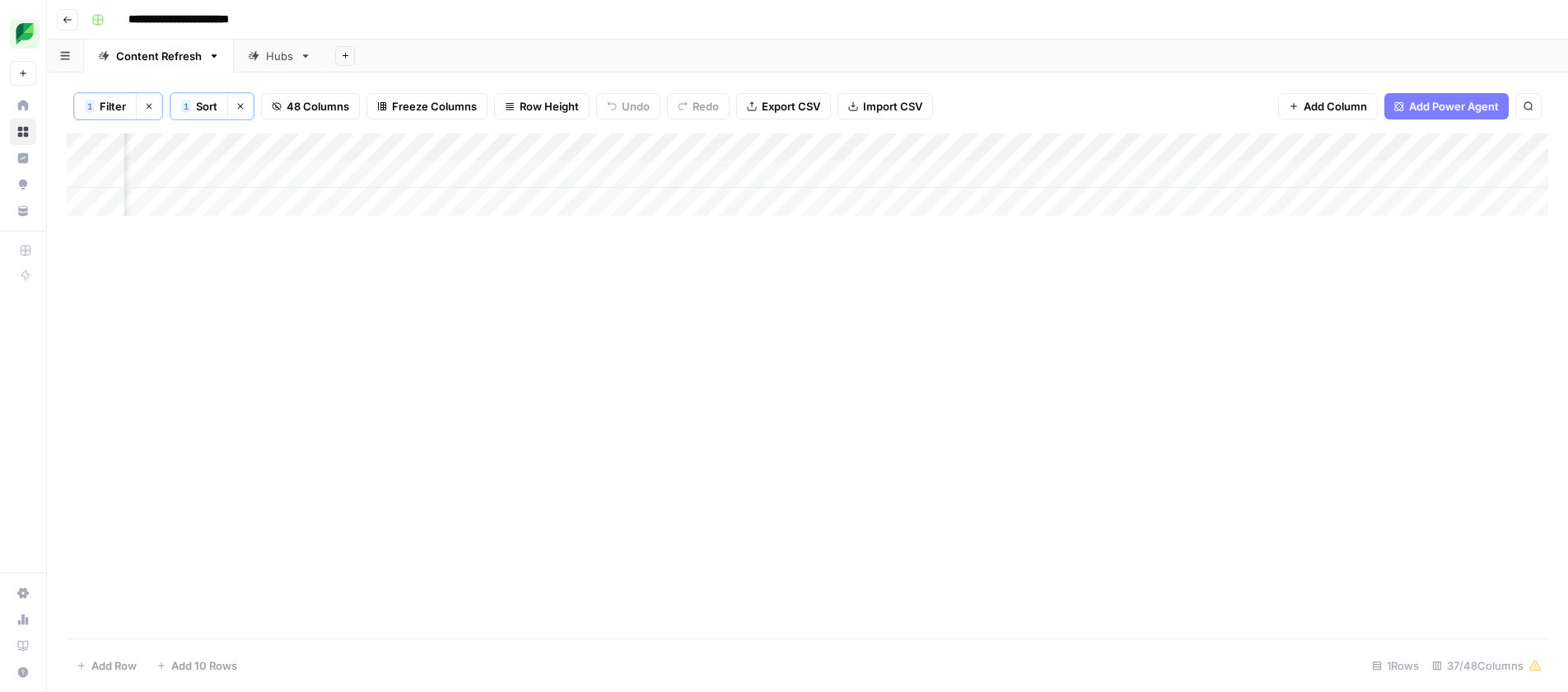
click at [1311, 174] on div "Add Column" at bounding box center [807, 175] width 1482 height 83
click at [104, 106] on span "Filter" at bounding box center [112, 106] width 26 height 16
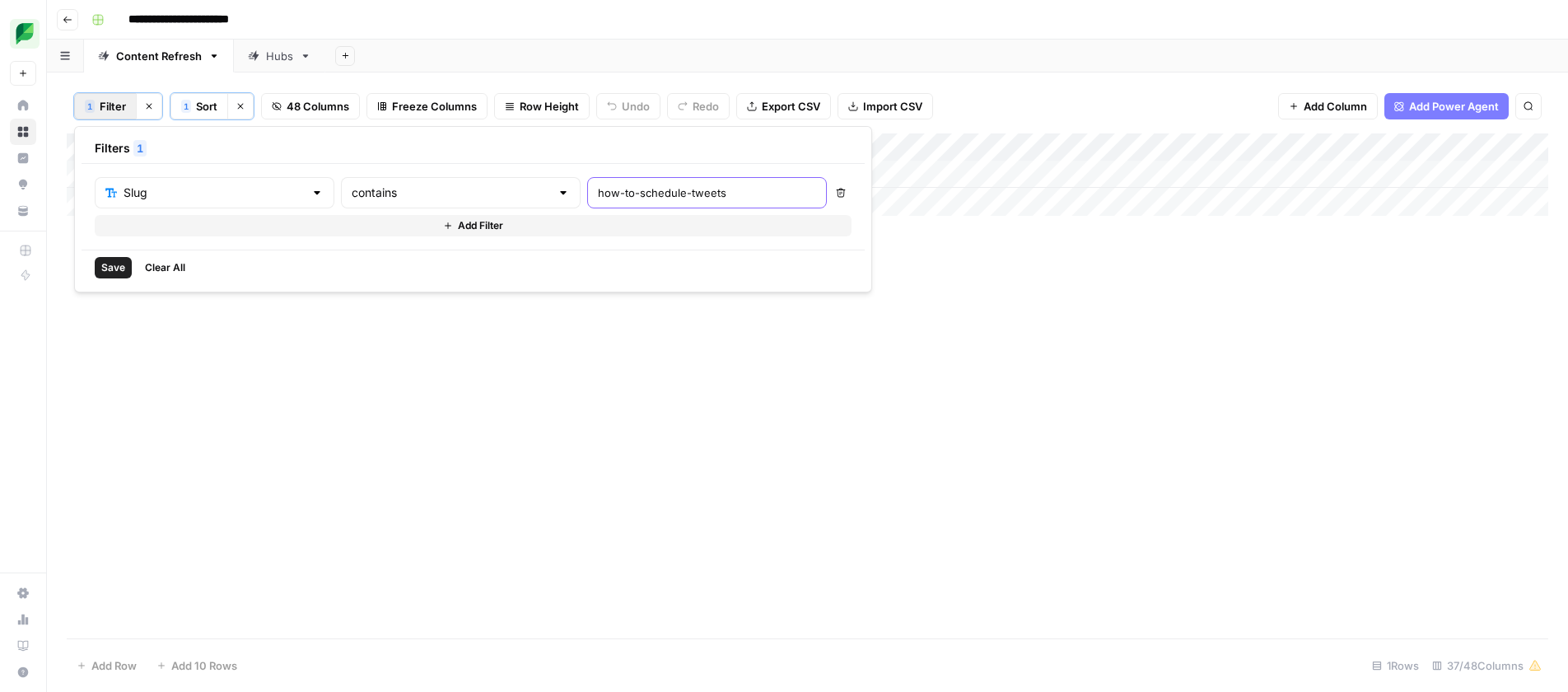
click at [598, 192] on input "how-to-schedule-tweets" at bounding box center [706, 192] width 218 height 16
paste input "social-media-reputation-management/"
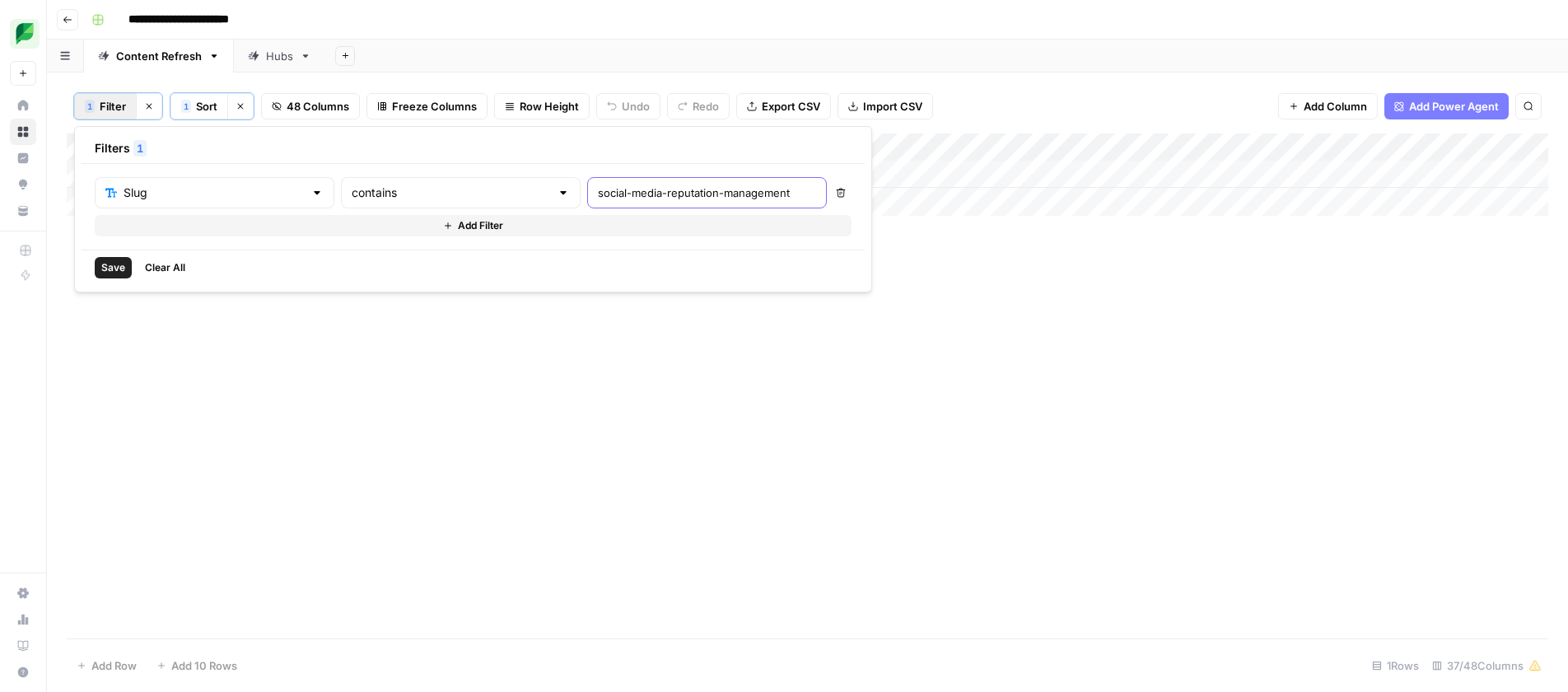
type input "social-media-reputation-management"
click at [101, 269] on button "Save" at bounding box center [113, 267] width 37 height 21
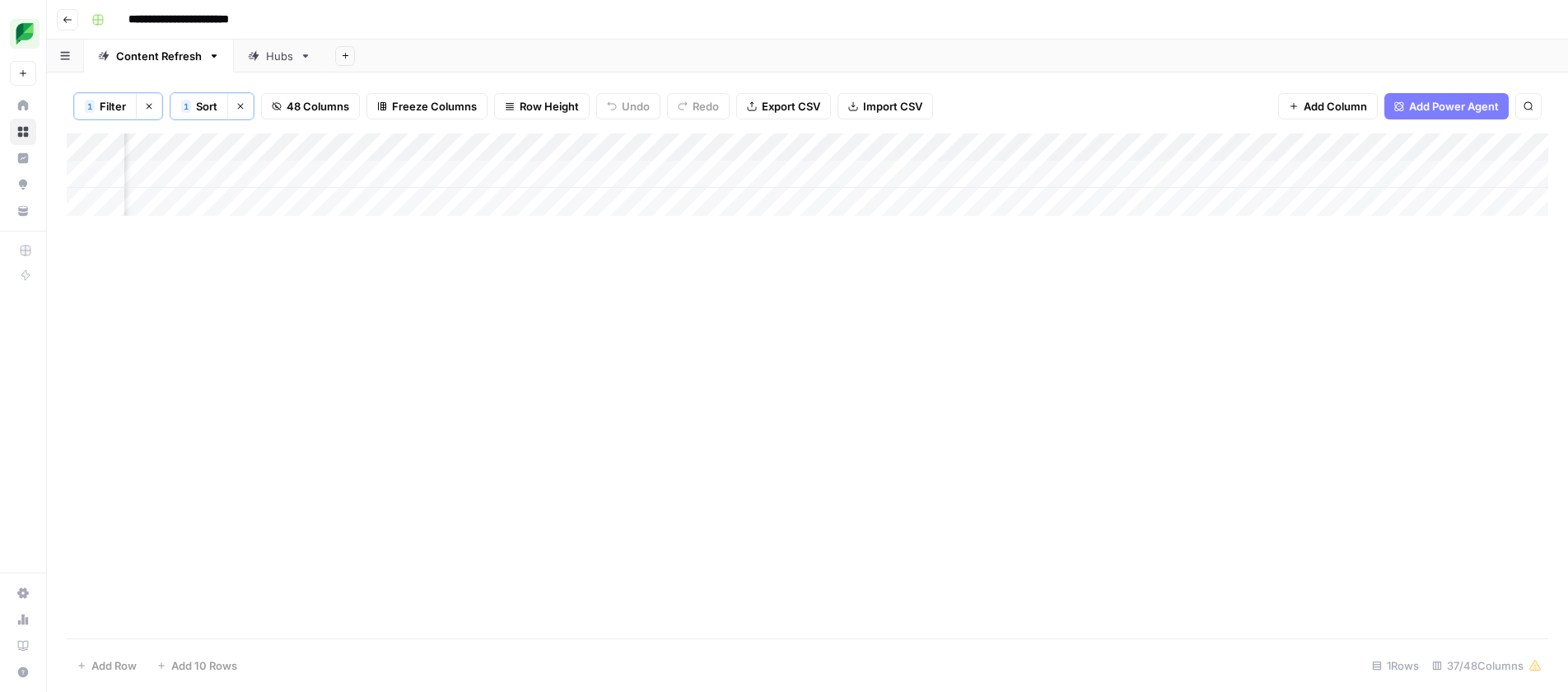
scroll to position [0, 773]
drag, startPoint x: 926, startPoint y: 177, endPoint x: 900, endPoint y: 178, distance: 26.0
click at [923, 178] on div "Add Column" at bounding box center [807, 175] width 1482 height 83
click at [1079, 176] on div "Add Column" at bounding box center [807, 175] width 1482 height 83
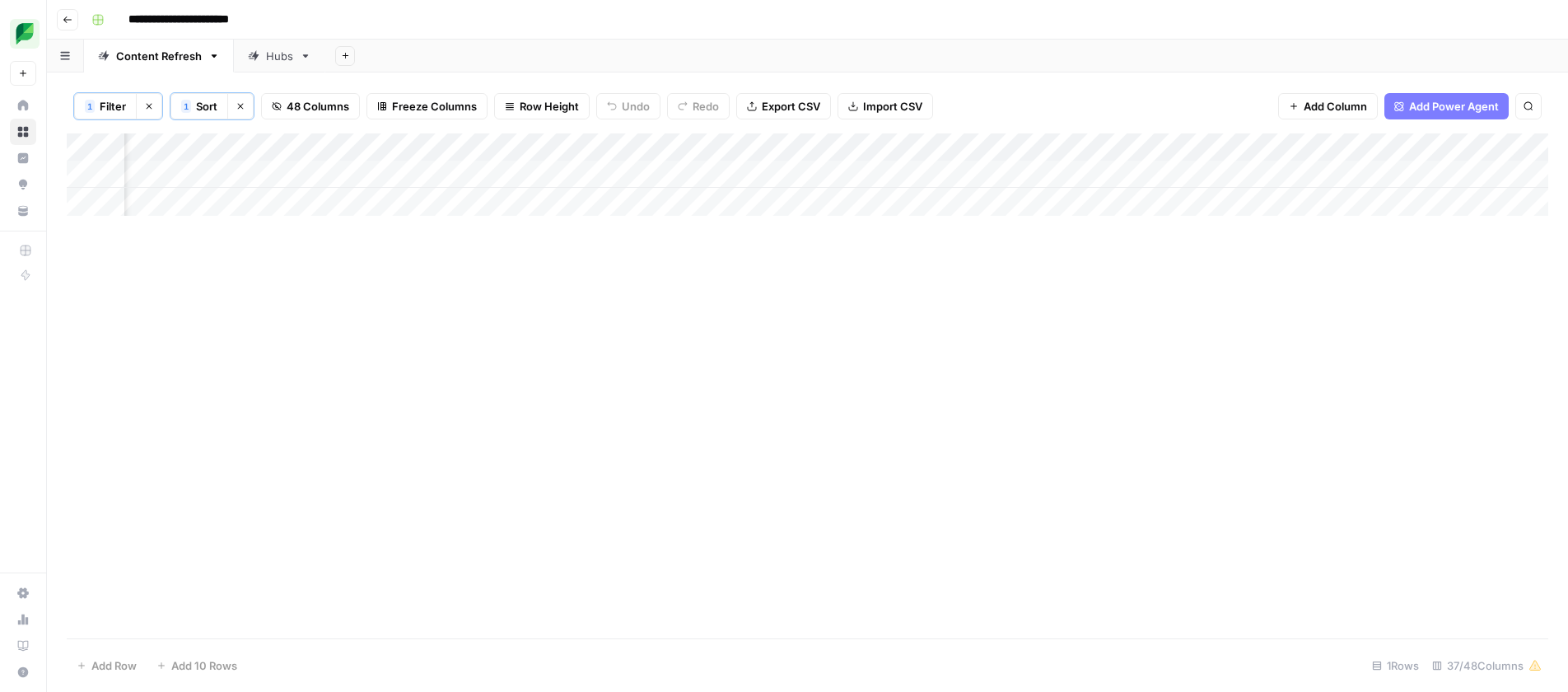
click at [1079, 176] on div "Add Column" at bounding box center [807, 175] width 1482 height 83
click at [1075, 272] on button "Large" at bounding box center [1073, 267] width 42 height 20
click at [1242, 174] on div "Add Column" at bounding box center [807, 175] width 1482 height 83
click at [109, 112] on span "Filter" at bounding box center [112, 106] width 26 height 16
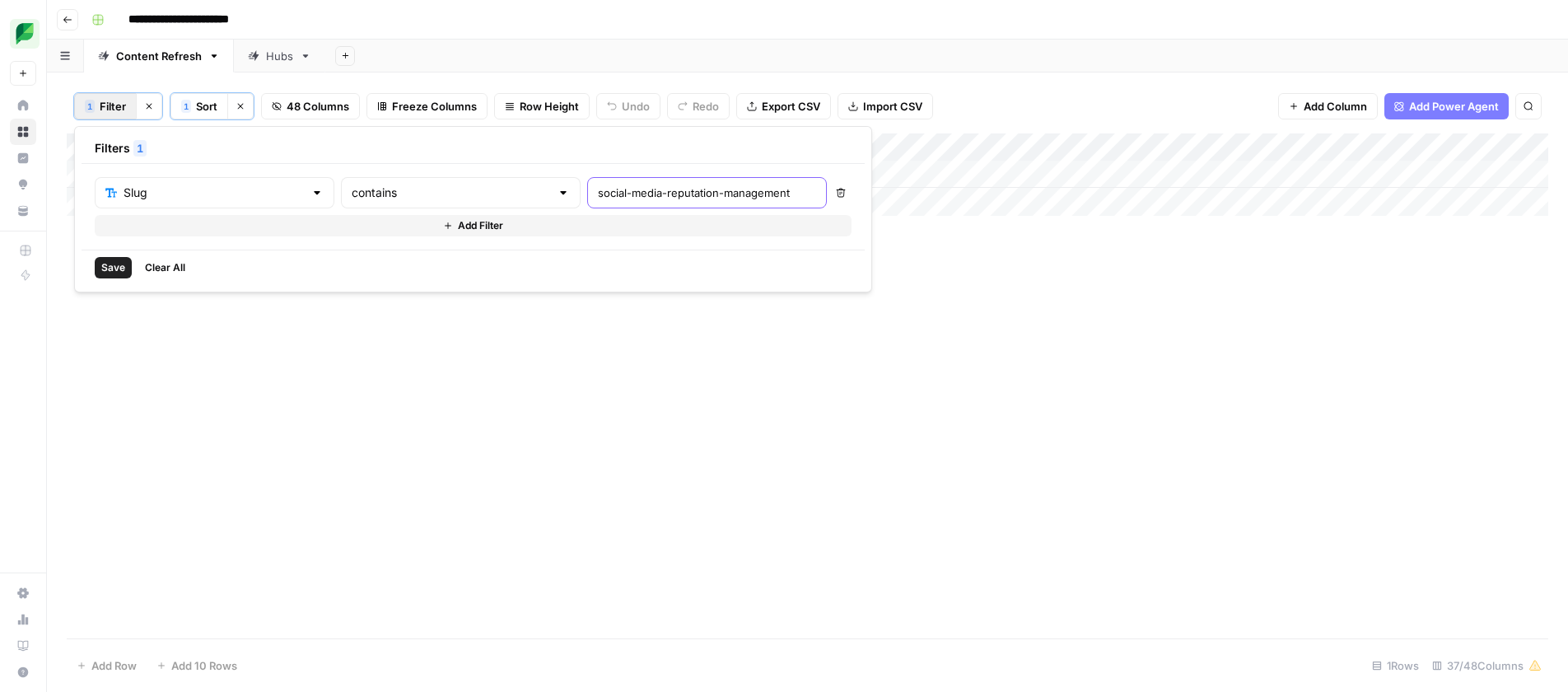
click at [598, 196] on input "social-media-reputation-management" at bounding box center [706, 192] width 218 height 16
paste input "twitter-management-tools"
type input "twitter-management-tools"
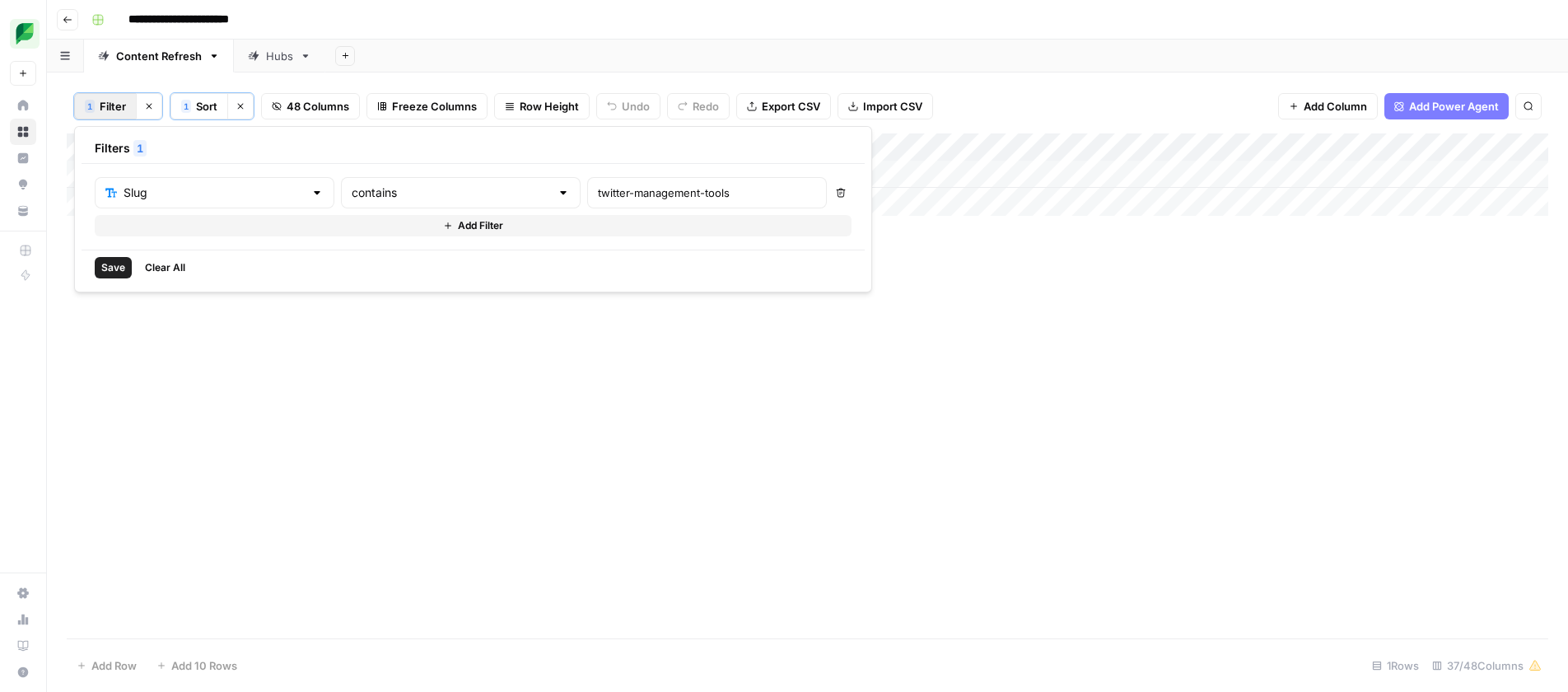
click at [114, 264] on span "Save" at bounding box center [112, 267] width 24 height 14
click at [112, 112] on span "Filter" at bounding box center [112, 106] width 26 height 16
click at [598, 197] on input "twitter-management-tools" at bounding box center [706, 192] width 218 height 16
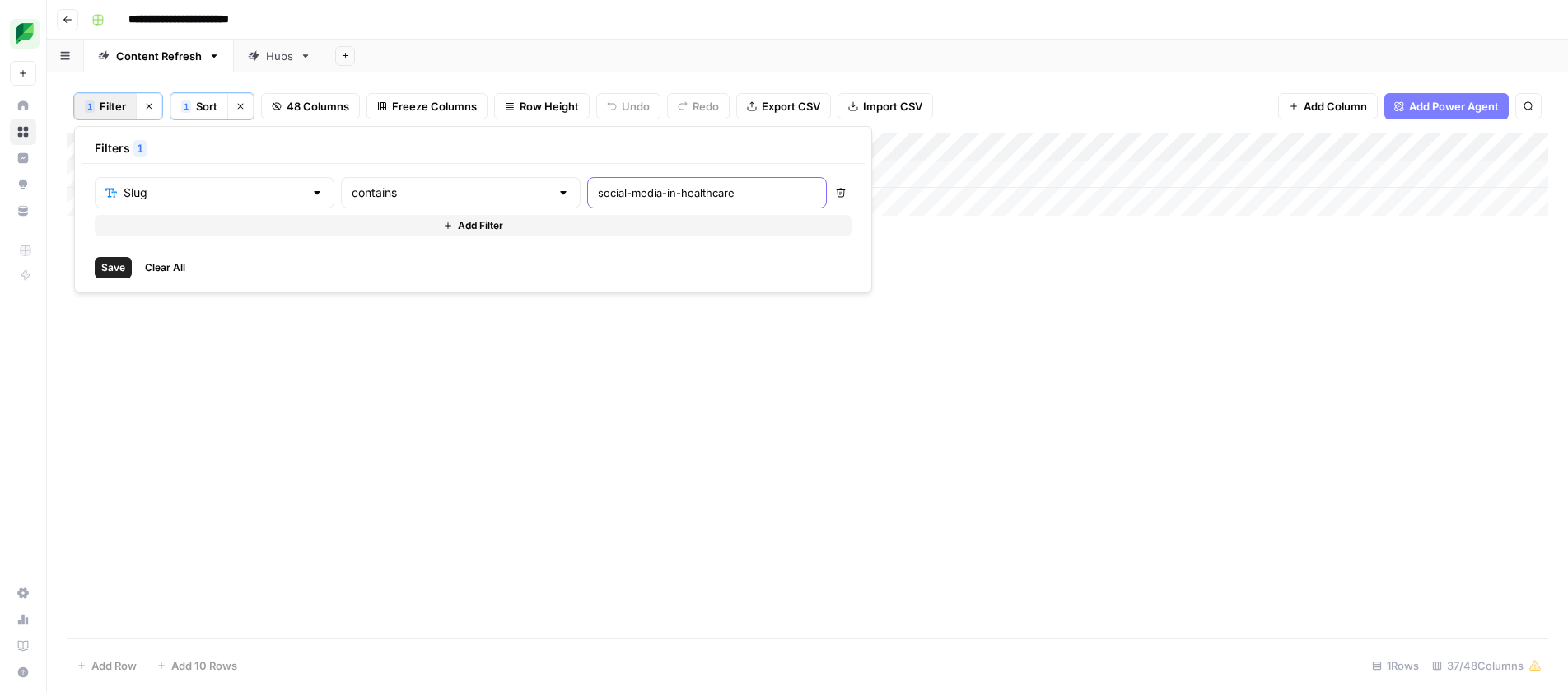
type input "social-media-in-healthcare"
click at [124, 272] on span "Save" at bounding box center [112, 267] width 24 height 14
click at [1006, 201] on div "Add Column" at bounding box center [807, 188] width 1482 height 111
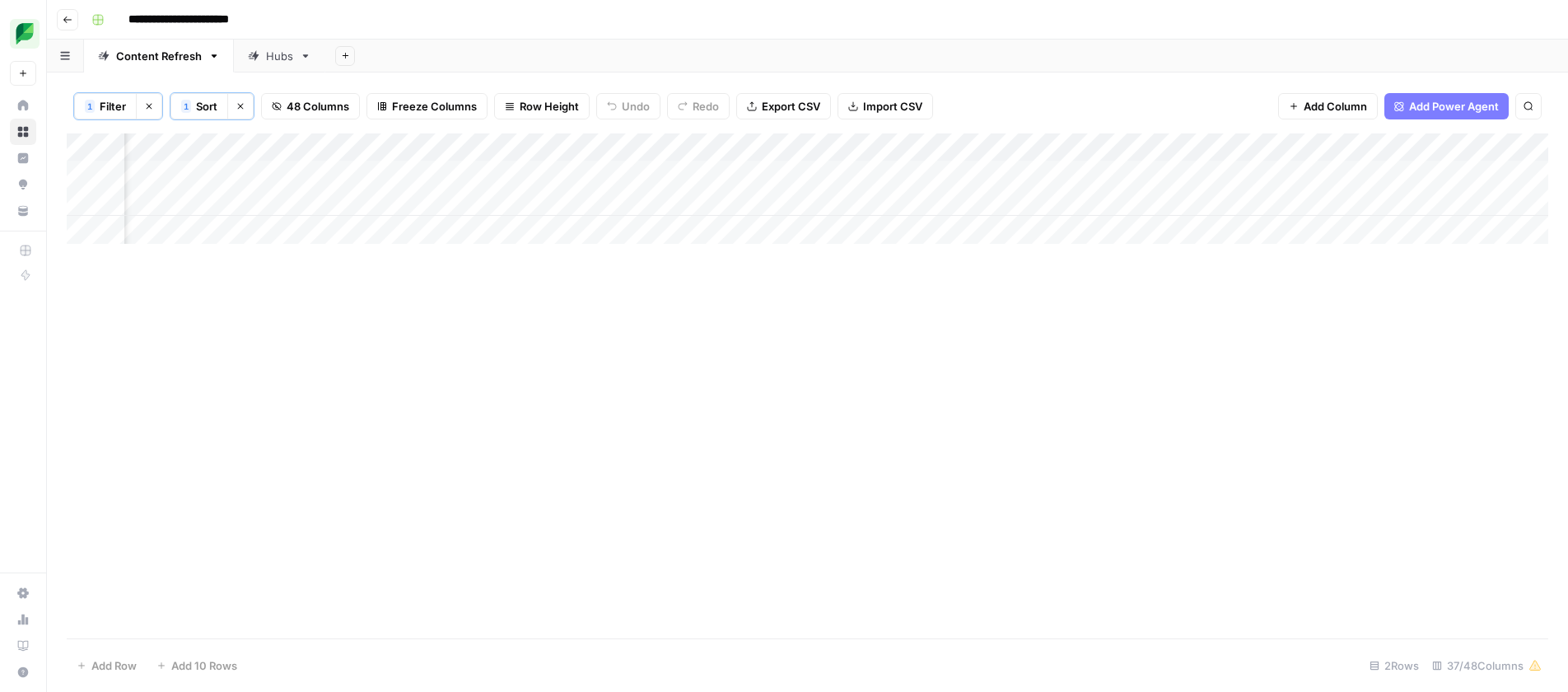
click at [1112, 201] on div "Add Column" at bounding box center [807, 188] width 1482 height 111
click at [1113, 204] on div "Add Column" at bounding box center [807, 188] width 1482 height 111
click at [1078, 294] on button "Large" at bounding box center [1085, 295] width 42 height 20
click at [1256, 203] on div "Add Column" at bounding box center [807, 188] width 1482 height 111
click at [1237, 201] on div "Add Column" at bounding box center [807, 188] width 1482 height 111
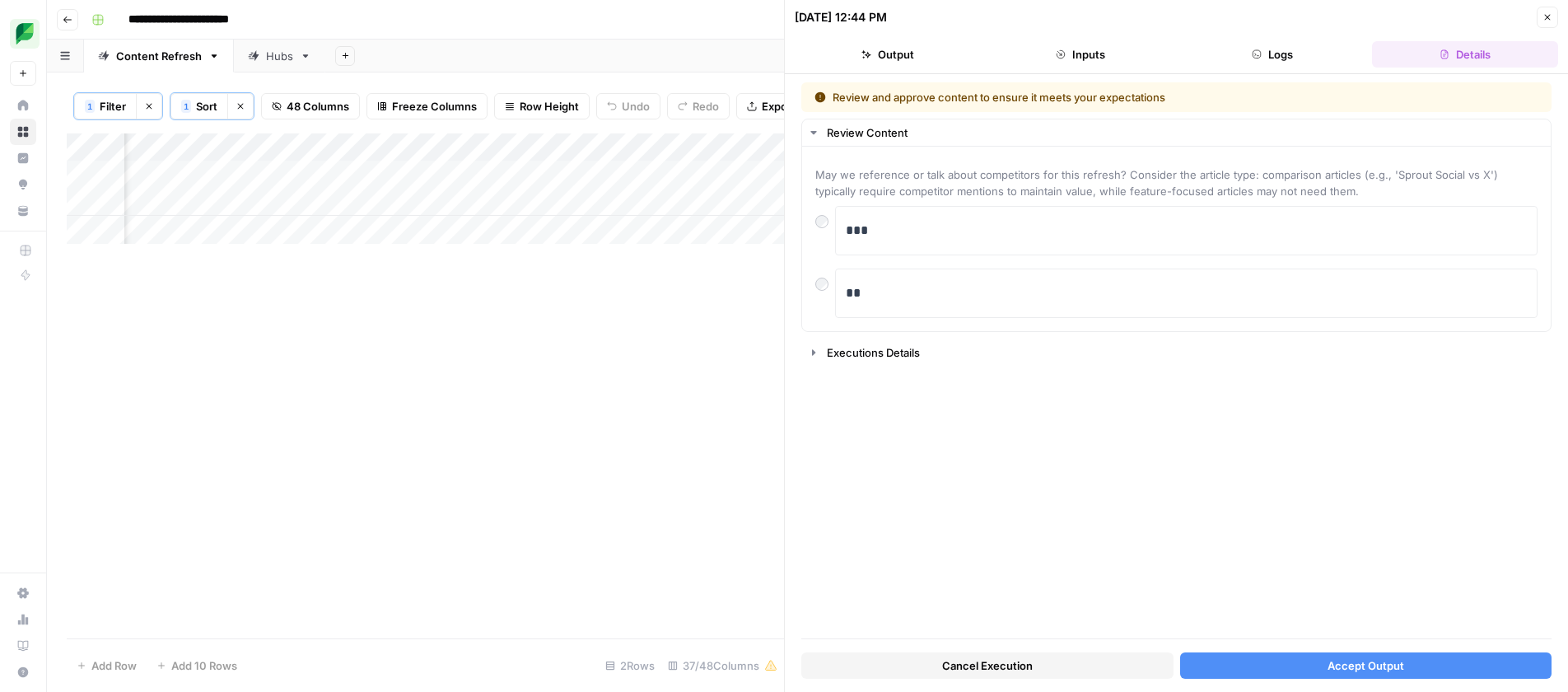
click at [1267, 660] on button "Accept Output" at bounding box center [1365, 665] width 372 height 26
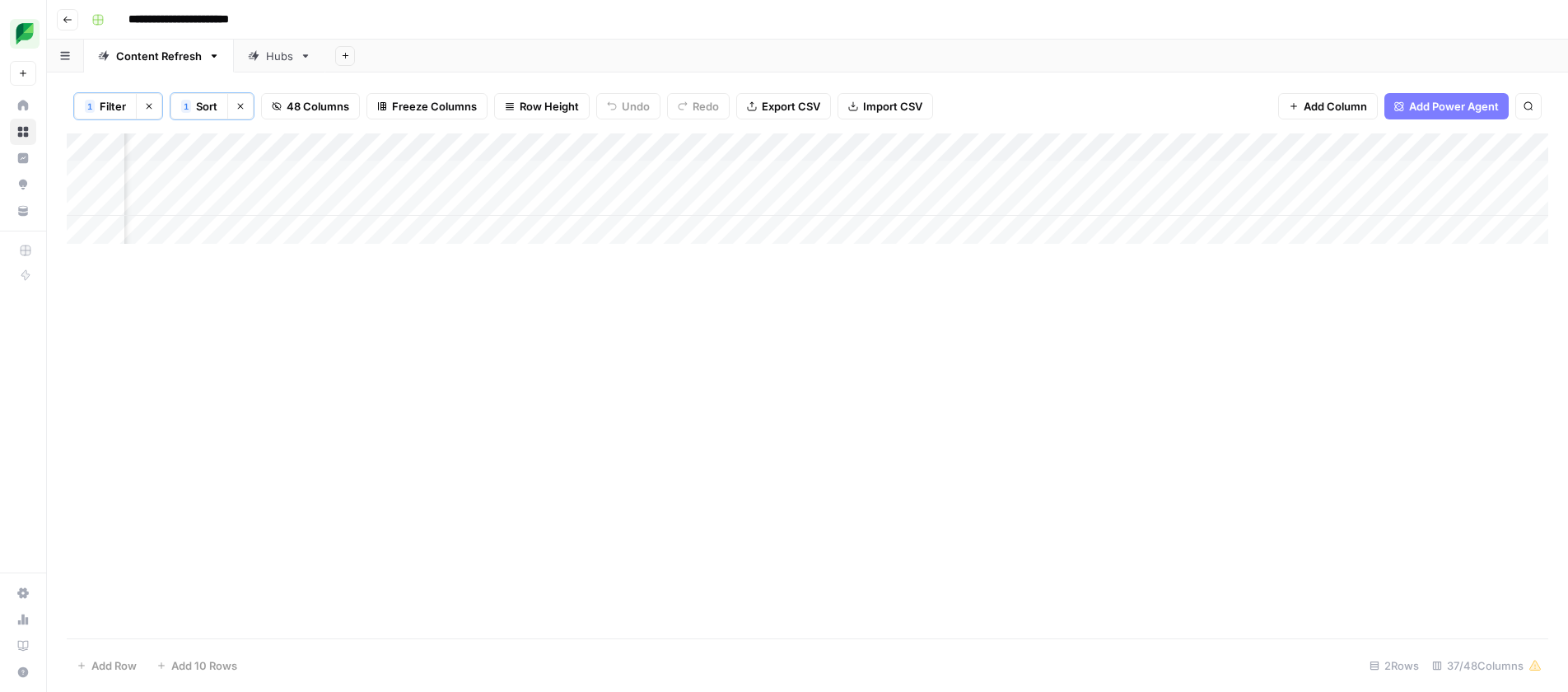
click at [101, 111] on span "Filter" at bounding box center [112, 106] width 26 height 16
click at [598, 197] on input "social-media-in-healthcare" at bounding box center [706, 192] width 218 height 16
click at [598, 196] on input "social-media-in-healthcare" at bounding box center [706, 192] width 218 height 16
type input "youtube-channel-management"
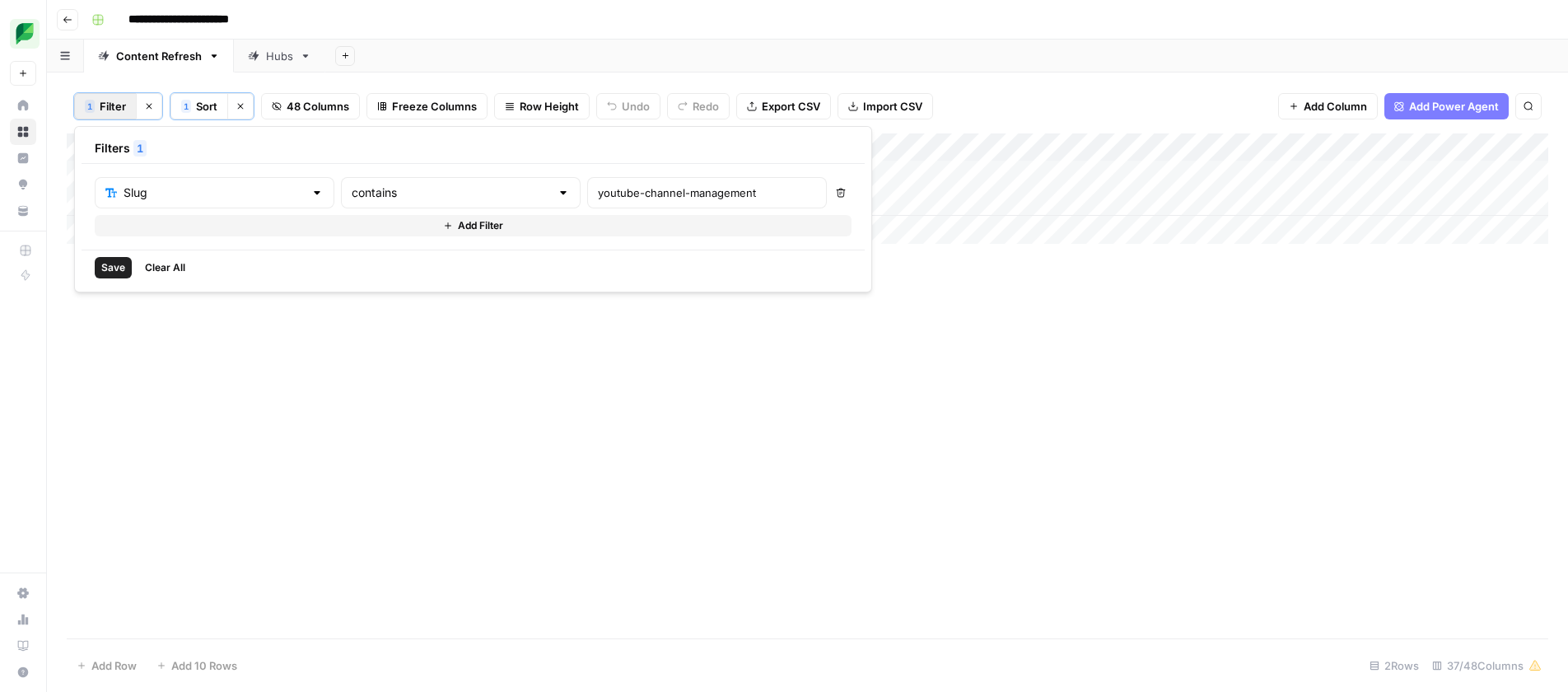
click at [118, 268] on span "Save" at bounding box center [112, 267] width 24 height 14
click at [515, 175] on div "Add Column" at bounding box center [807, 175] width 1482 height 83
click at [1089, 180] on div "Add Column" at bounding box center [807, 175] width 1482 height 83
click at [1088, 177] on div "Add Column" at bounding box center [807, 175] width 1482 height 83
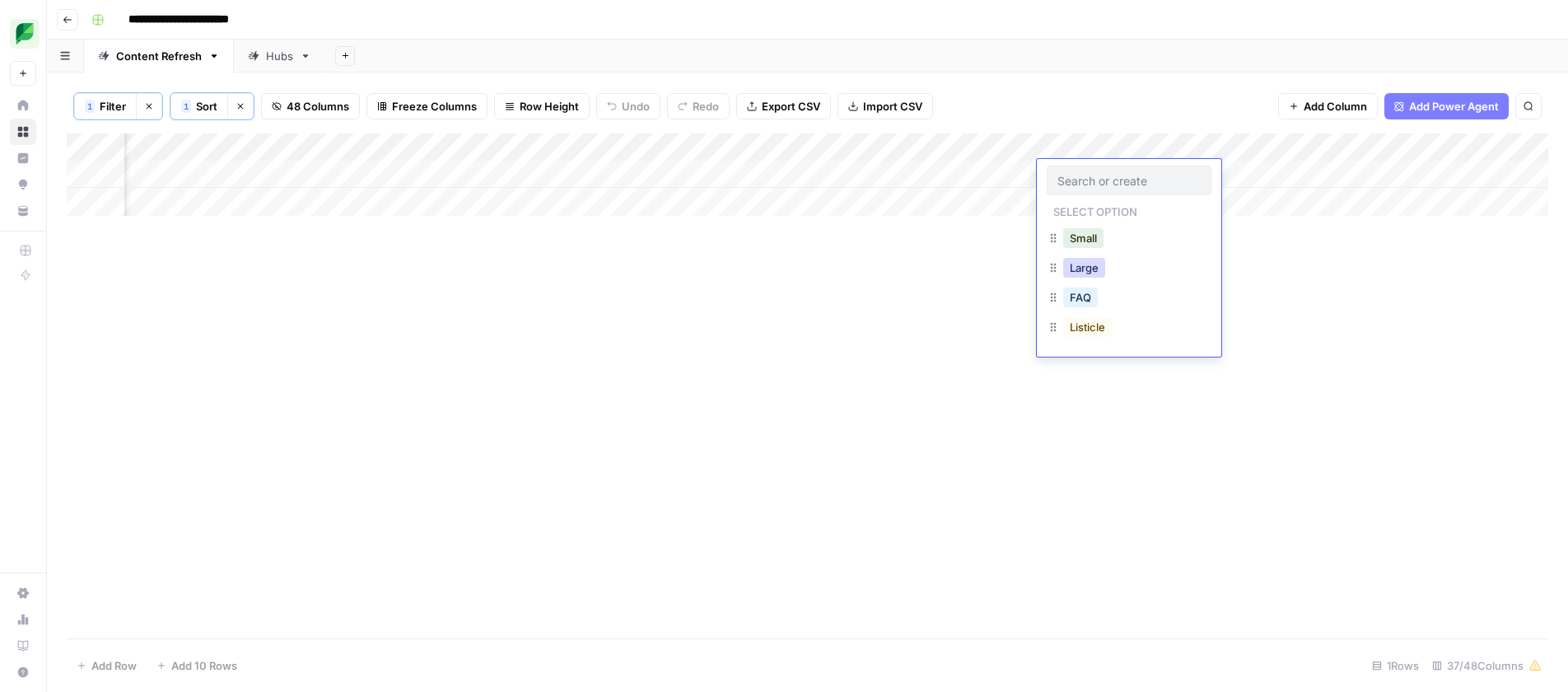
click at [1081, 270] on button "Large" at bounding box center [1085, 267] width 42 height 20
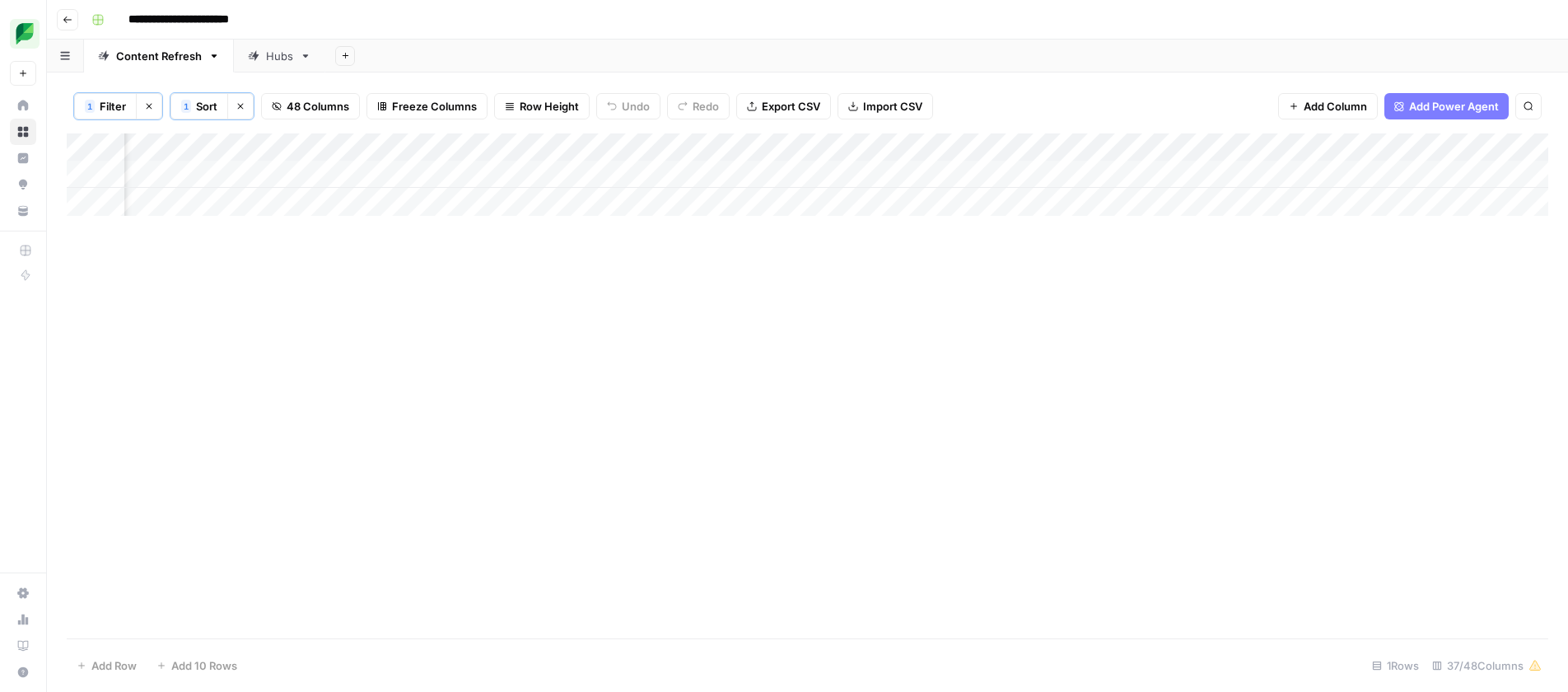
click at [1264, 170] on div "Add Column" at bounding box center [807, 175] width 1482 height 83
click at [1318, 172] on div "Add Column" at bounding box center [807, 175] width 1482 height 83
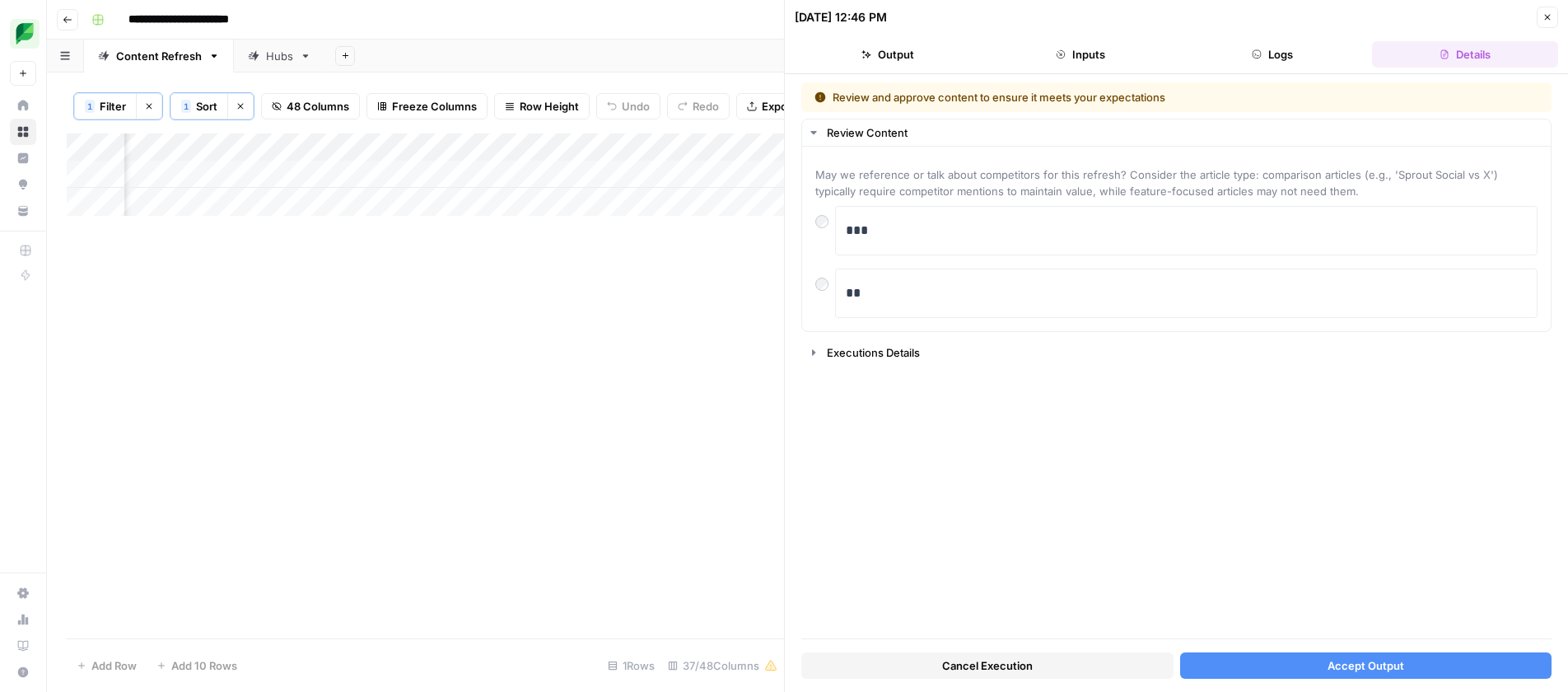
click at [1259, 660] on button "Accept Output" at bounding box center [1365, 665] width 372 height 26
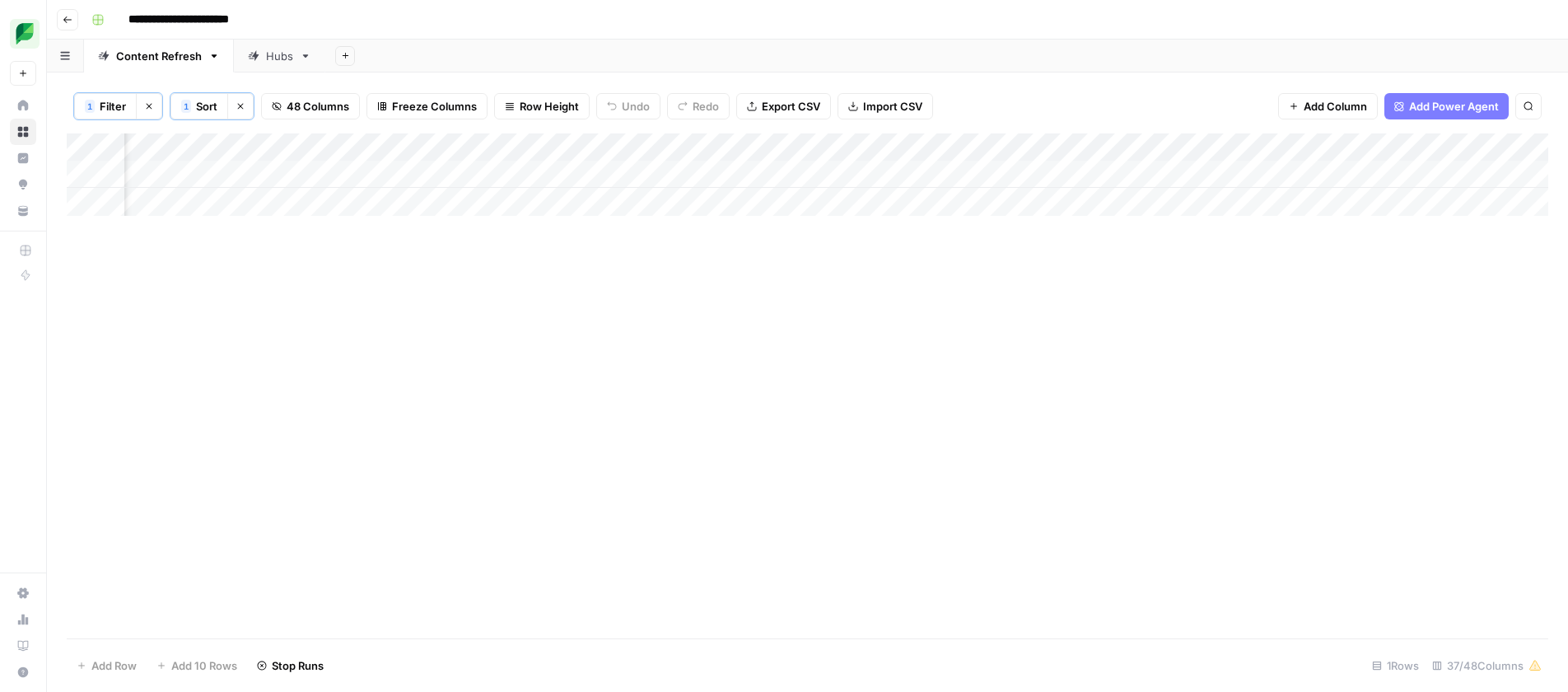
click at [118, 108] on span "Filter" at bounding box center [112, 106] width 26 height 16
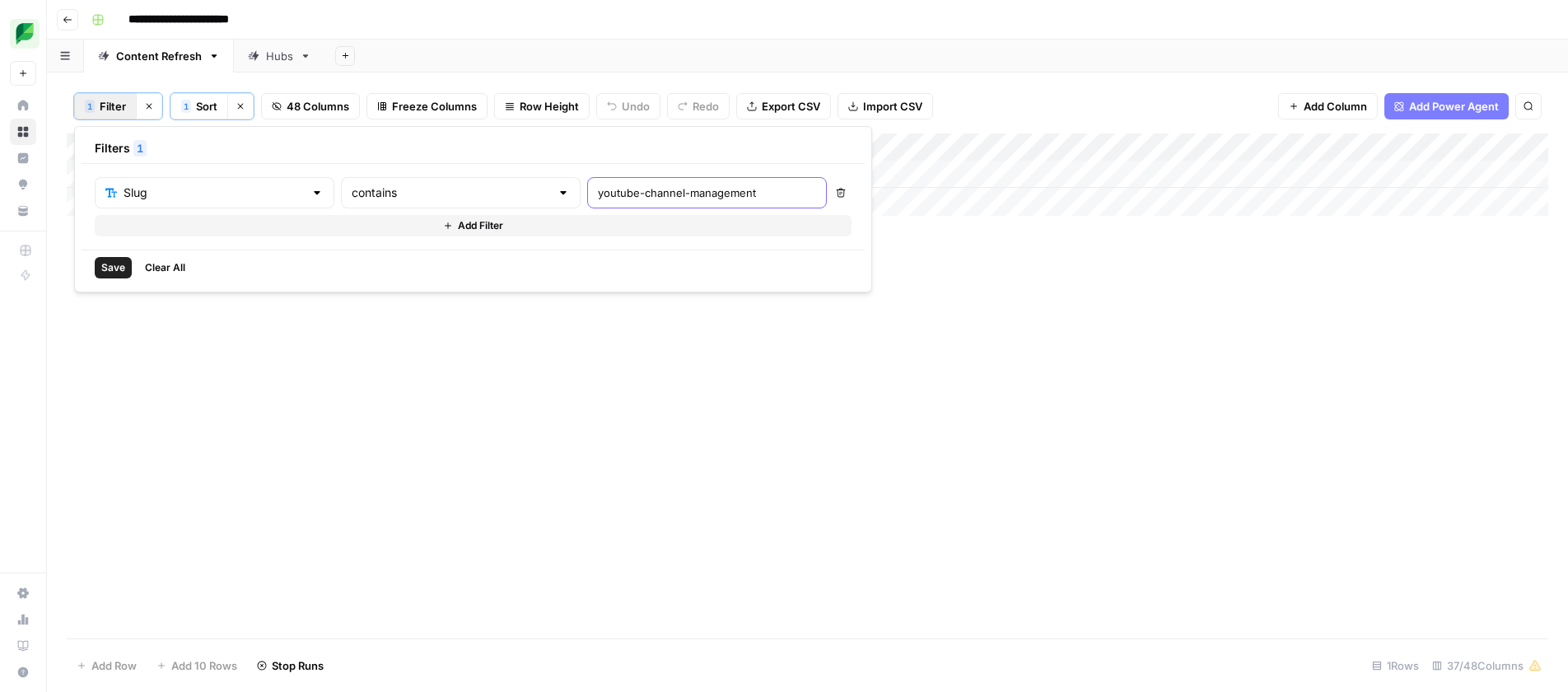
click at [598, 192] on input "youtube-channel-management" at bounding box center [706, 192] width 218 height 16
type input "social-commerce"
click at [112, 268] on span "Save" at bounding box center [112, 267] width 24 height 14
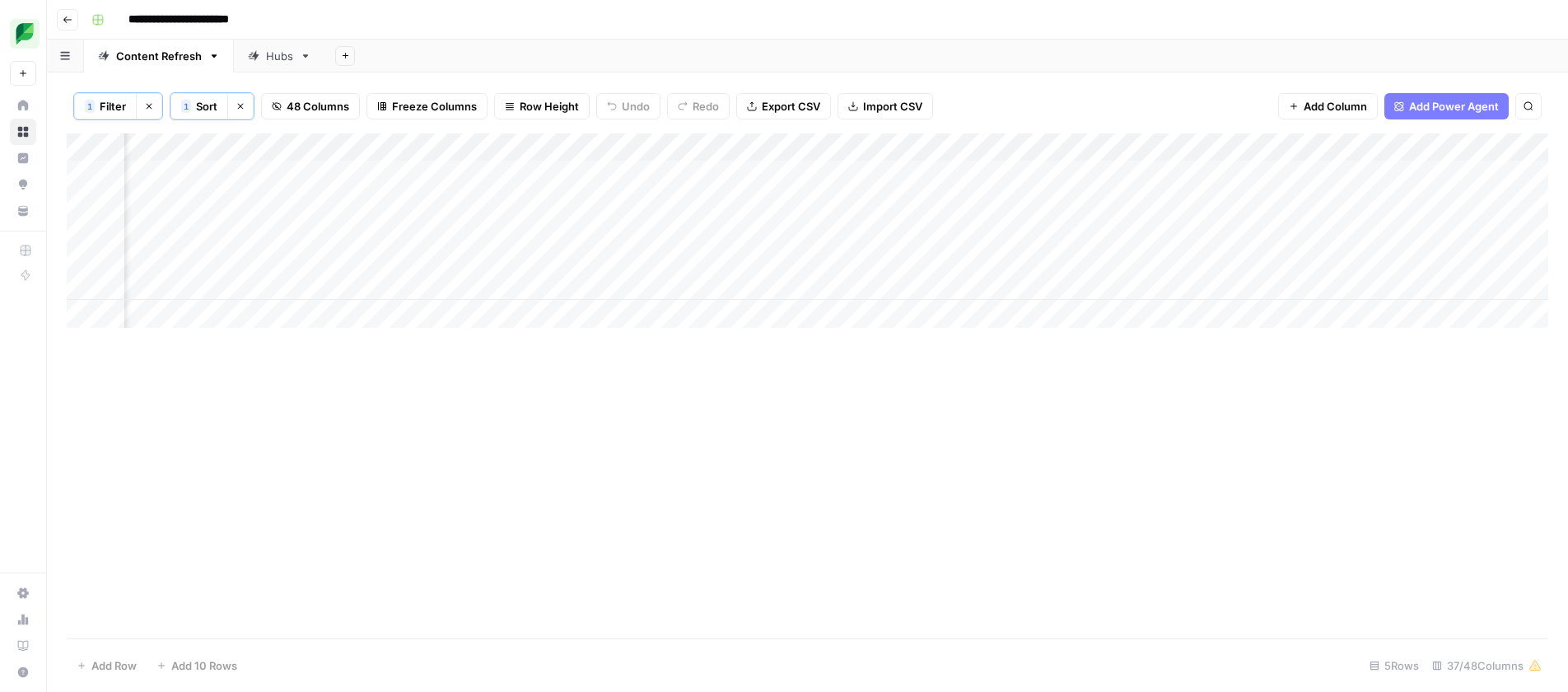
click at [112, 104] on span "Filter" at bounding box center [112, 106] width 26 height 16
click at [598, 197] on input "social-commerce" at bounding box center [706, 192] width 218 height 16
type input "tiktok-tools"
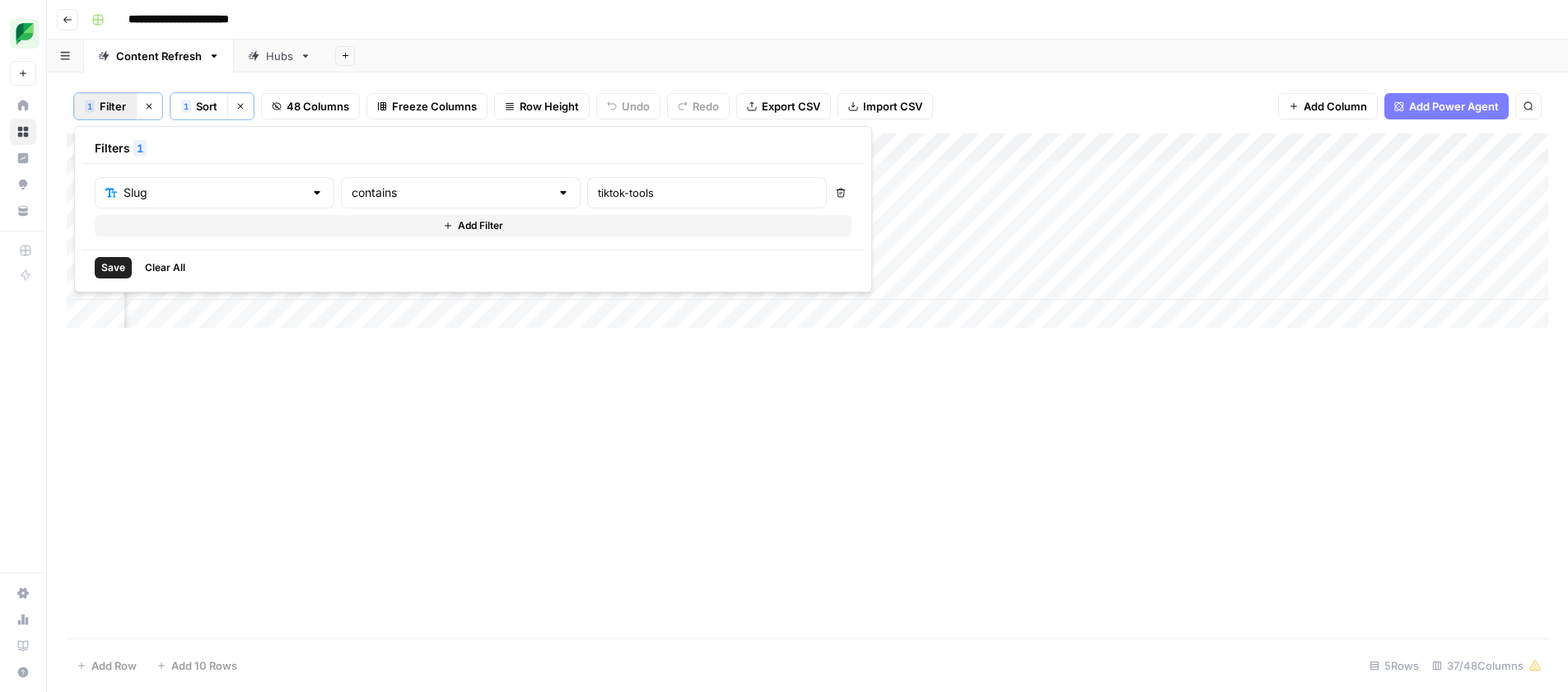
click at [112, 262] on span "Save" at bounding box center [112, 267] width 24 height 14
click at [98, 111] on button "1 Filter" at bounding box center [105, 106] width 62 height 26
click at [587, 183] on div "tiktok-tools" at bounding box center [706, 192] width 239 height 32
click at [598, 187] on input "tiktok-tools" at bounding box center [706, 192] width 218 height 16
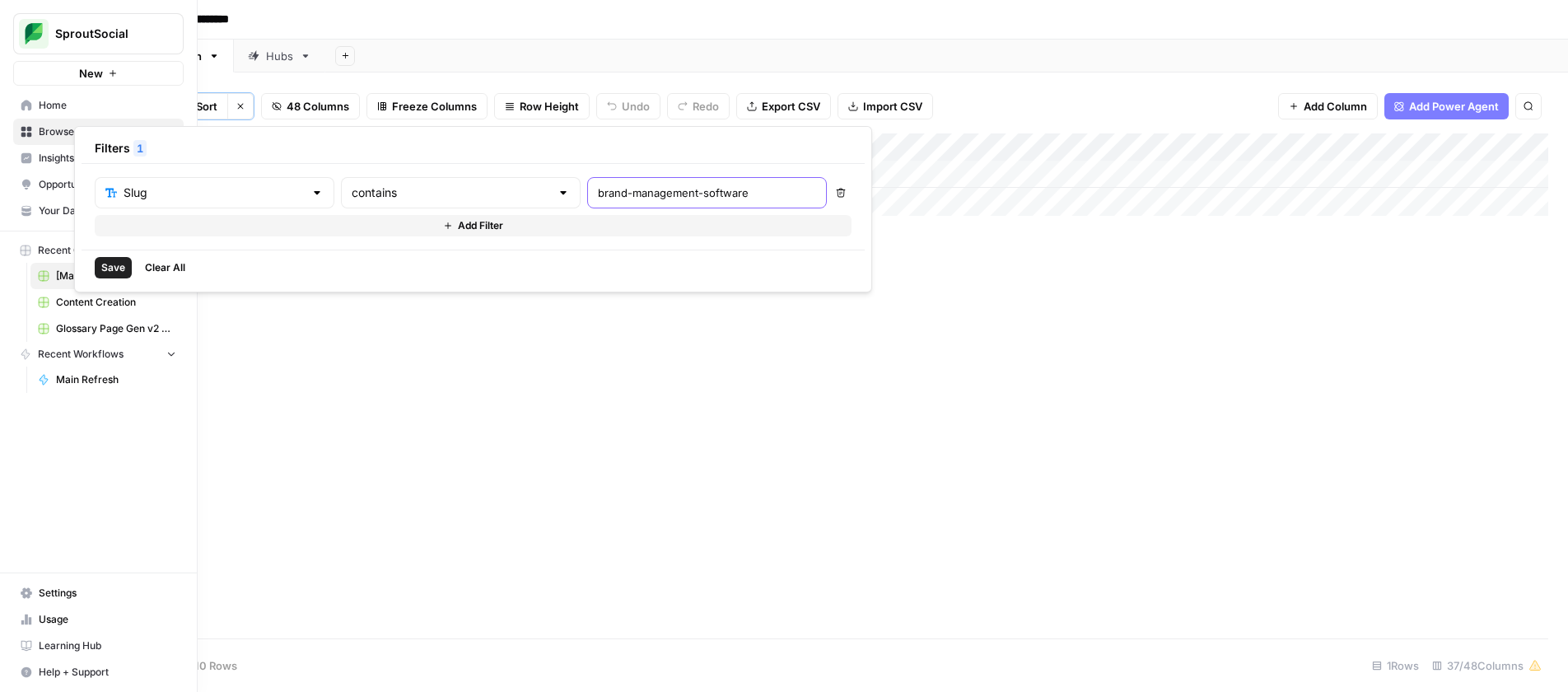
type input "brand-management-software"
click at [116, 264] on span "Save" at bounding box center [112, 267] width 24 height 14
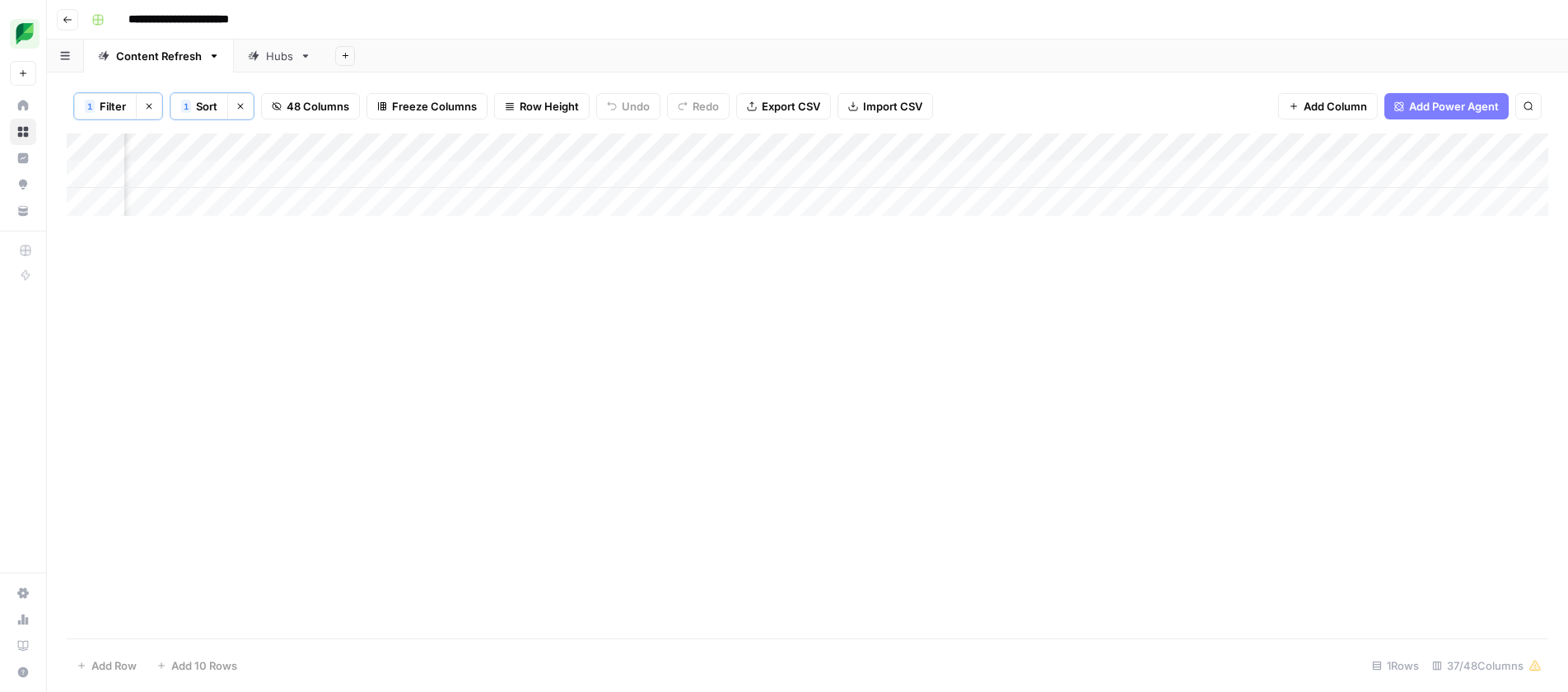
scroll to position [0, 840]
click at [821, 176] on div "Add Column" at bounding box center [807, 175] width 1482 height 83
click at [1392, 166] on div "Add Column" at bounding box center [807, 175] width 1482 height 83
click at [1397, 181] on div "Add Column" at bounding box center [807, 175] width 1482 height 83
click at [1397, 181] on input "text" at bounding box center [1430, 180] width 143 height 14
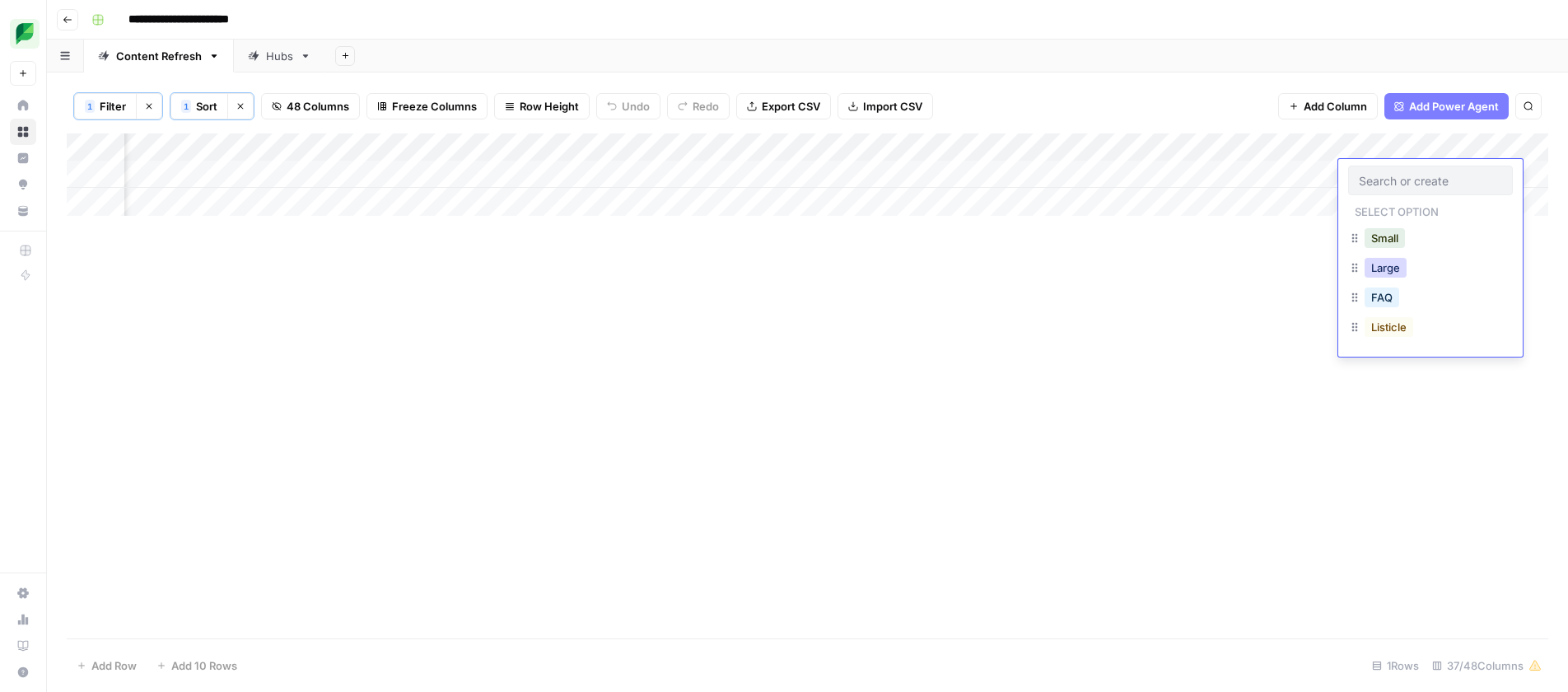
click at [1386, 271] on button "Large" at bounding box center [1385, 267] width 42 height 20
click at [1268, 265] on div "Add Column" at bounding box center [807, 385] width 1482 height 505
click at [1529, 168] on div "Add Column" at bounding box center [807, 175] width 1482 height 83
click at [1513, 176] on div "Add Column" at bounding box center [807, 175] width 1482 height 83
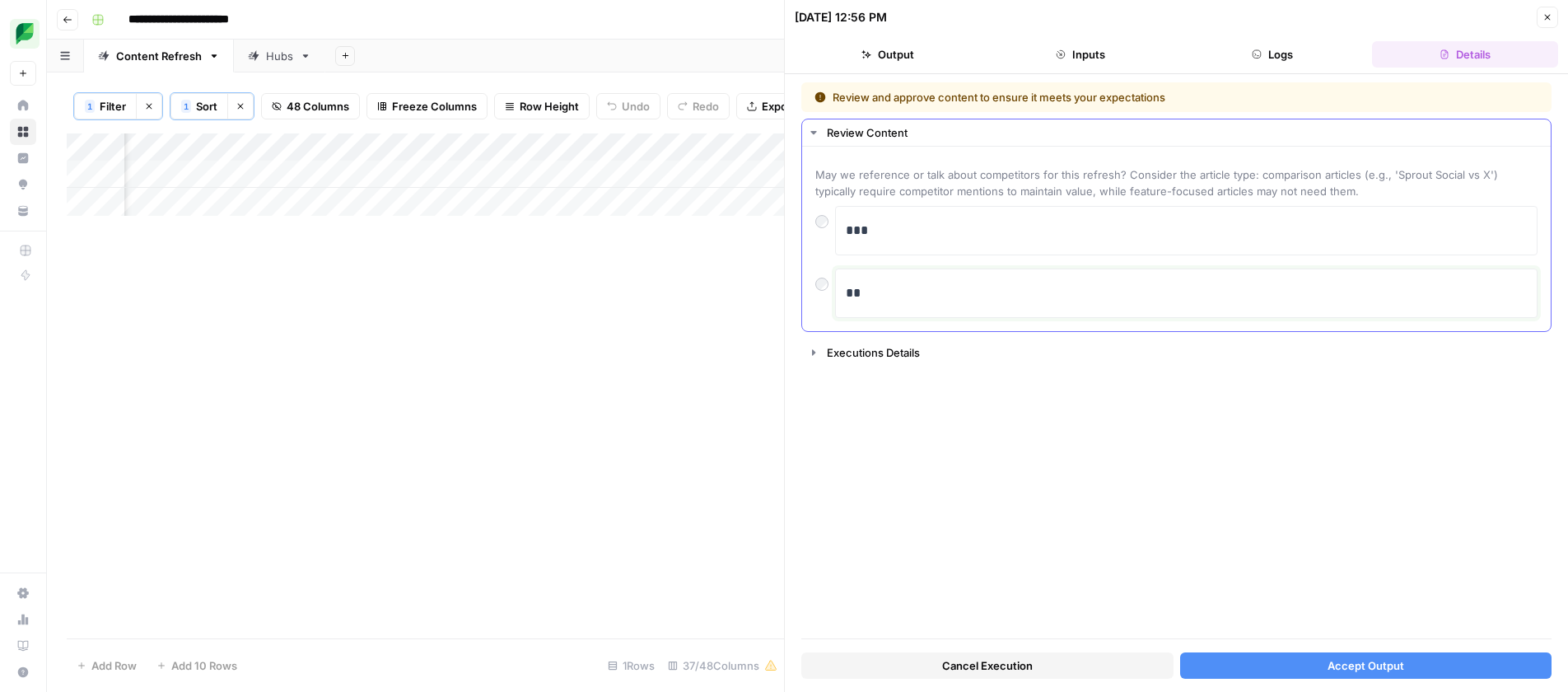
click at [1034, 284] on p "**" at bounding box center [1186, 293] width 681 height 21
click at [564, 305] on div "Add Column" at bounding box center [425, 385] width 718 height 505
click at [1544, 14] on icon "button" at bounding box center [1547, 17] width 10 height 10
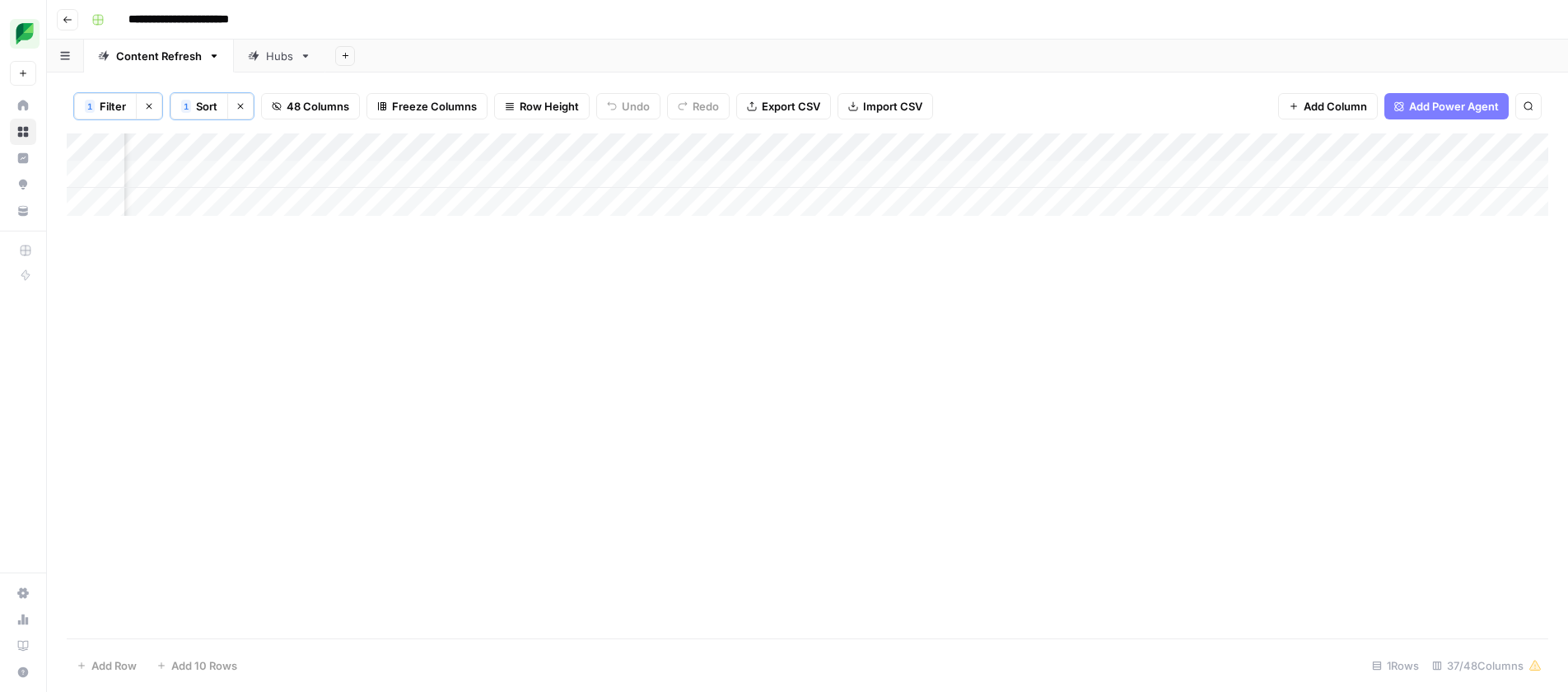
click at [1397, 183] on div "Add Column" at bounding box center [807, 175] width 1482 height 83
click at [1372, 173] on div "Add Column" at bounding box center [807, 175] width 1482 height 83
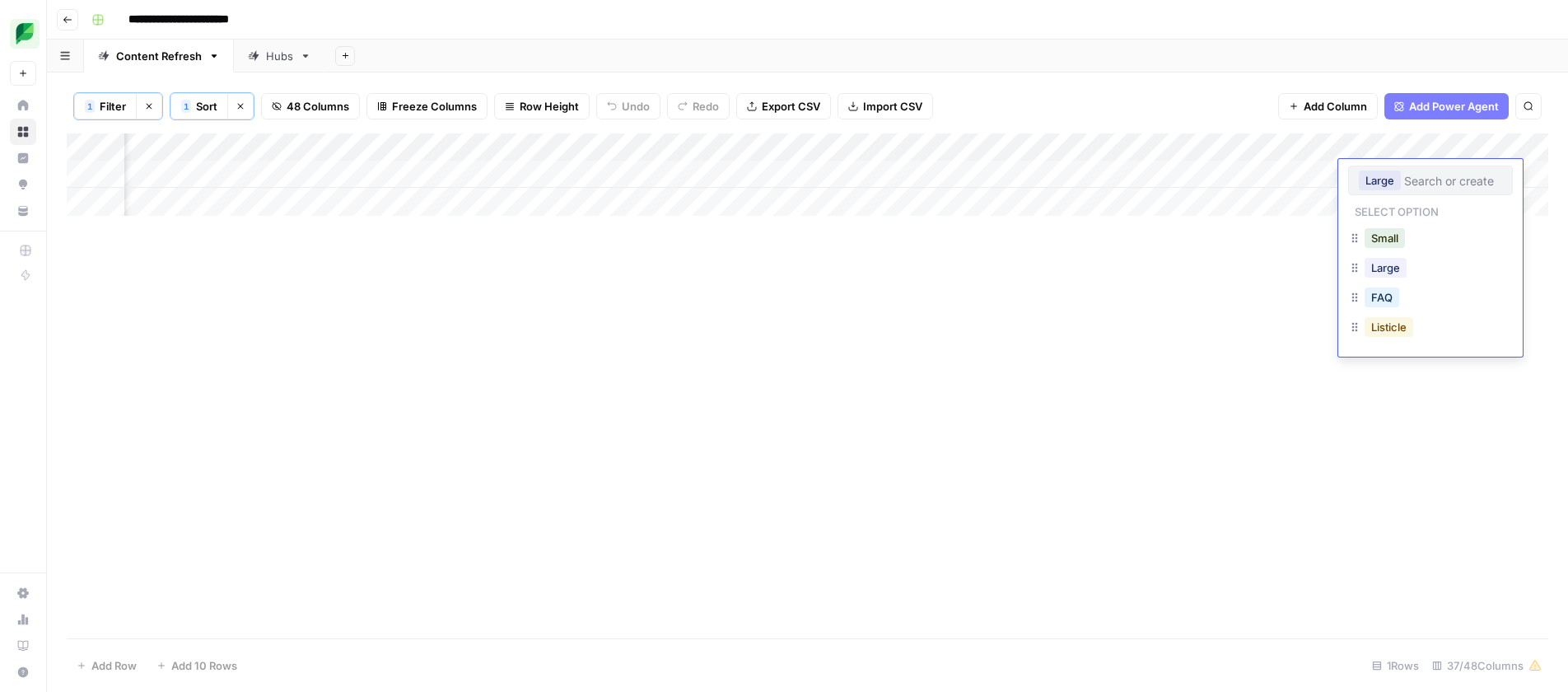
click at [1384, 323] on button "Listicle" at bounding box center [1388, 327] width 49 height 20
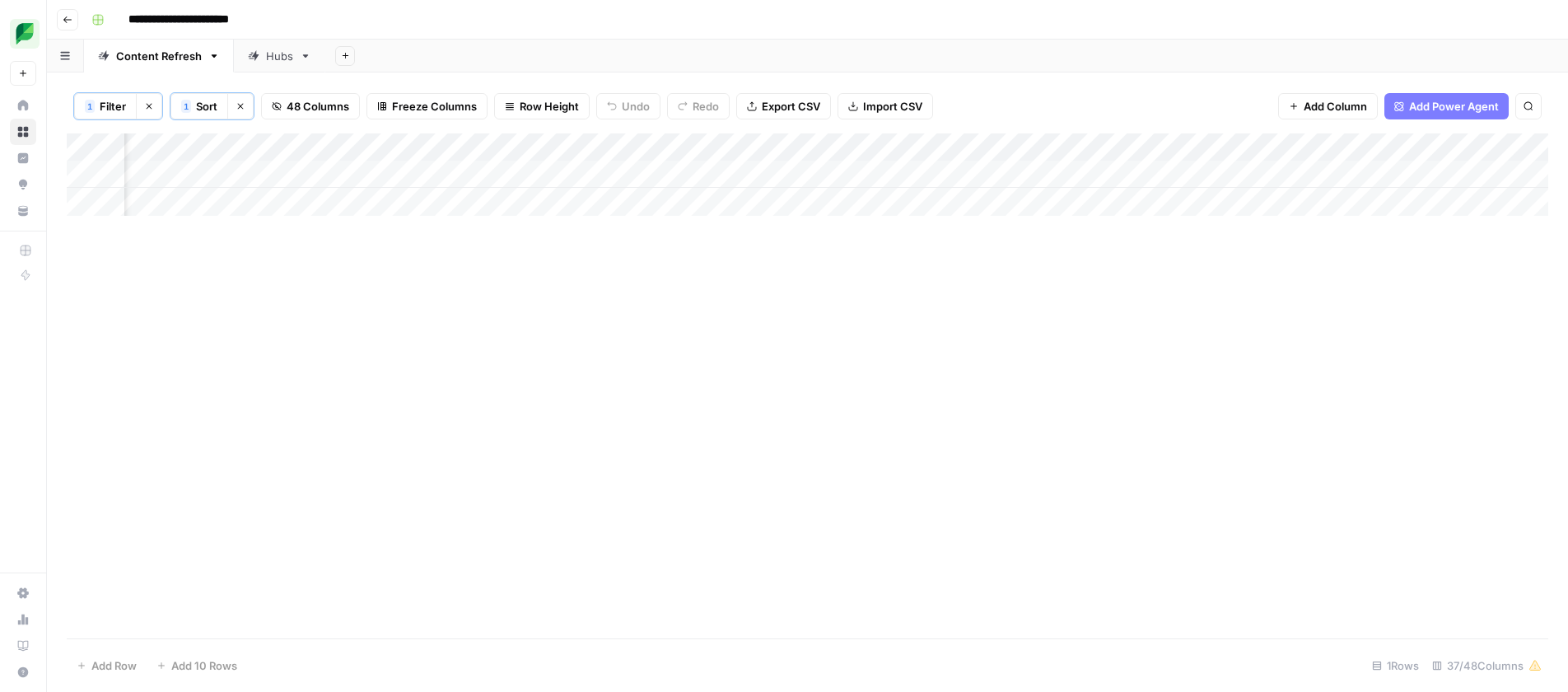
click at [1513, 170] on div "Add Column" at bounding box center [807, 175] width 1482 height 83
click at [1190, 172] on div "Add Column" at bounding box center [807, 175] width 1482 height 83
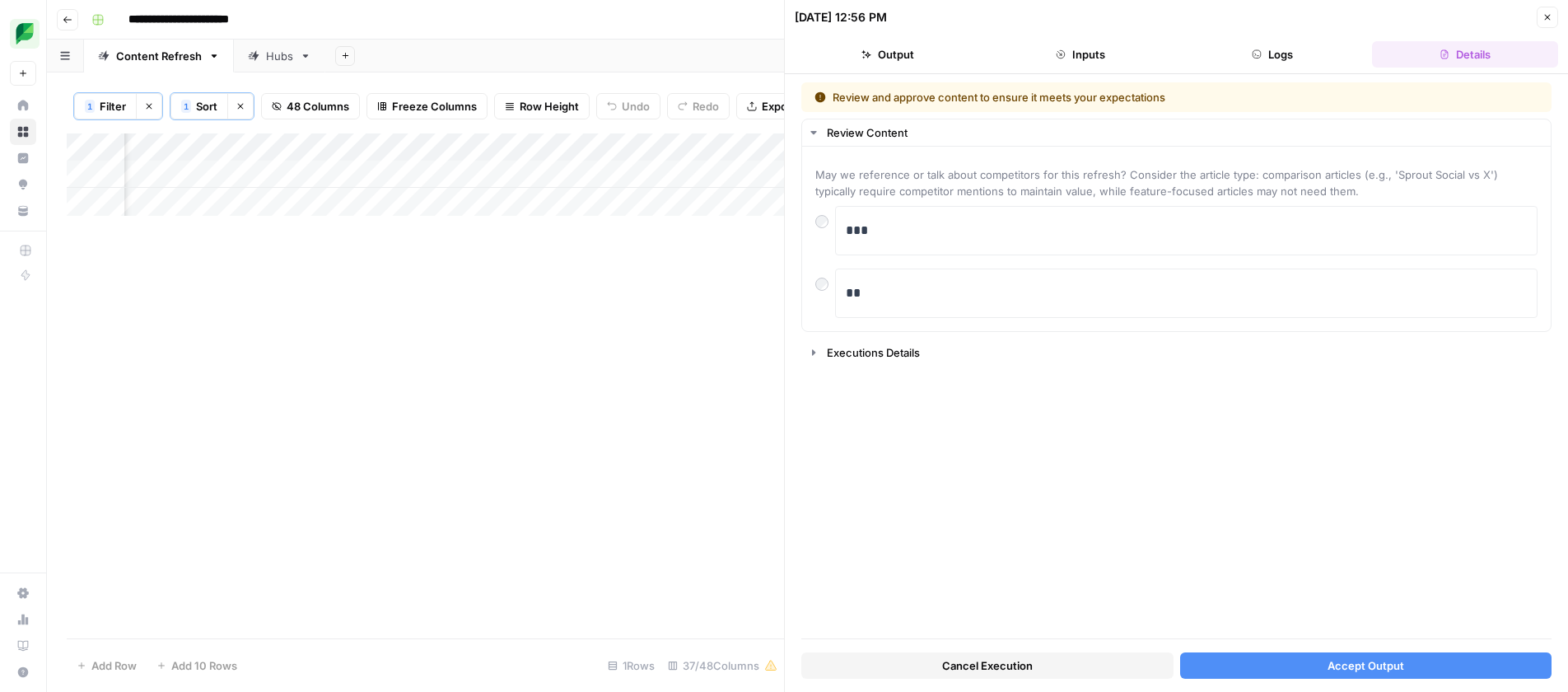
click at [1263, 659] on button "Accept Output" at bounding box center [1365, 665] width 372 height 26
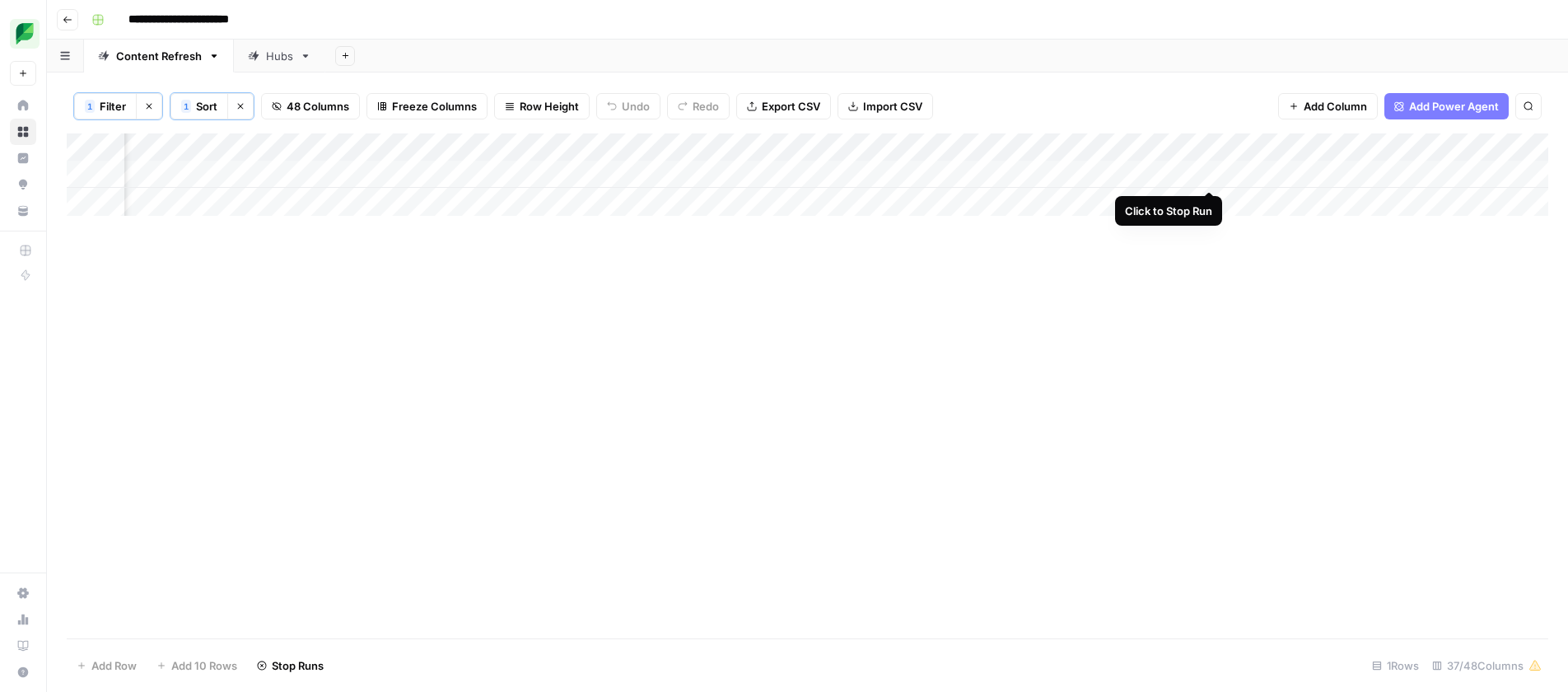
click at [1213, 168] on div "Add Column" at bounding box center [807, 175] width 1482 height 83
click at [1017, 175] on div "Add Column" at bounding box center [807, 175] width 1482 height 83
click at [1210, 175] on div "Add Column" at bounding box center [807, 175] width 1482 height 83
click at [107, 106] on span "Filter" at bounding box center [112, 106] width 26 height 16
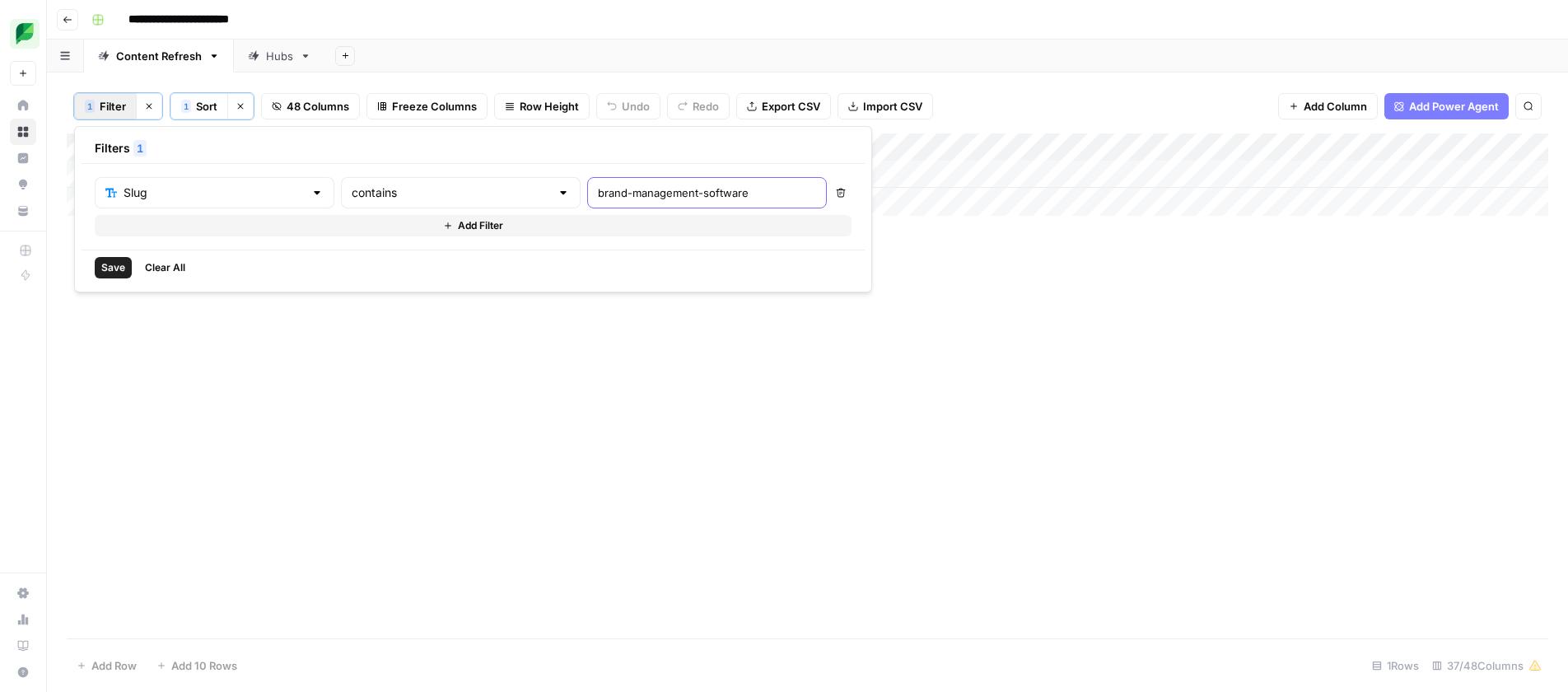
click at [598, 191] on input "brand-management-software" at bounding box center [706, 192] width 218 height 16
type input "facebook-publishing-tools"
click at [107, 268] on span "Save" at bounding box center [112, 267] width 24 height 14
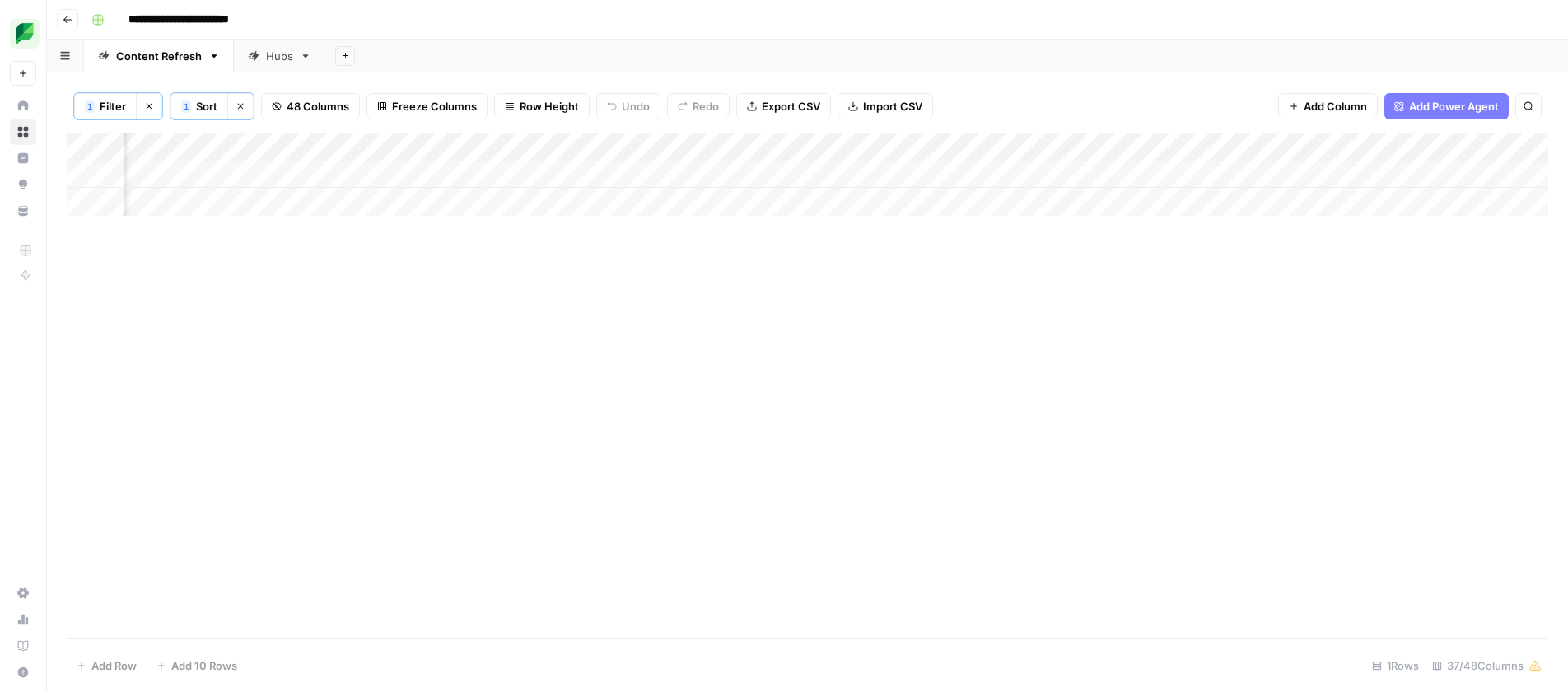
click at [405, 174] on div "Add Column" at bounding box center [807, 175] width 1482 height 83
drag, startPoint x: 982, startPoint y: 187, endPoint x: 978, endPoint y: 179, distance: 8.9
click at [982, 186] on div "Add Column" at bounding box center [807, 175] width 1482 height 83
click at [978, 179] on div "Add Column" at bounding box center [807, 175] width 1482 height 83
click at [972, 327] on button "Listicle" at bounding box center [978, 327] width 49 height 20
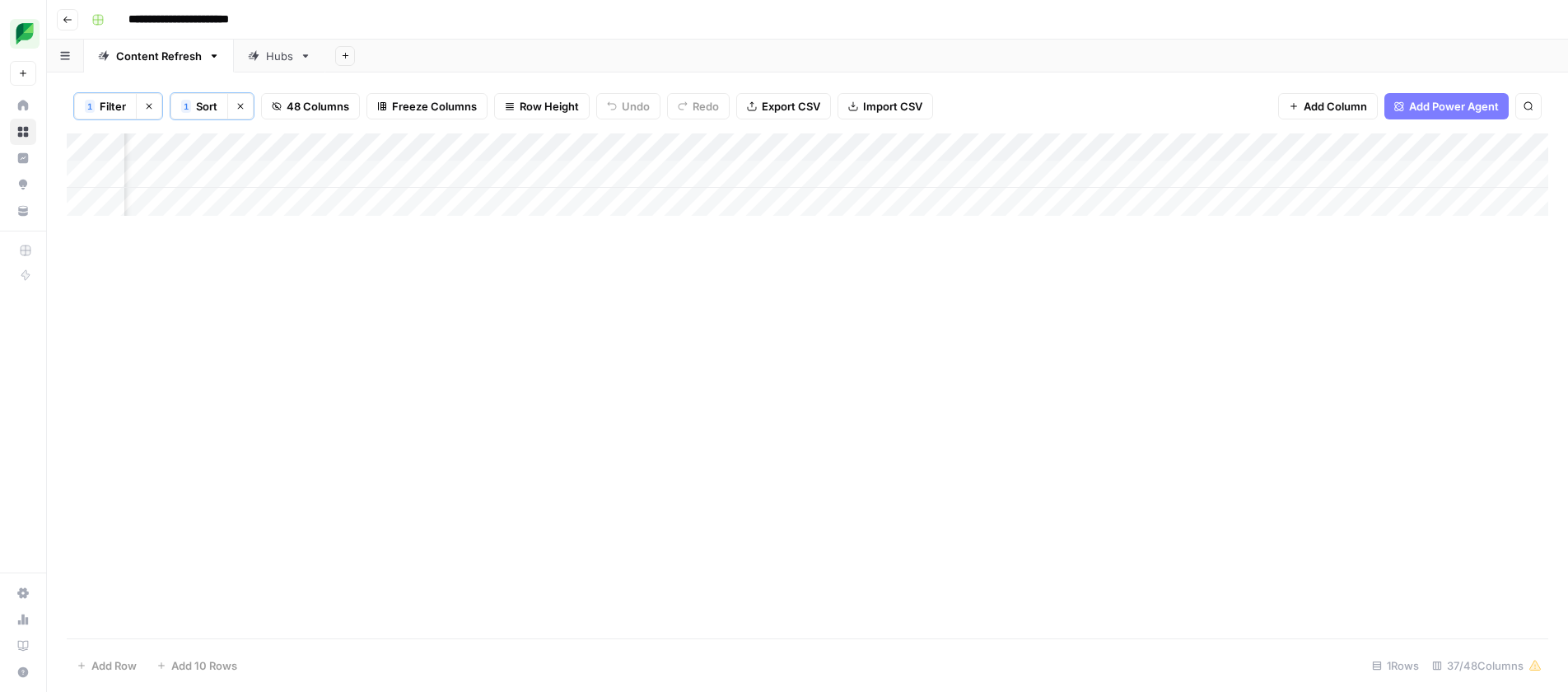
click at [1139, 178] on div "Add Column" at bounding box center [807, 175] width 1482 height 83
click at [116, 110] on span "Filter" at bounding box center [112, 106] width 26 height 16
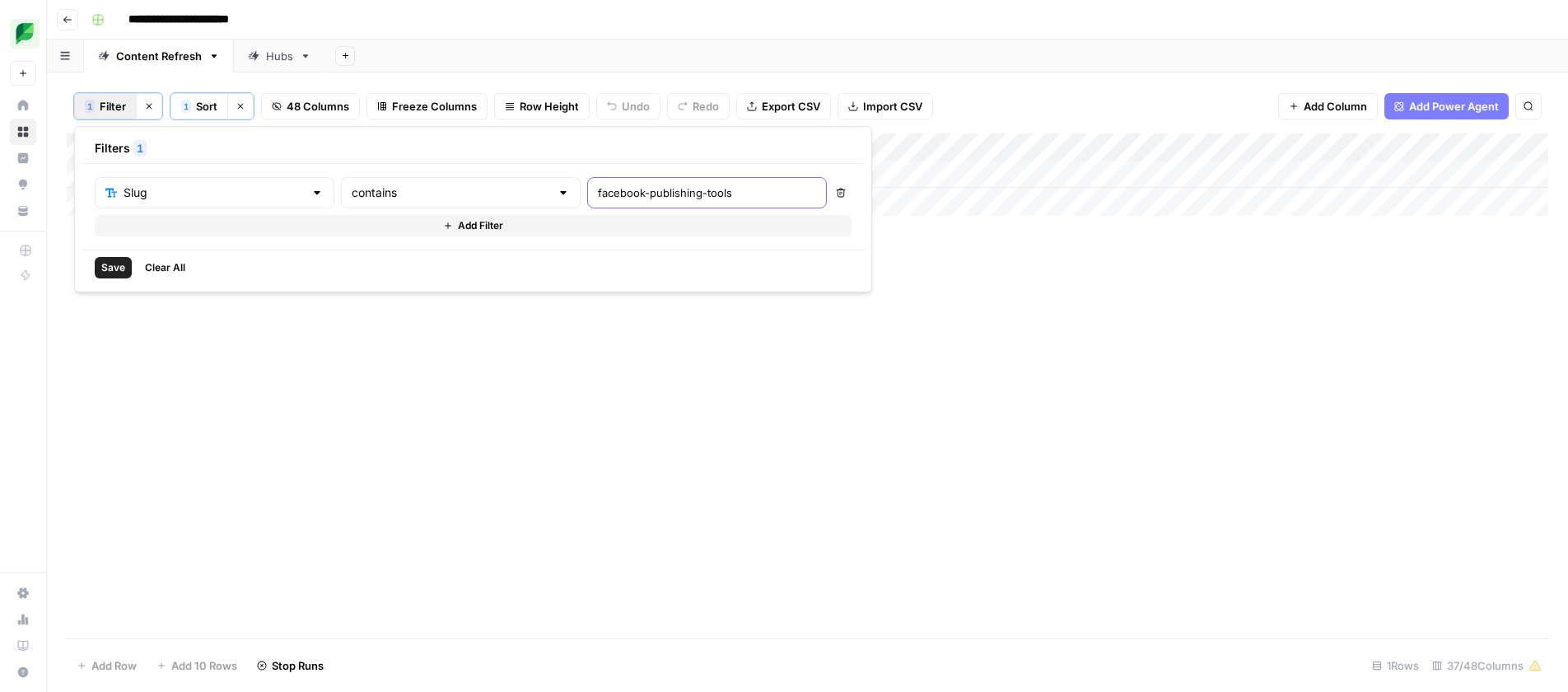
click at [598, 189] on input "facebook-publishing-tools" at bounding box center [706, 192] width 218 height 16
click at [598, 188] on input "facebook-publishing-tools" at bounding box center [706, 192] width 218 height 16
drag, startPoint x: 523, startPoint y: 188, endPoint x: 475, endPoint y: 196, distance: 48.7
click at [598, 188] on input "facebook-publishing-tools" at bounding box center [706, 192] width 218 height 16
click at [598, 187] on input "facebook-publishing-tools" at bounding box center [706, 192] width 218 height 16
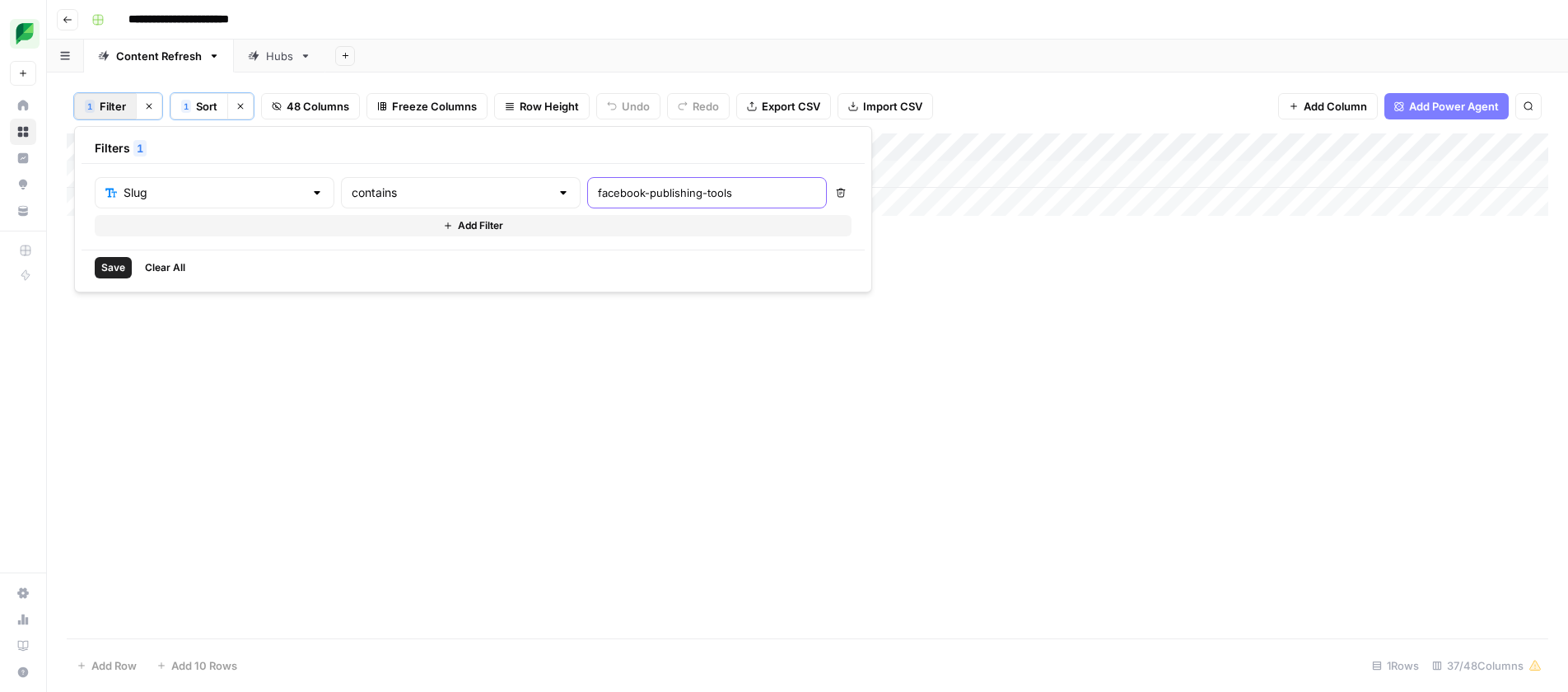
click at [598, 187] on input "facebook-publishing-tools" at bounding box center [706, 192] width 218 height 16
type input "brand-management-software"
click at [103, 269] on span "Save" at bounding box center [112, 267] width 24 height 14
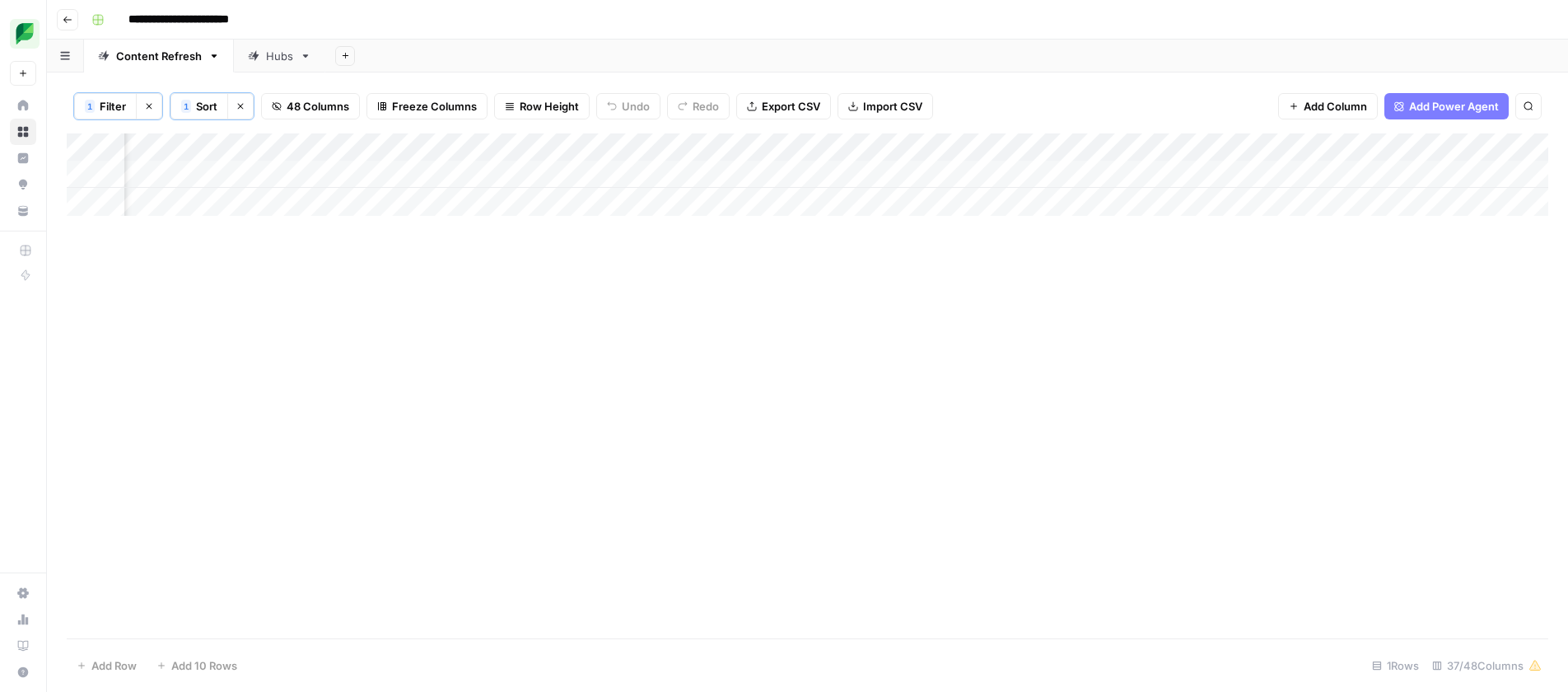
click at [101, 107] on span "Filter" at bounding box center [112, 106] width 26 height 16
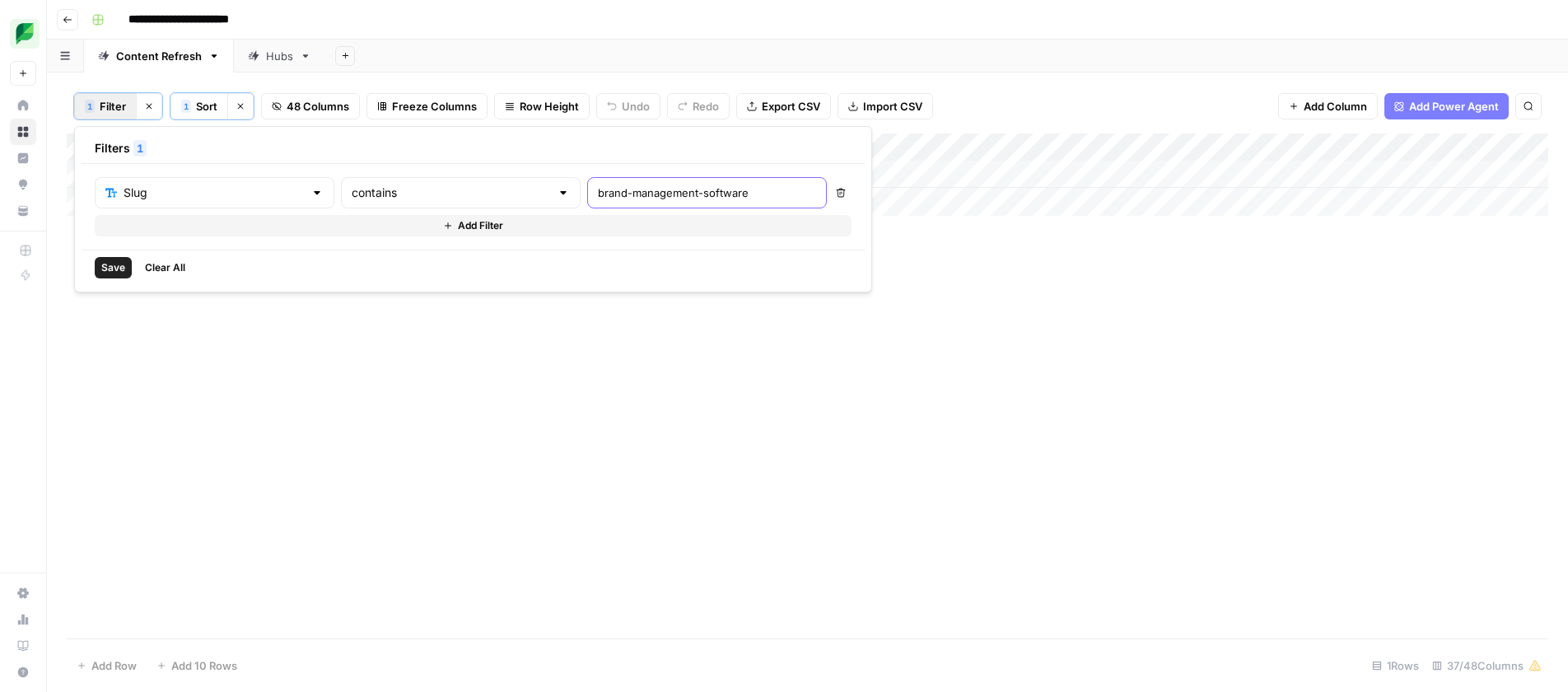
click at [598, 199] on input "brand-management-software" at bounding box center [706, 192] width 218 height 16
paste input "youtube-channel-management/"
type input "youtube-channel-management"
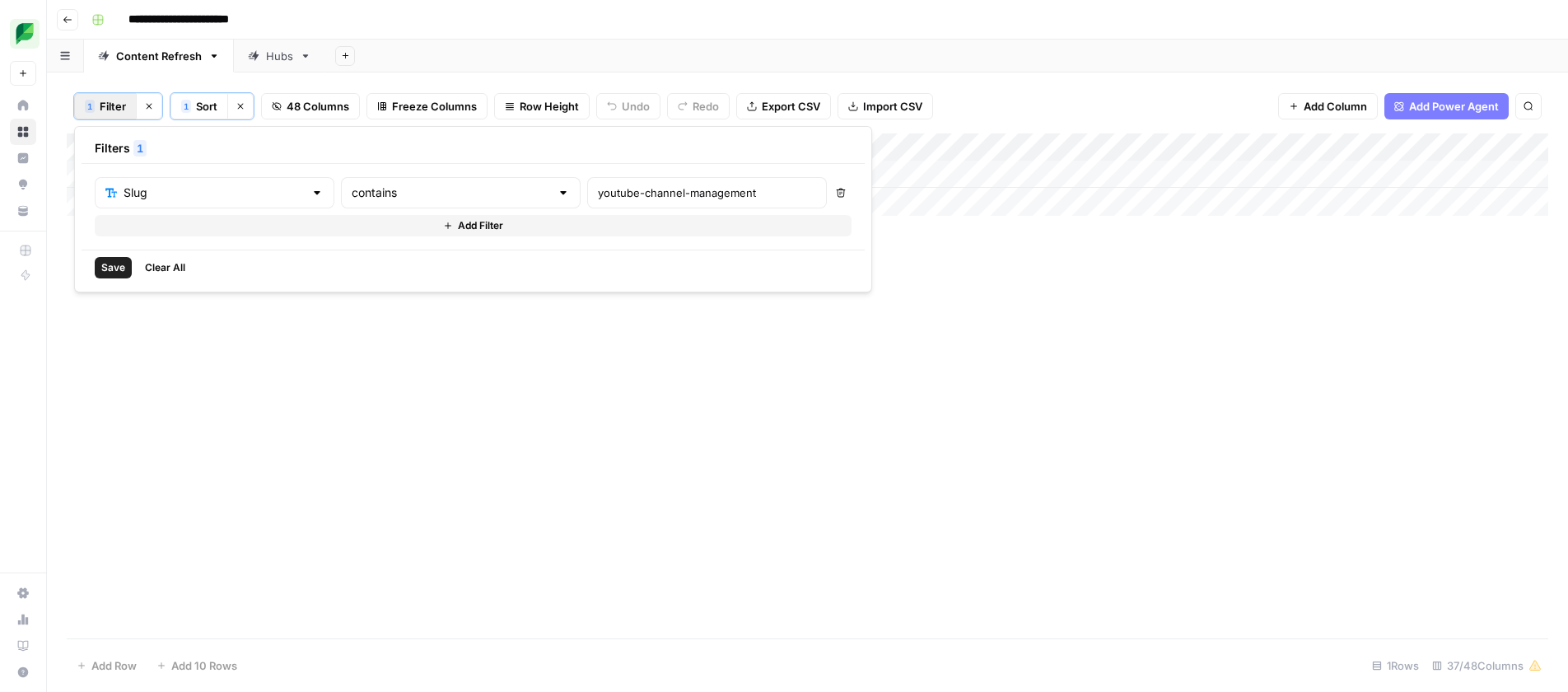
click at [102, 268] on span "Save" at bounding box center [112, 267] width 24 height 14
click at [98, 105] on button "1 Filter" at bounding box center [105, 106] width 62 height 26
click at [598, 193] on input "youtube-channel-management" at bounding box center [706, 192] width 218 height 16
drag, startPoint x: 529, startPoint y: 193, endPoint x: 519, endPoint y: 196, distance: 10.4
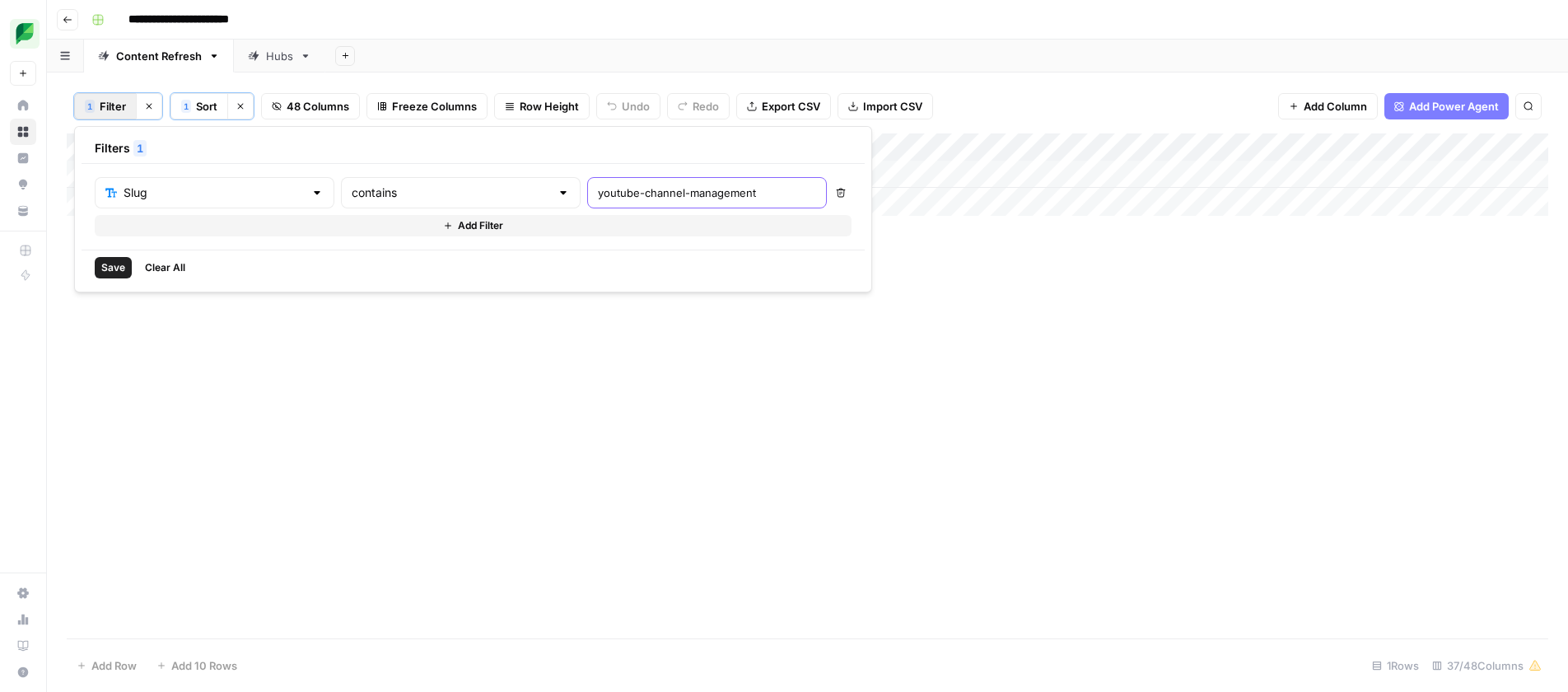
click at [598, 193] on input "youtube-channel-management" at bounding box center [706, 192] width 218 height 16
paste input "social-media-in-healthcare"
type input "social-media-in-healthcare"
click at [111, 264] on span "Save" at bounding box center [112, 267] width 24 height 14
click at [93, 104] on div "1" at bounding box center [89, 107] width 10 height 13
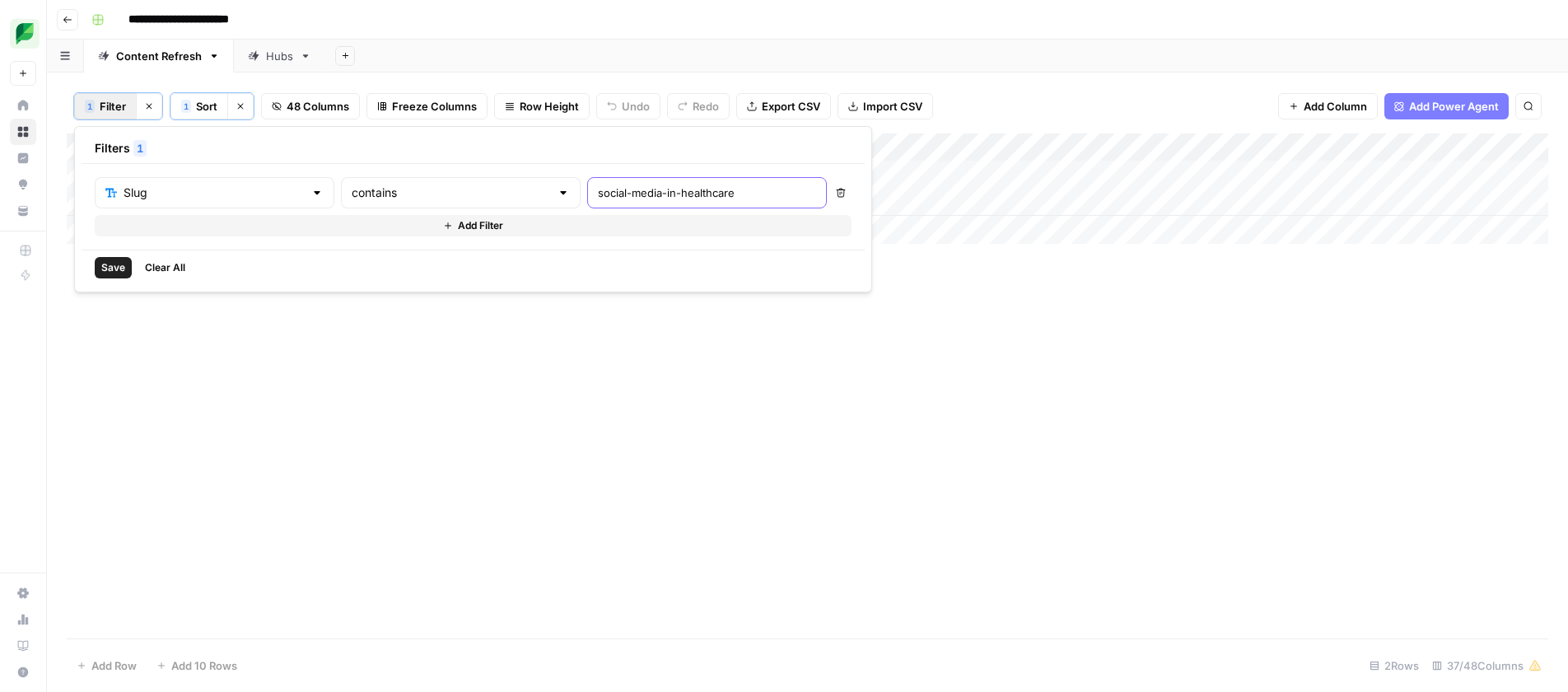
click at [598, 192] on input "social-media-in-healthcare" at bounding box center [706, 192] width 218 height 16
paste input "reputation-management/"
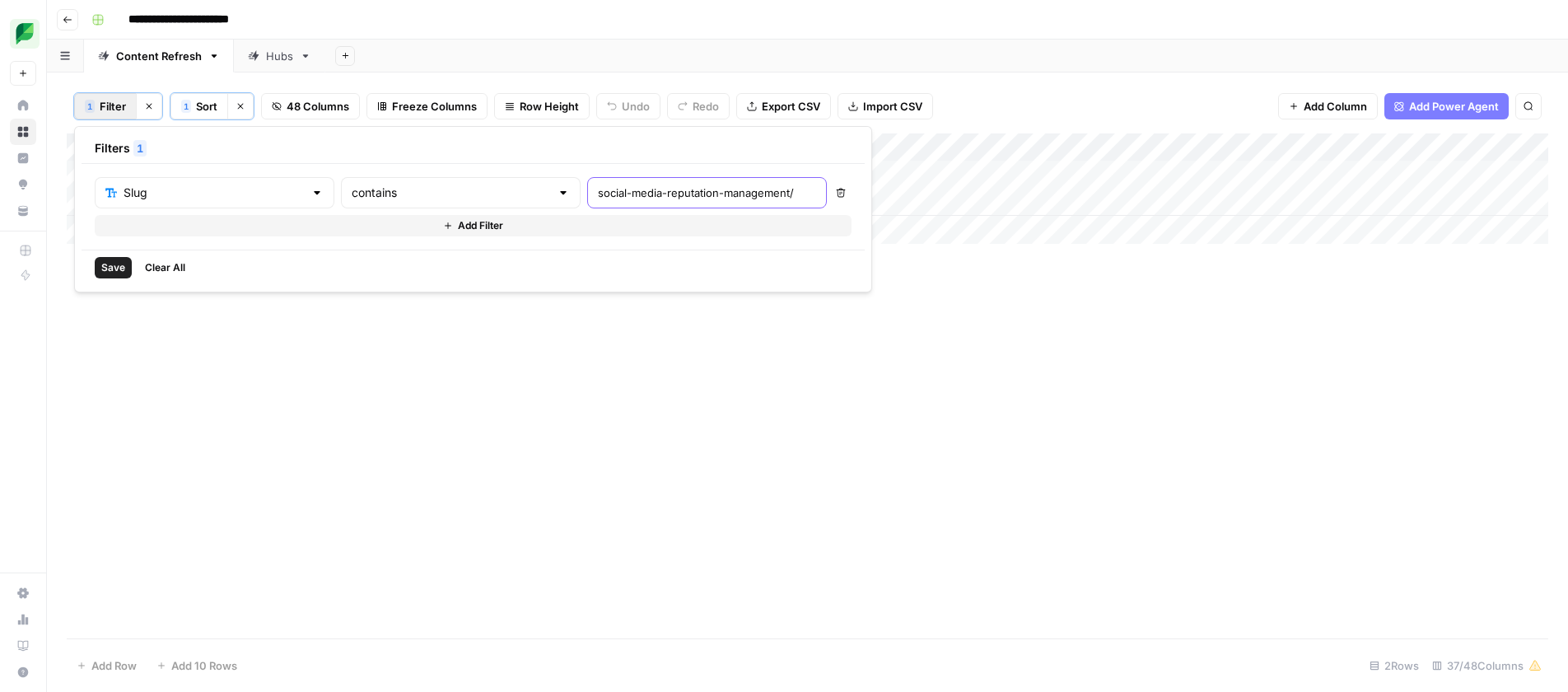
type input "social-media-reputation-management"
click at [116, 274] on span "Save" at bounding box center [112, 267] width 24 height 14
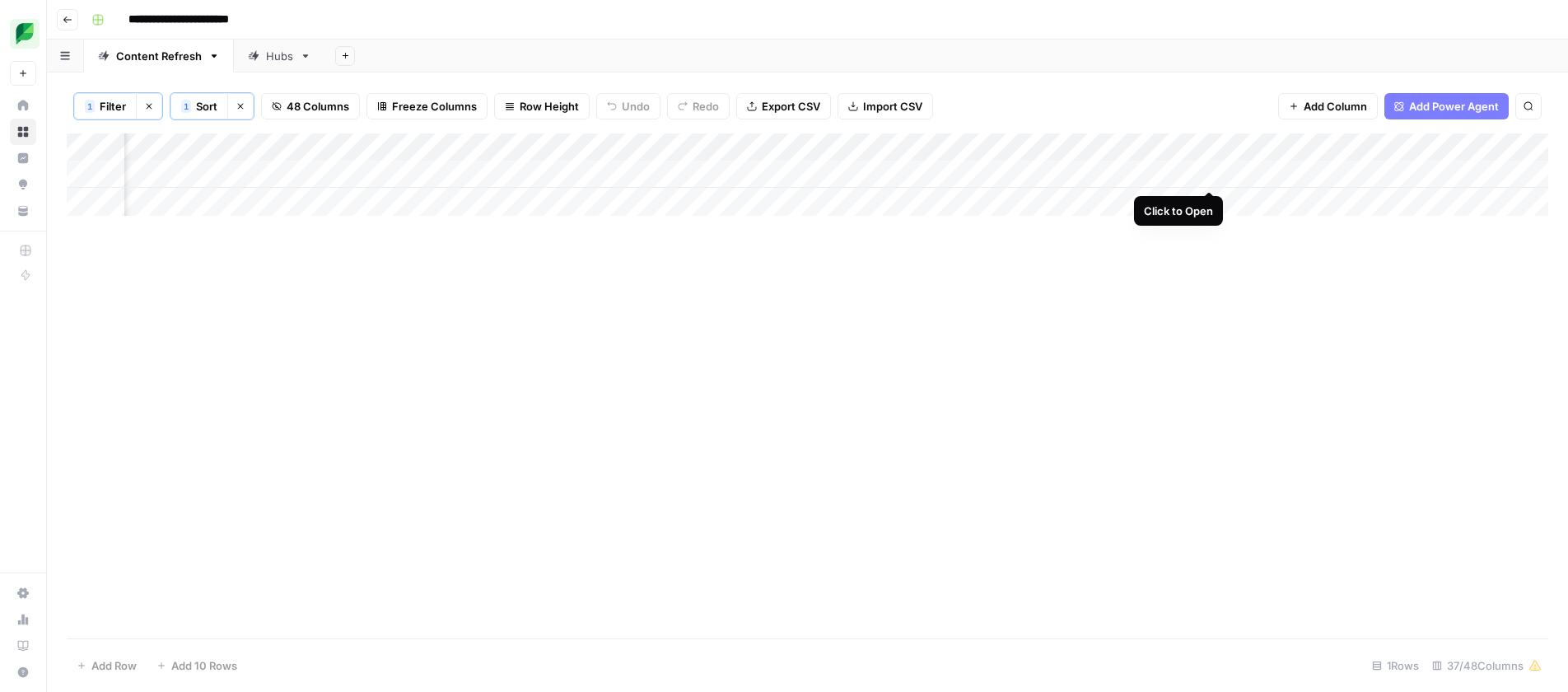
click at [1210, 173] on div "Add Column" at bounding box center [807, 175] width 1482 height 83
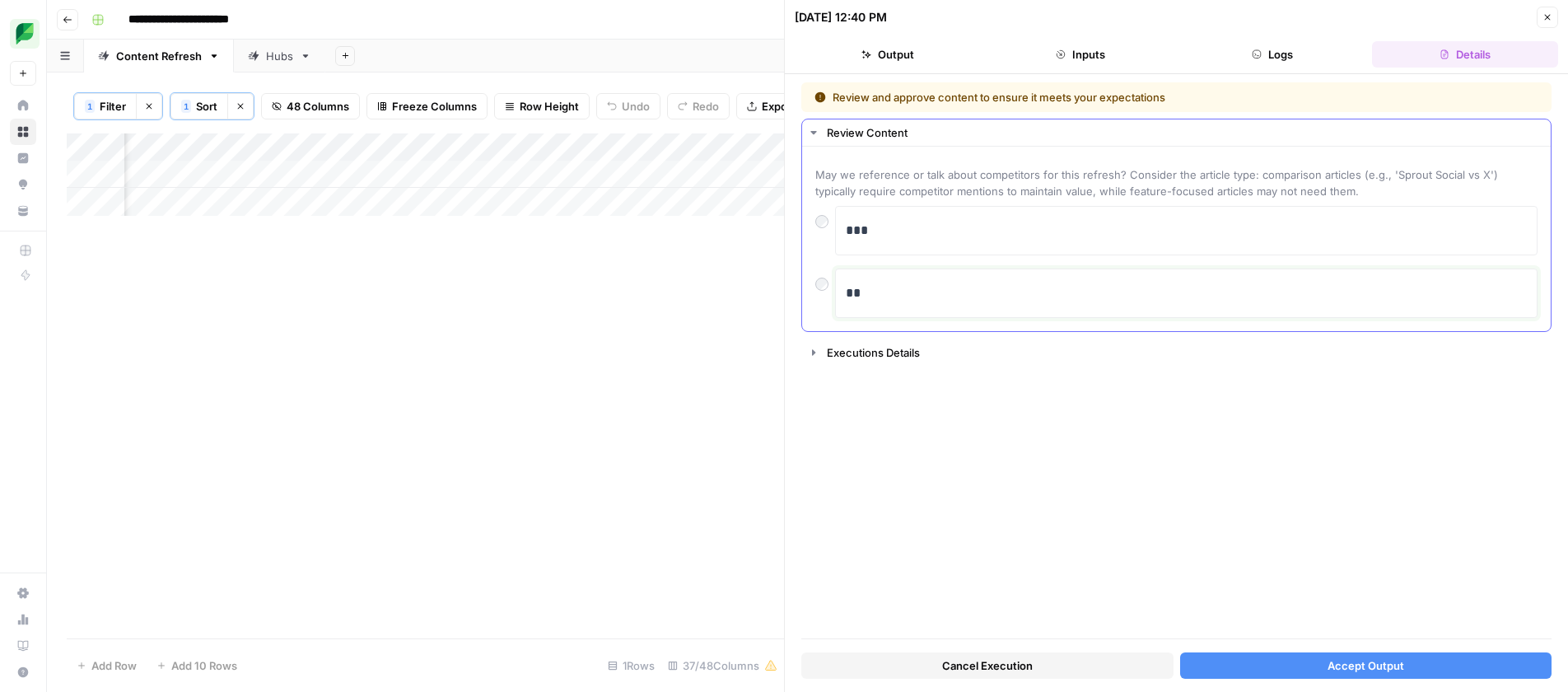
click at [865, 291] on p "**" at bounding box center [1186, 293] width 681 height 21
click at [1369, 662] on span "Accept Output" at bounding box center [1366, 665] width 77 height 16
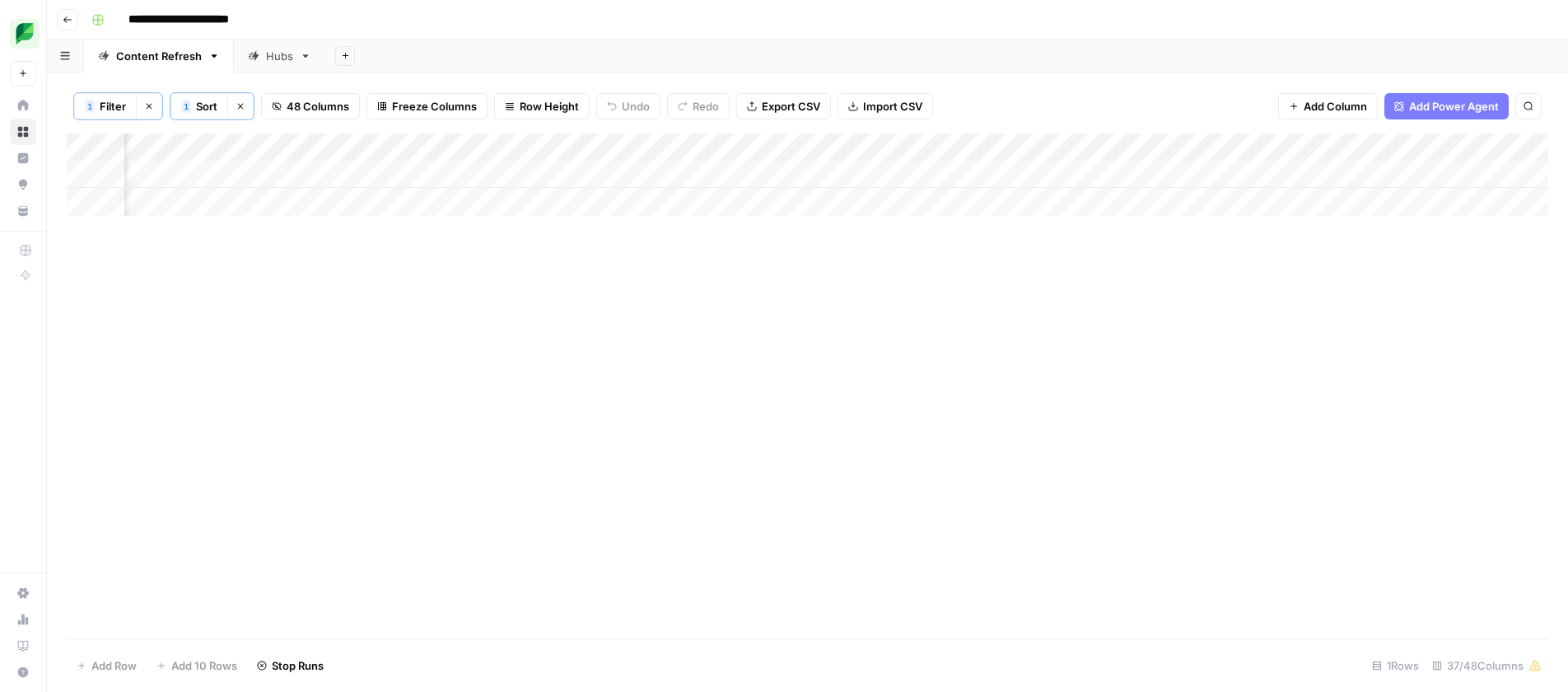
click at [83, 111] on button "1 Filter" at bounding box center [105, 106] width 62 height 26
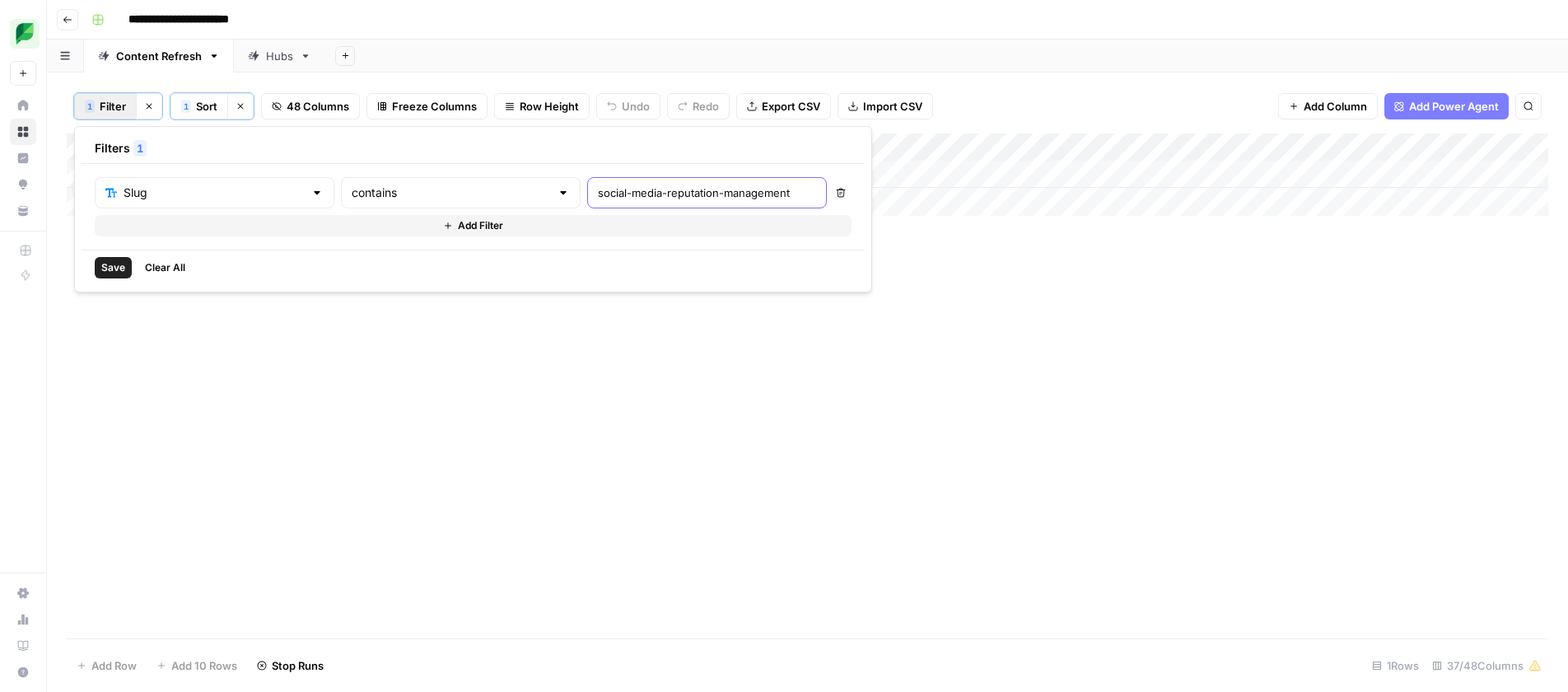
click at [598, 187] on input "social-media-reputation-management" at bounding box center [706, 192] width 218 height 16
paste input "how-to-schedule-tweets"
type input "how-to-schedule-tweets"
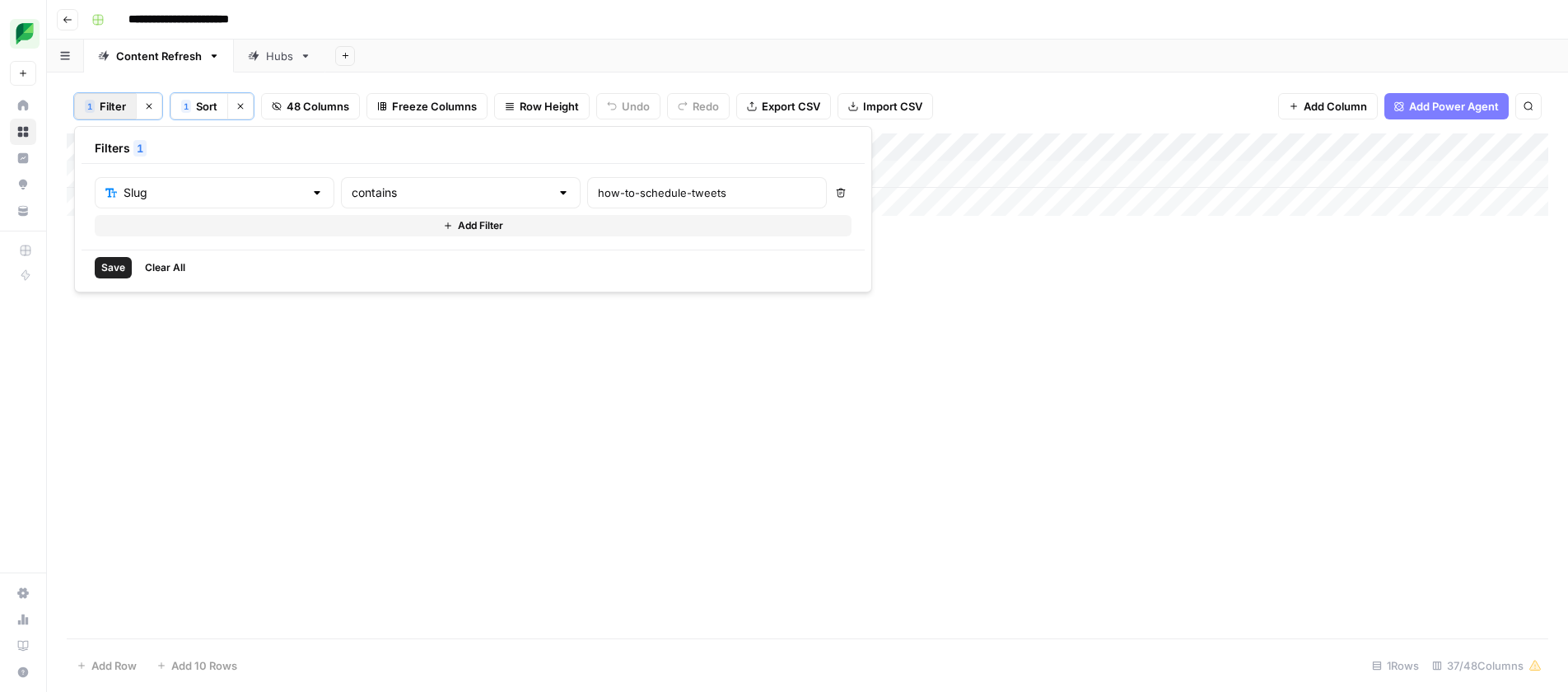
click at [108, 266] on span "Save" at bounding box center [112, 267] width 24 height 14
click at [1180, 170] on div "Add Column" at bounding box center [807, 175] width 1482 height 83
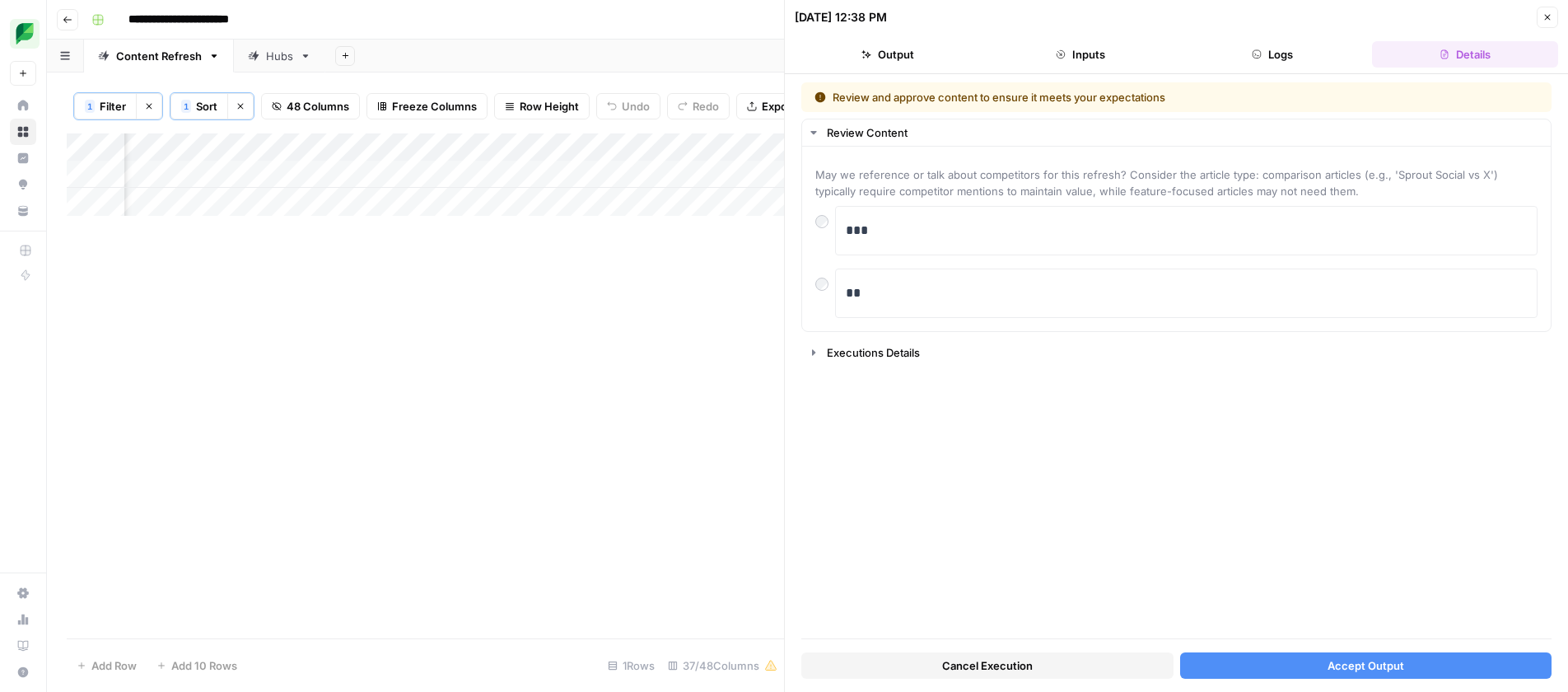
click at [1449, 667] on button "Accept Output" at bounding box center [1365, 665] width 372 height 26
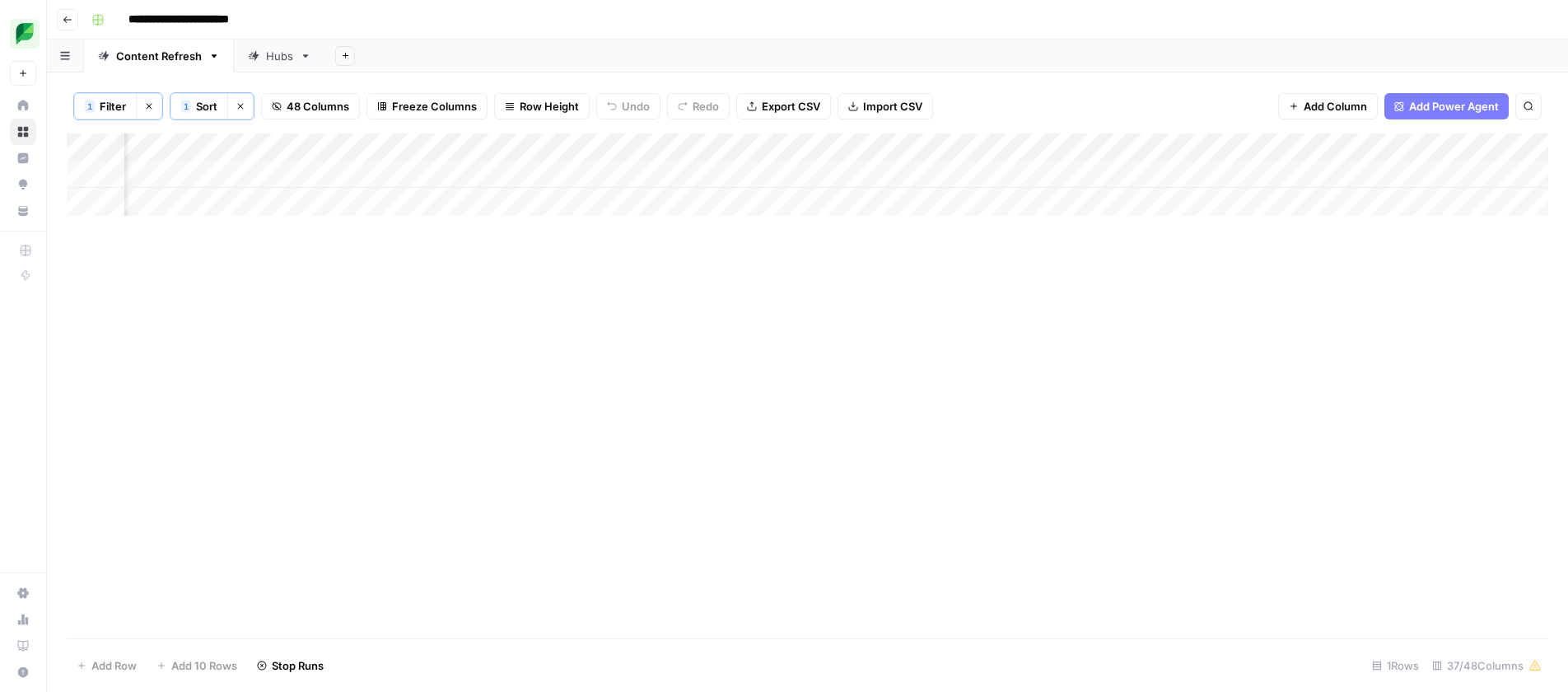
click at [100, 107] on span "Filter" at bounding box center [112, 106] width 26 height 16
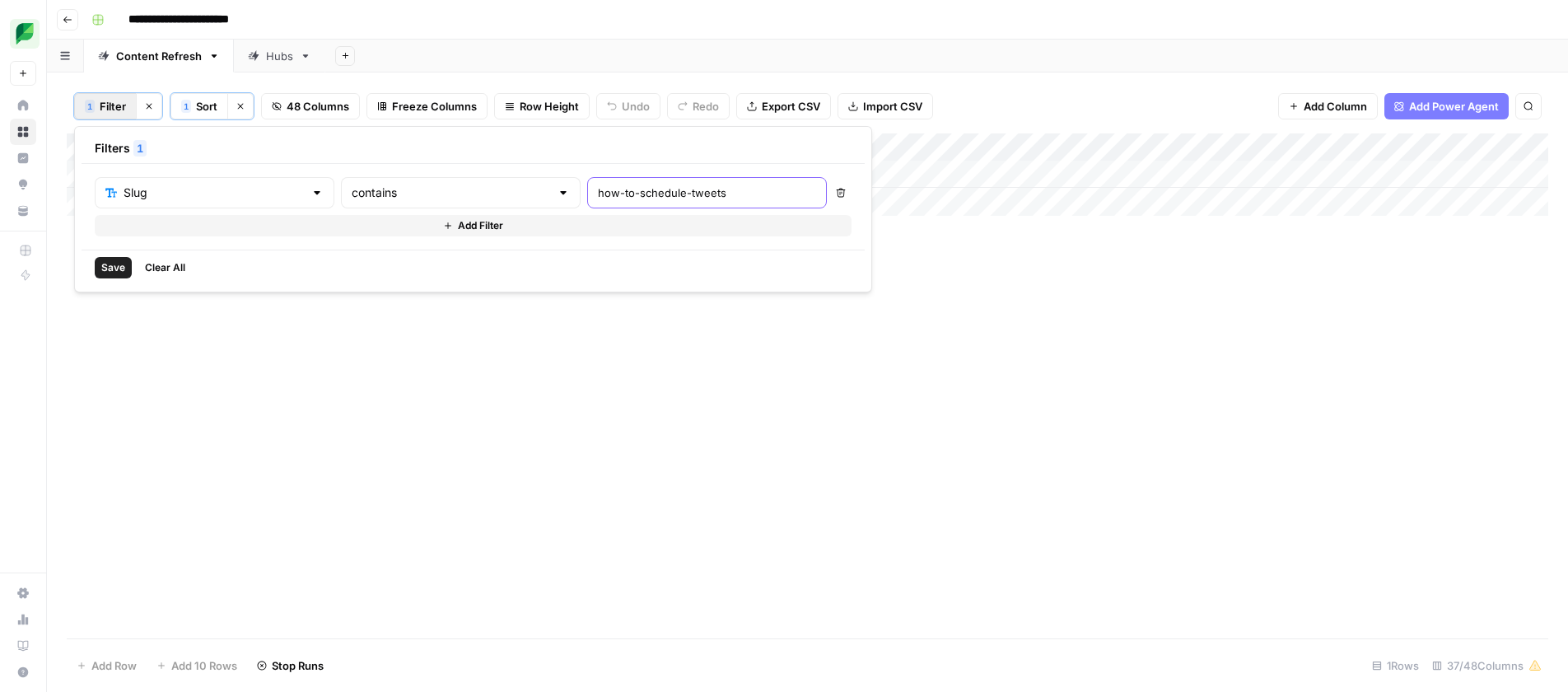
click at [598, 191] on input "how-to-schedule-tweets" at bounding box center [706, 192] width 218 height 16
paste input "instagram-hashtag"
type input "instagram-hashtags"
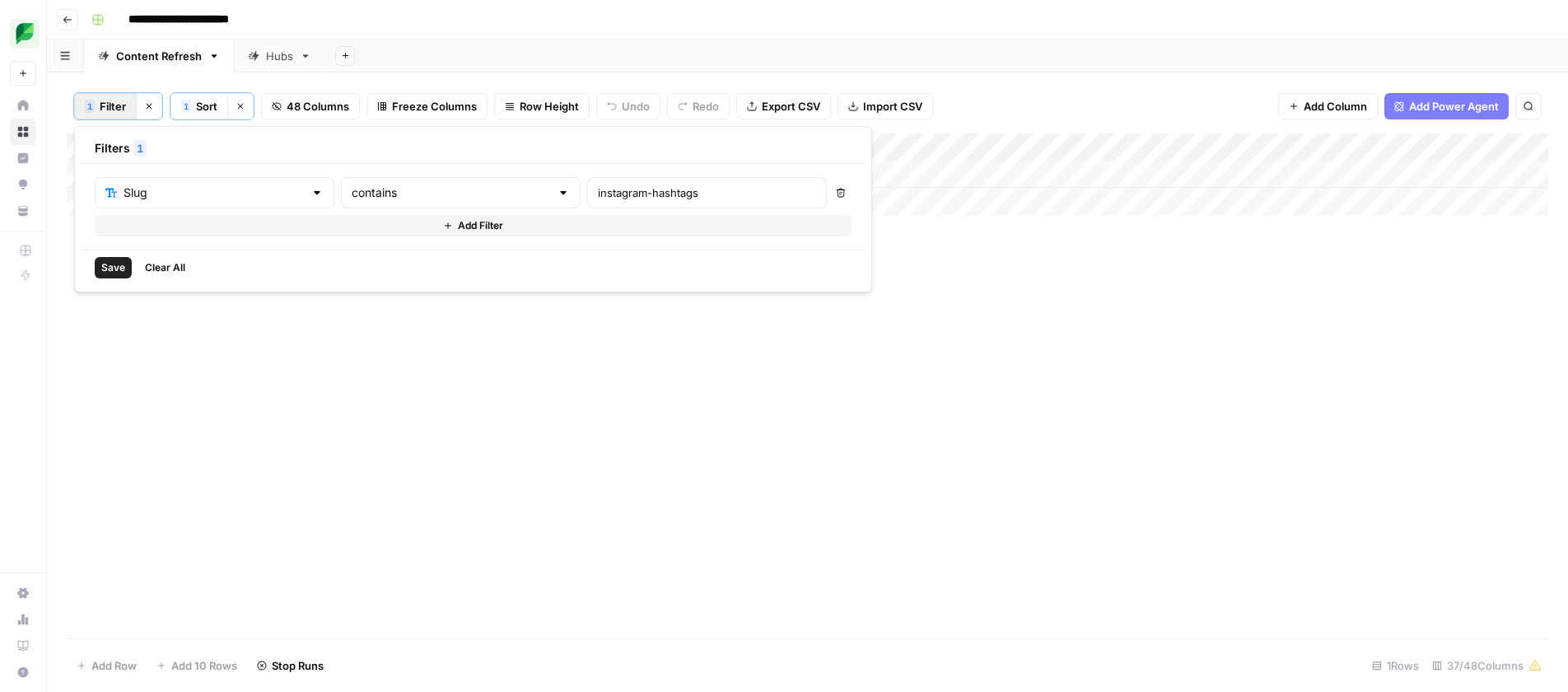
click at [108, 268] on span "Save" at bounding box center [112, 267] width 24 height 14
click at [102, 102] on span "Filter" at bounding box center [112, 106] width 26 height 16
click at [598, 193] on input "instagram-hashtags" at bounding box center [706, 192] width 218 height 16
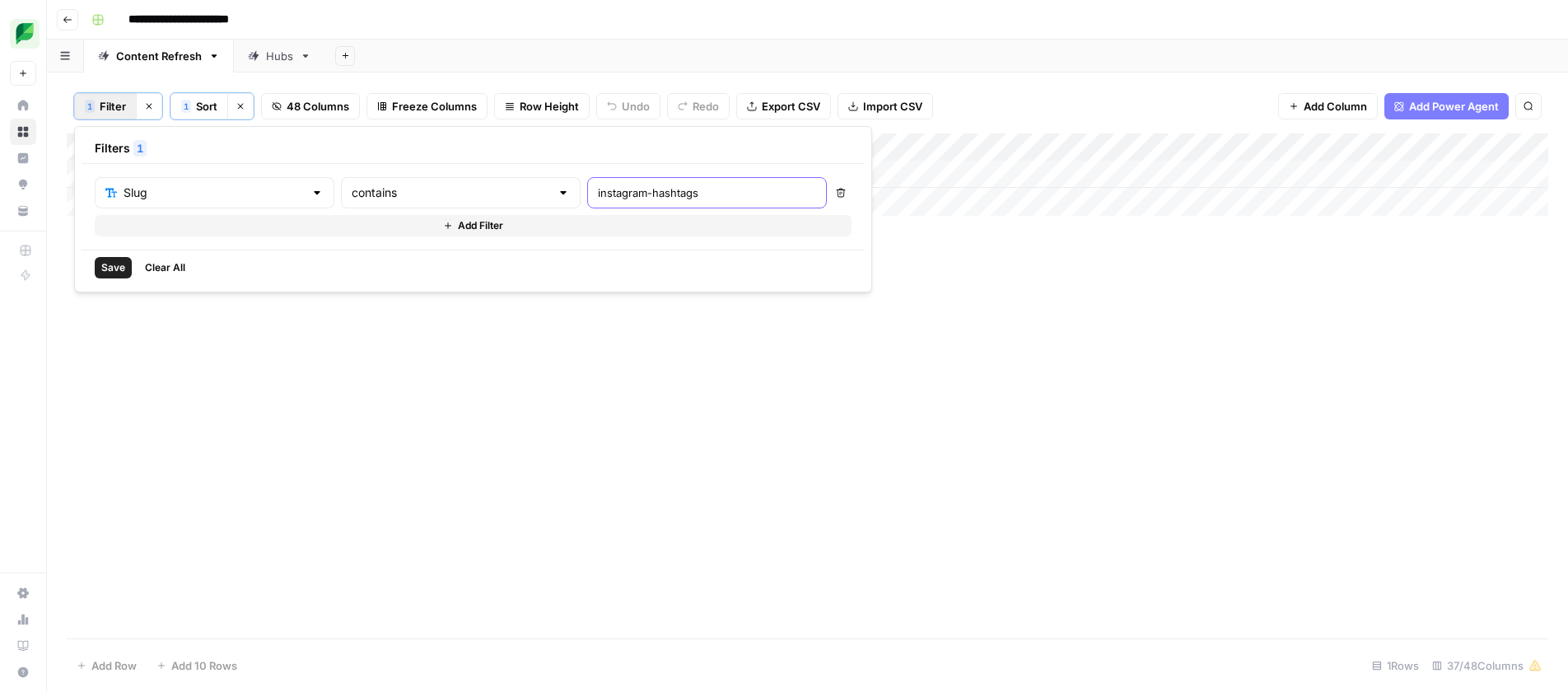
click at [598, 193] on input "instagram-hashtags" at bounding box center [706, 192] width 218 height 16
paste input "scheduling-tool"
type input "instagram-scheduling-tools"
click at [112, 272] on span "Save" at bounding box center [112, 267] width 24 height 14
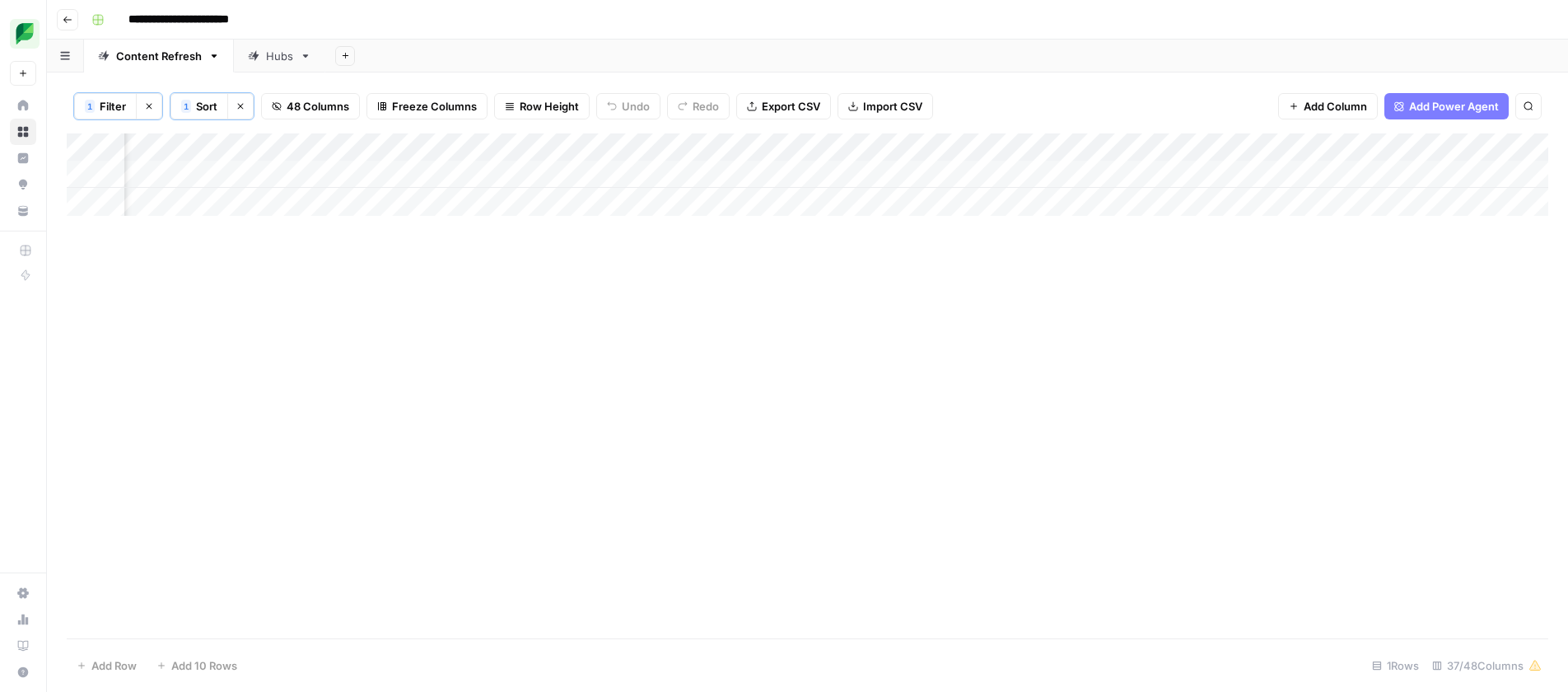
click at [1448, 173] on div "Add Column" at bounding box center [807, 175] width 1482 height 83
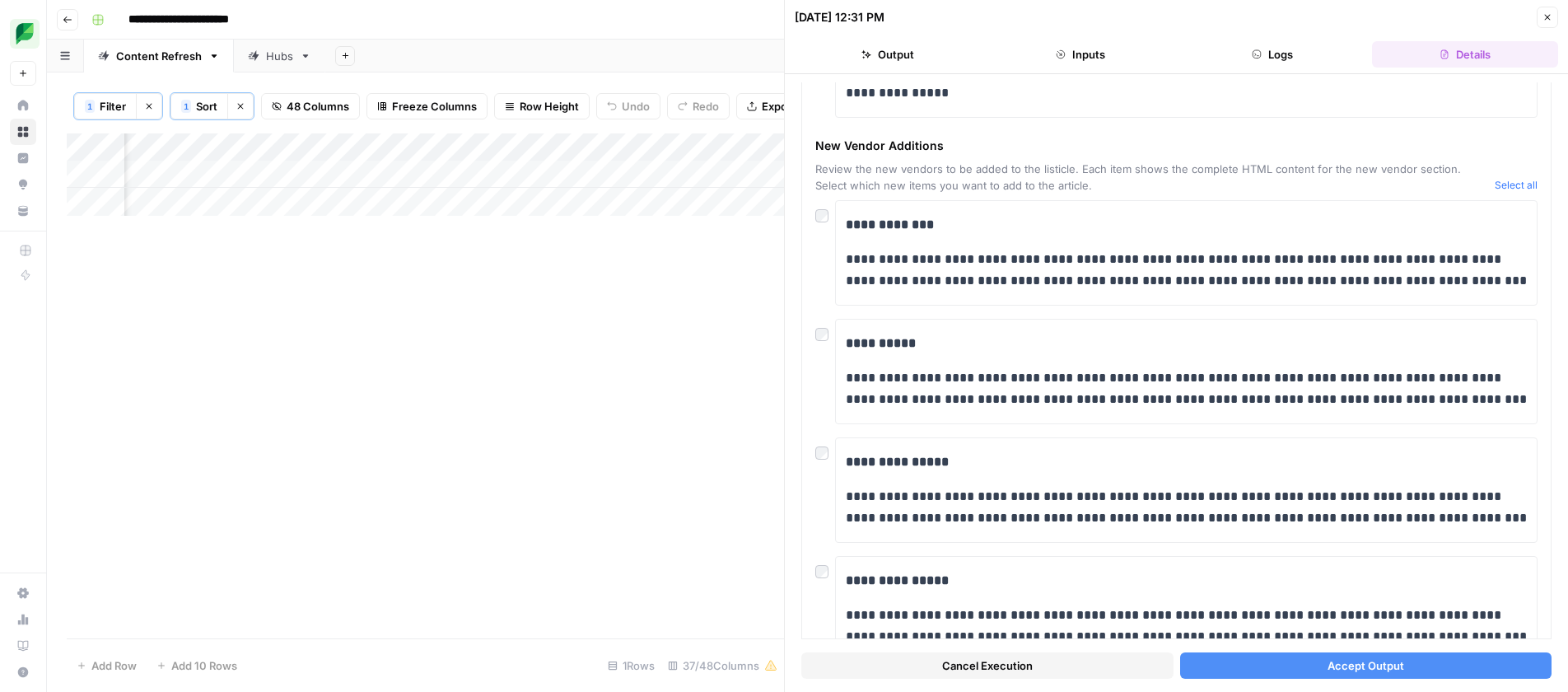
scroll to position [0, 980]
click at [335, 175] on div "Add Column" at bounding box center [425, 175] width 718 height 83
click at [297, 178] on div "Add Column" at bounding box center [425, 175] width 718 height 83
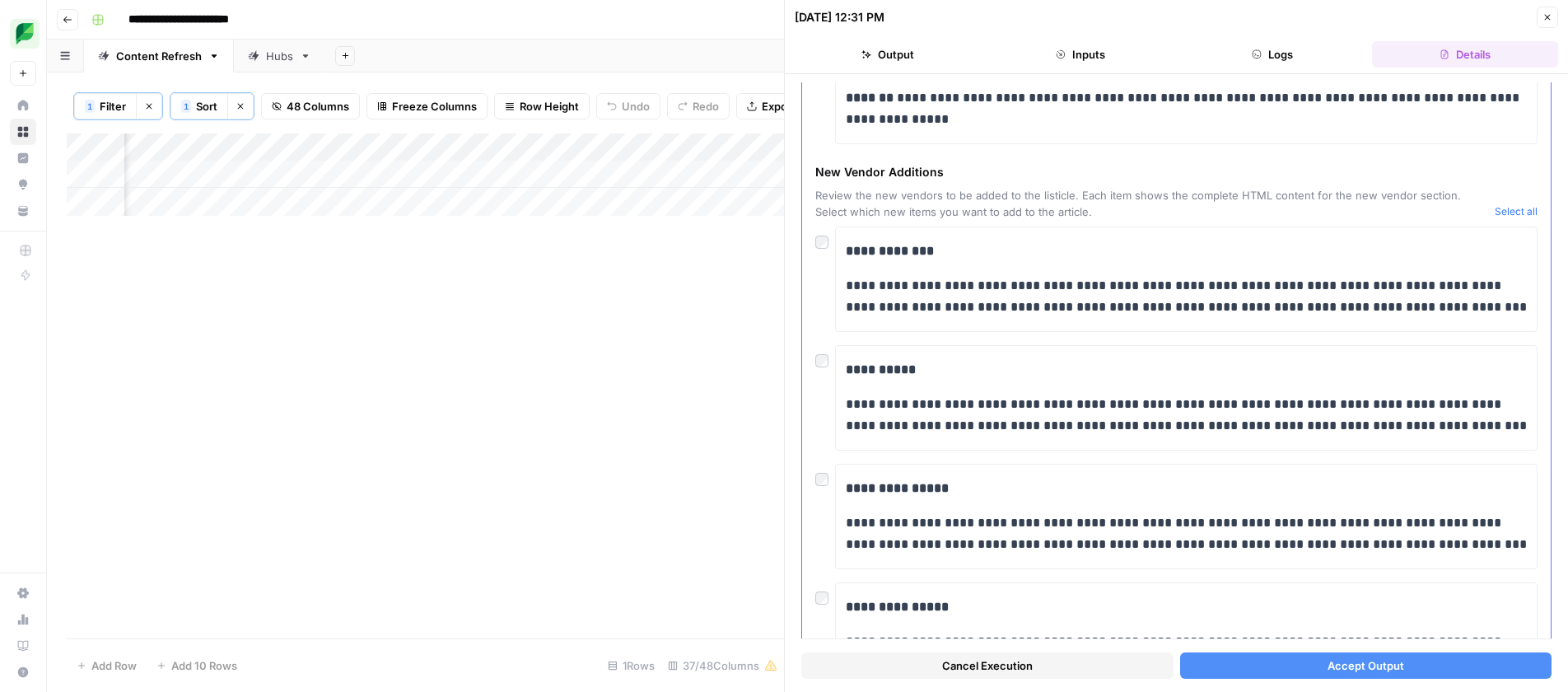
scroll to position [62, 0]
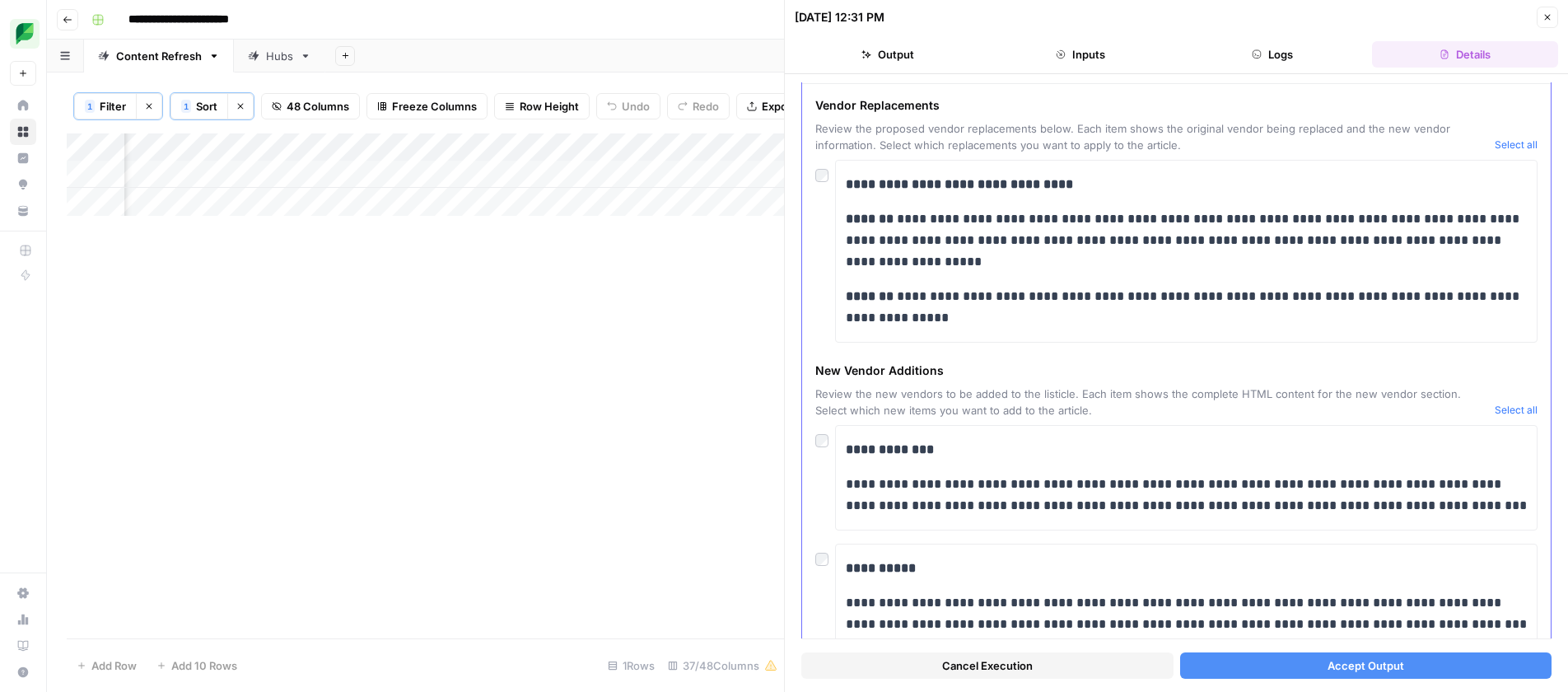
click at [1512, 412] on button "Select all" at bounding box center [1516, 409] width 43 height 16
click at [1360, 660] on span "Accept Output" at bounding box center [1366, 665] width 77 height 16
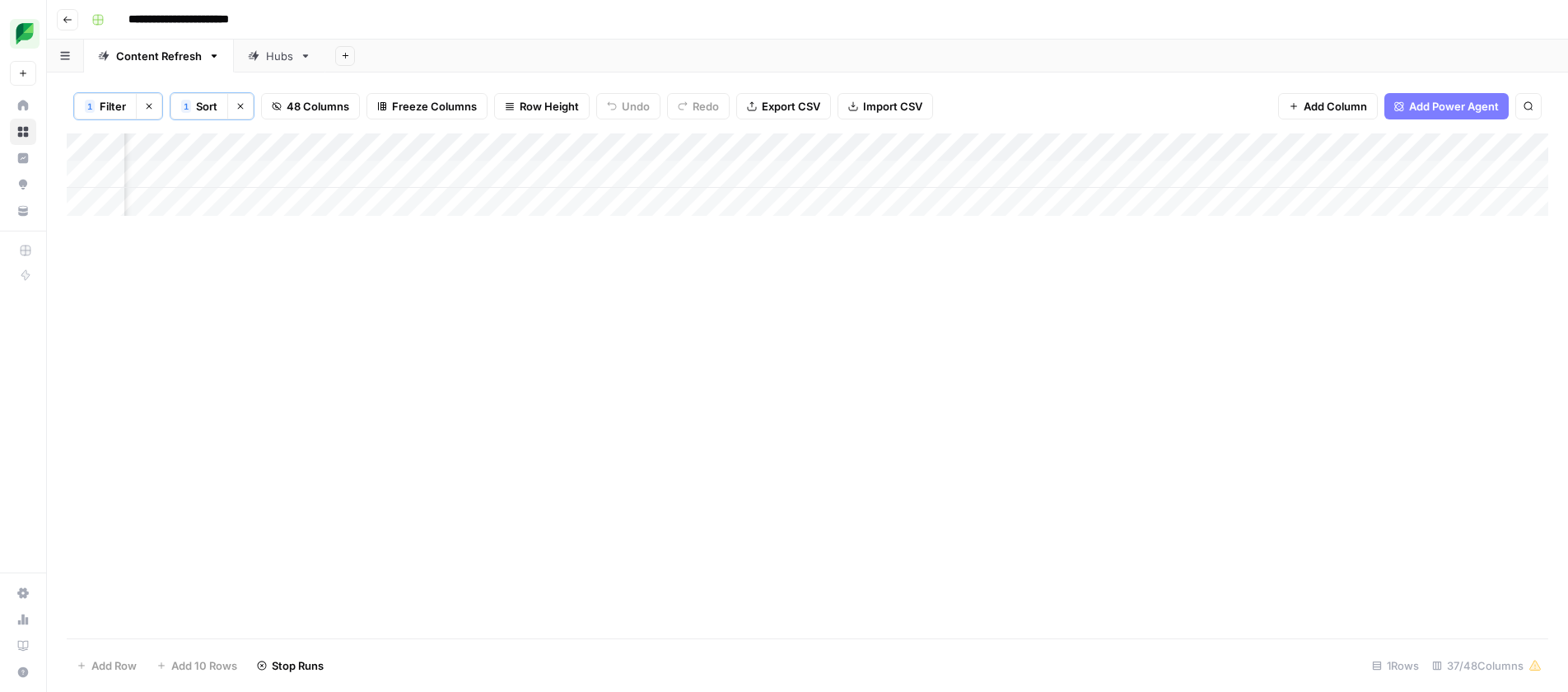
click at [102, 103] on span "Filter" at bounding box center [112, 106] width 26 height 16
click at [587, 184] on div "instagram-scheduling-tools" at bounding box center [706, 192] width 239 height 32
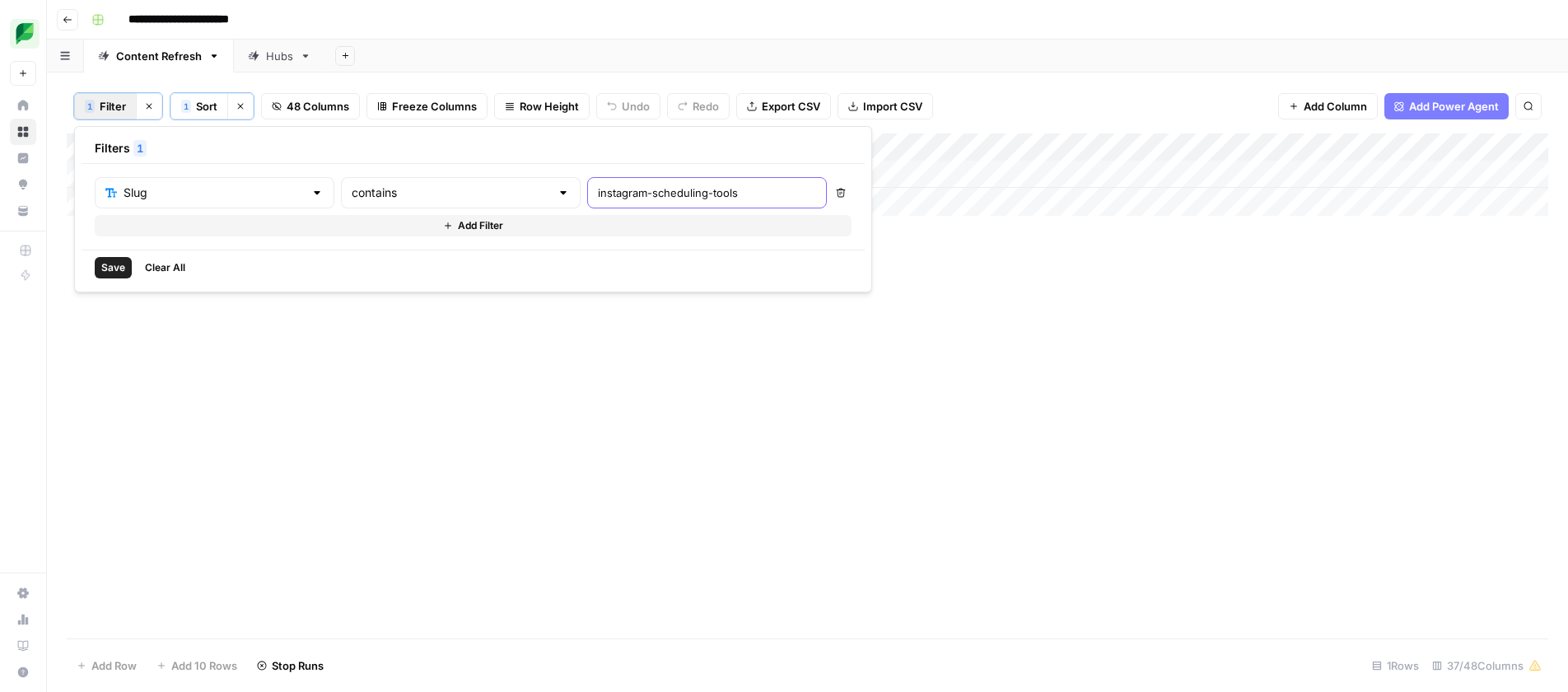
click at [598, 185] on input "instagram-scheduling-tools" at bounding box center [706, 192] width 218 height 16
paste input "social-media-monitoring"
type input "social-media-monitoring"
click at [115, 268] on span "Save" at bounding box center [112, 267] width 24 height 14
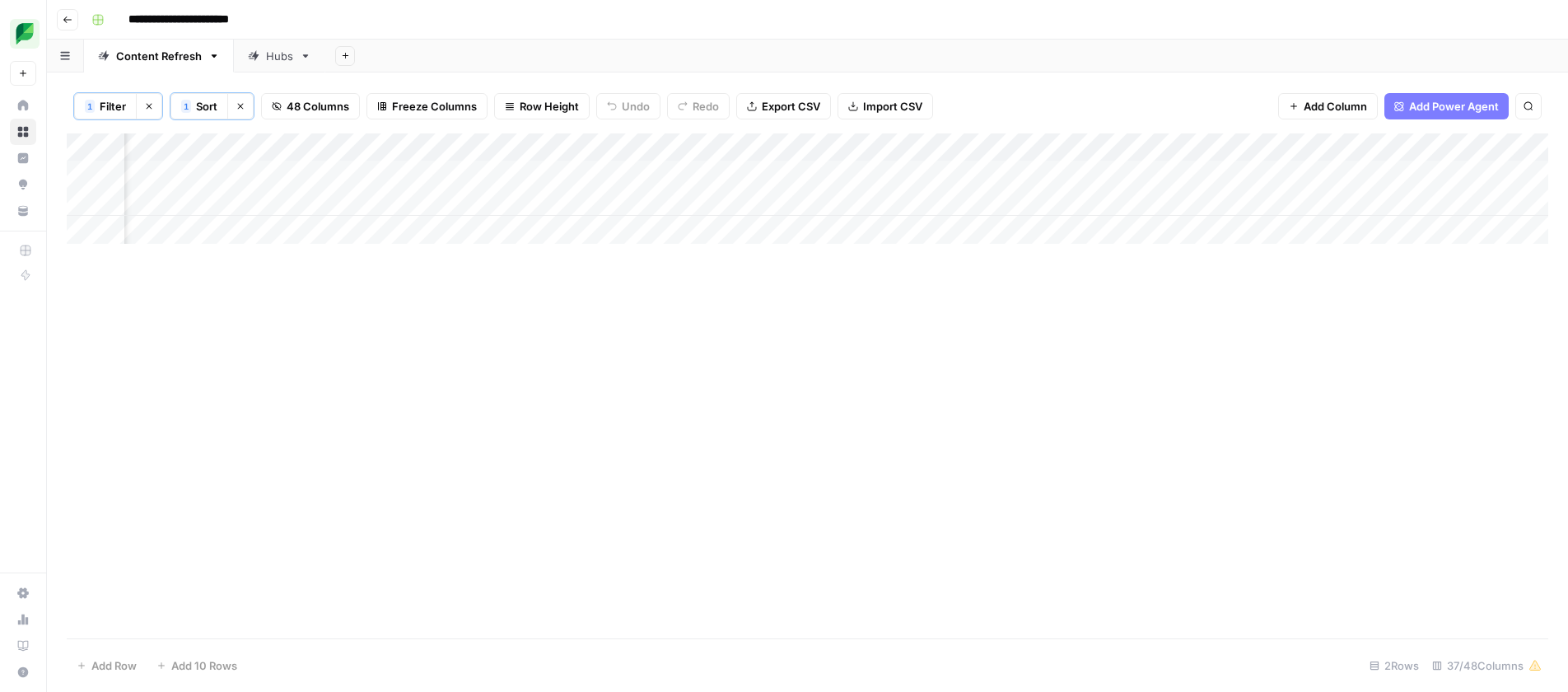
click at [1473, 176] on div "Add Column" at bounding box center [807, 188] width 1482 height 111
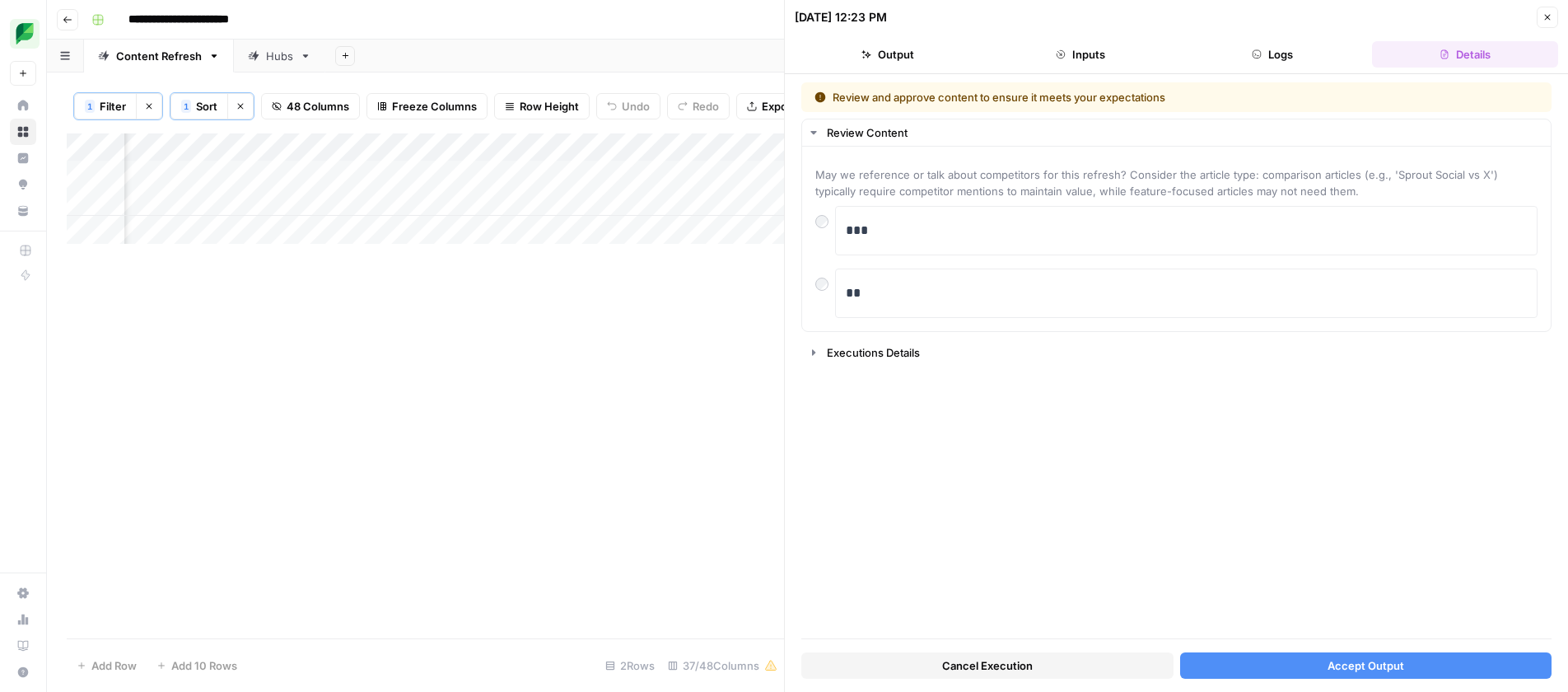
click at [1399, 669] on span "Accept Output" at bounding box center [1366, 665] width 77 height 16
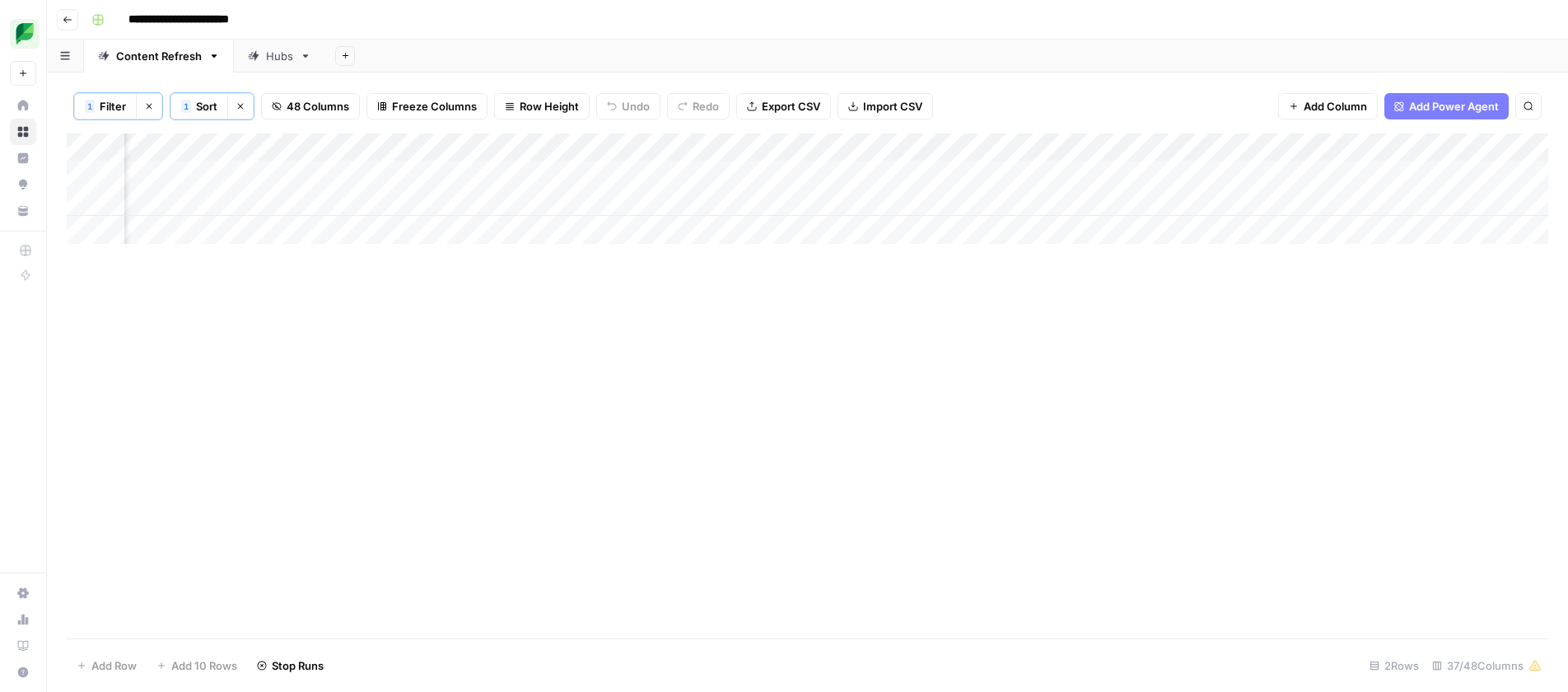
click at [155, 105] on button "Clear filters" at bounding box center [148, 106] width 26 height 26
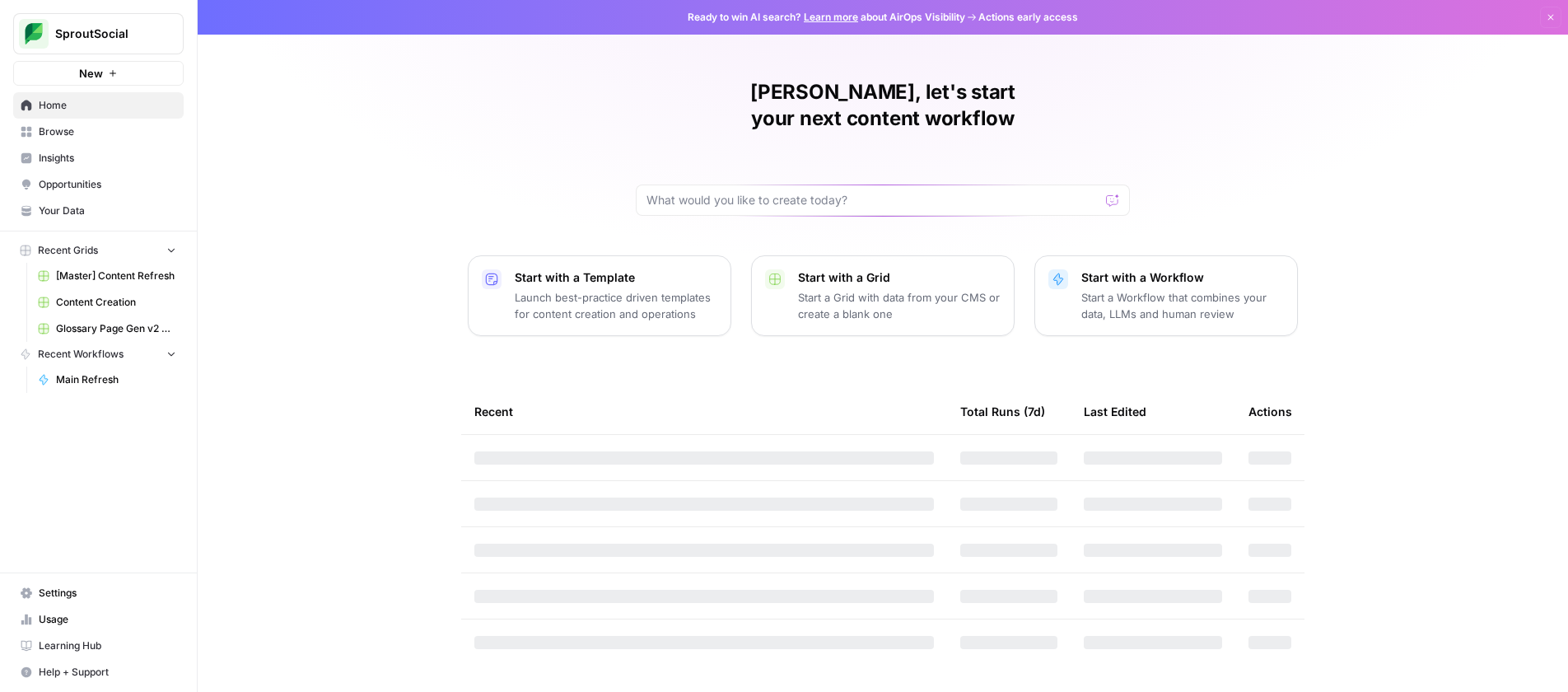
click at [130, 274] on span "[Master] Content Refresh" at bounding box center [115, 275] width 120 height 14
